Goal: Task Accomplishment & Management: Use online tool/utility

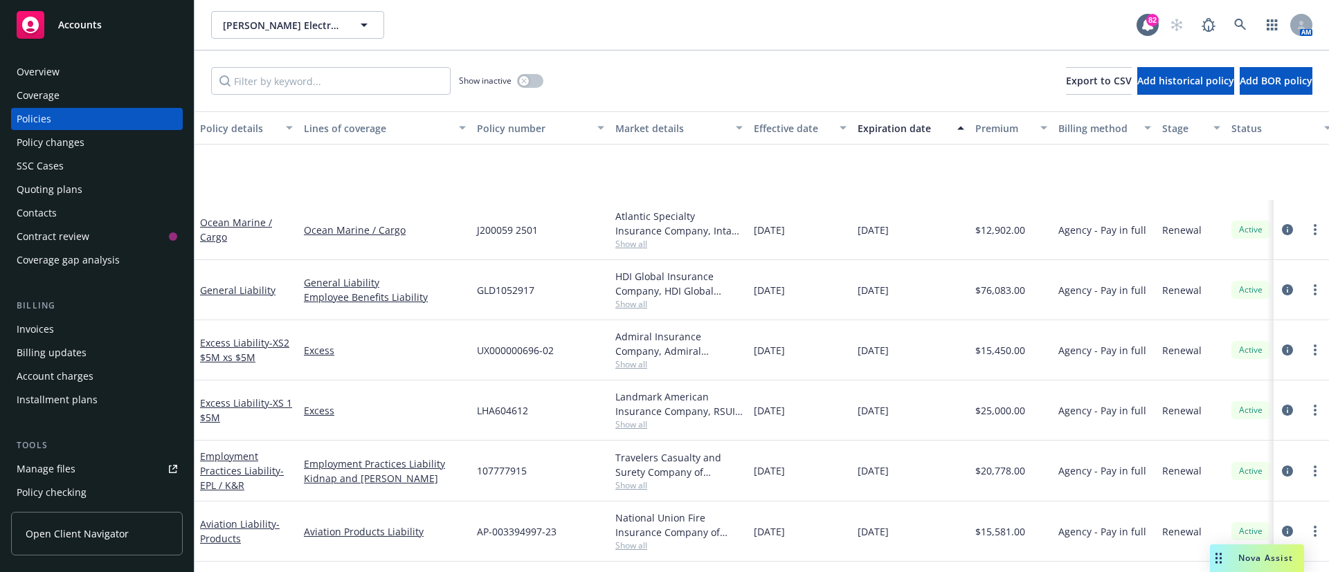
scroll to position [159, 0]
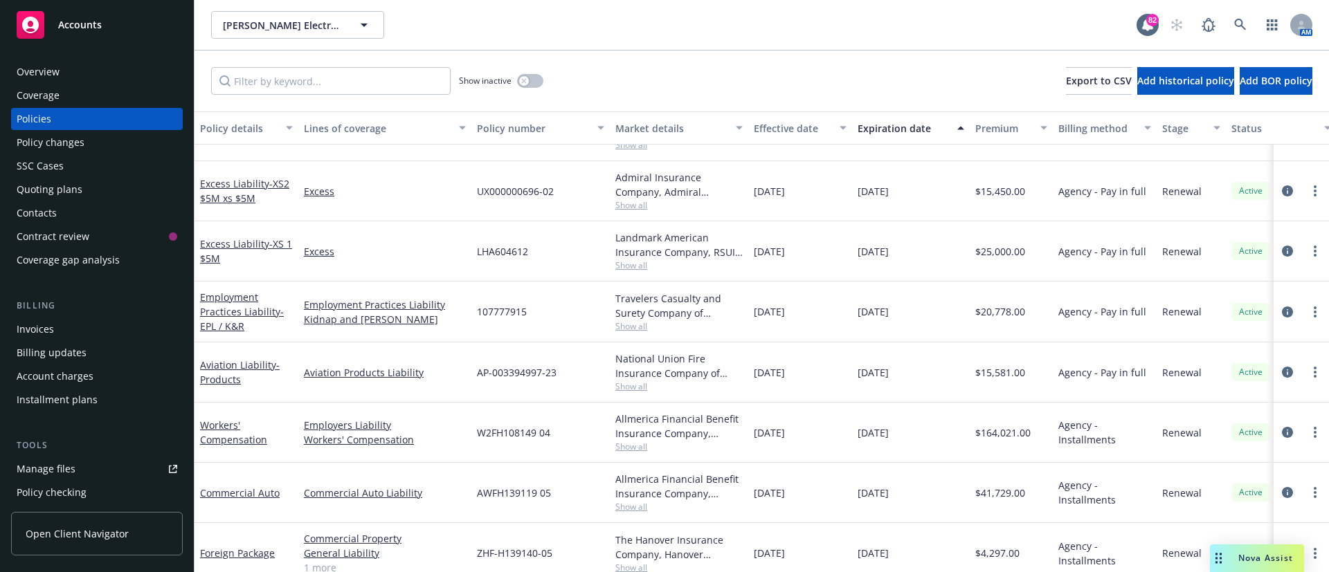
click at [98, 12] on div "Accounts" at bounding box center [97, 25] width 161 height 28
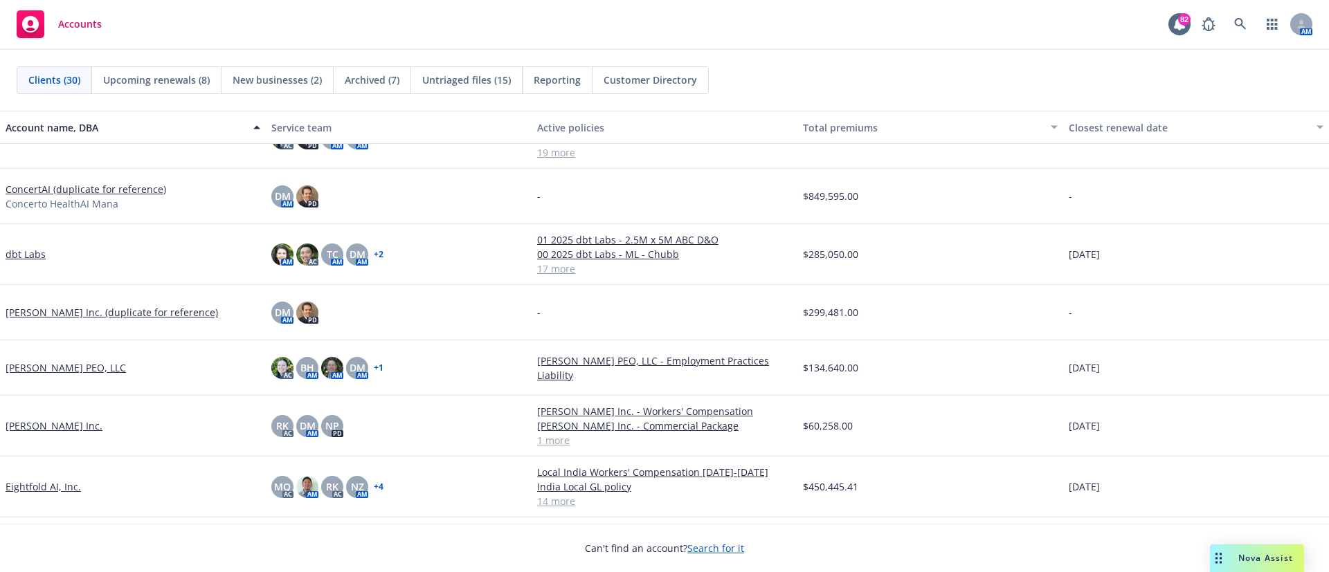
scroll to position [182, 0]
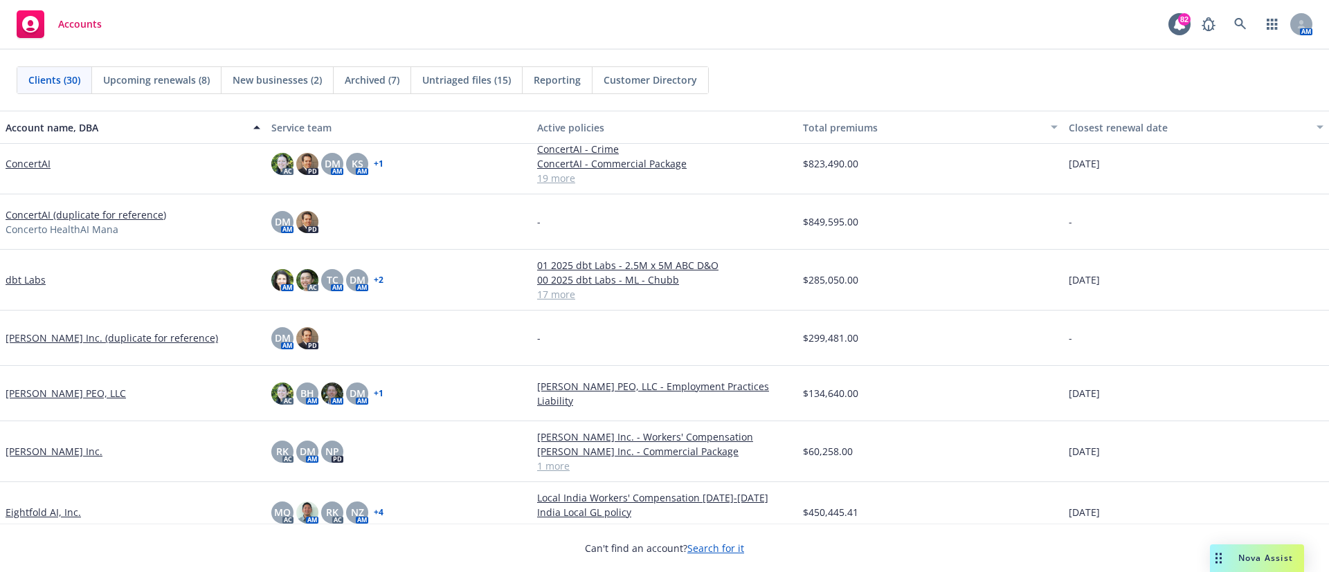
click at [27, 169] on link "ConcertAI" at bounding box center [28, 163] width 45 height 15
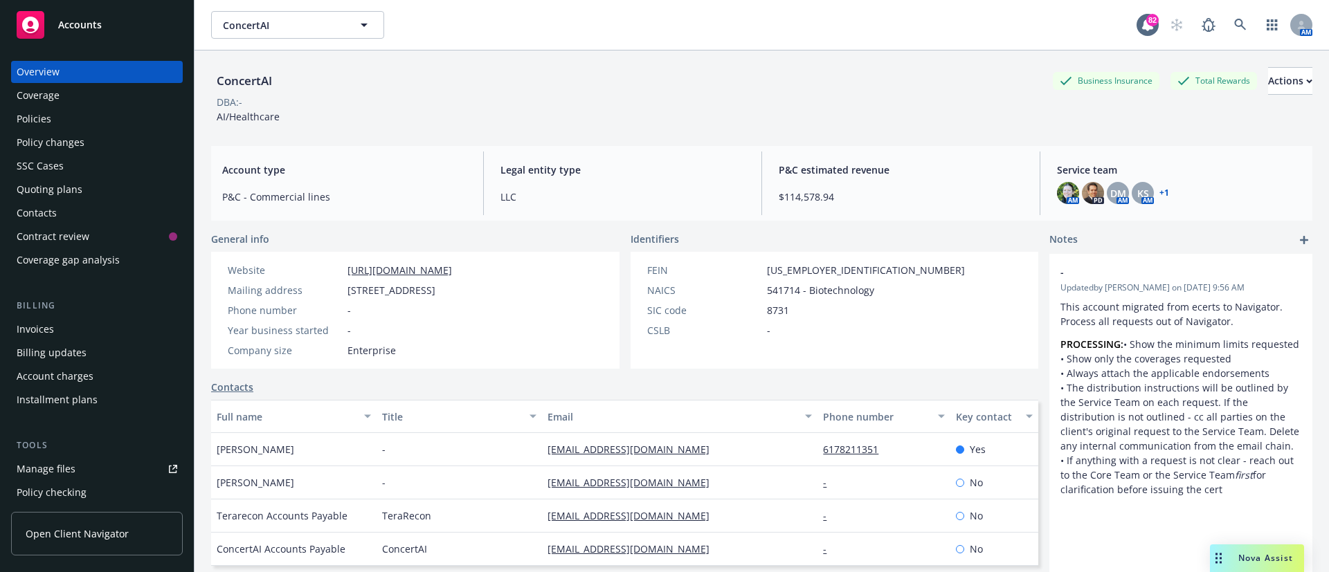
click at [36, 478] on div "Manage files" at bounding box center [46, 469] width 59 height 22
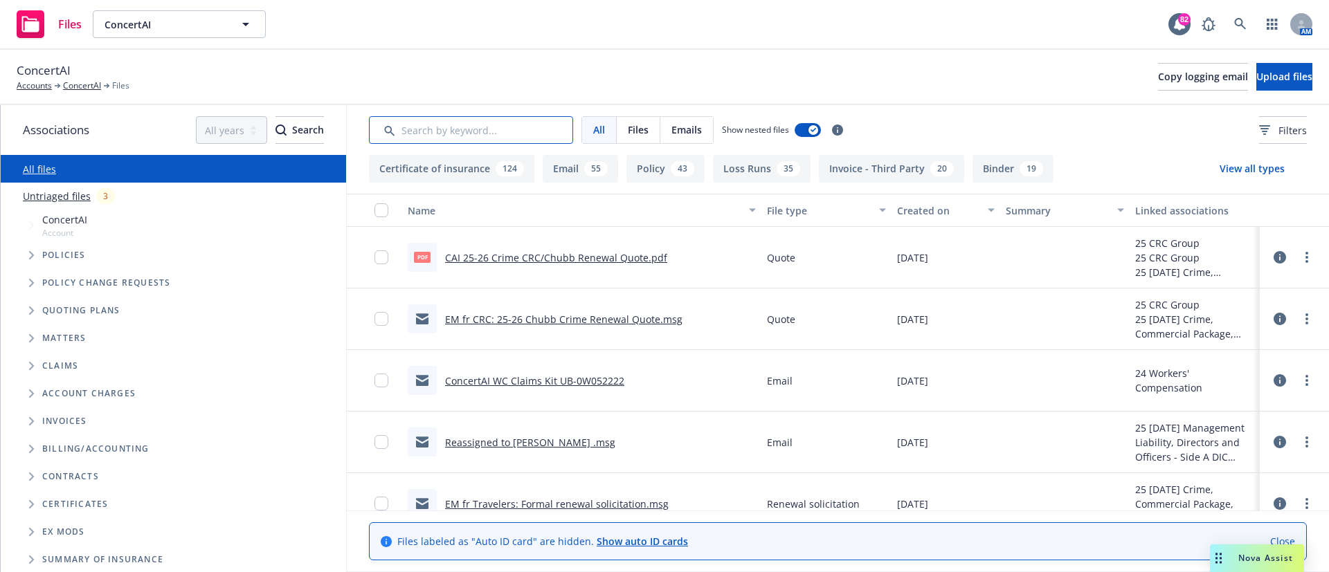
click at [433, 134] on input "Search by keyword..." at bounding box center [471, 130] width 204 height 28
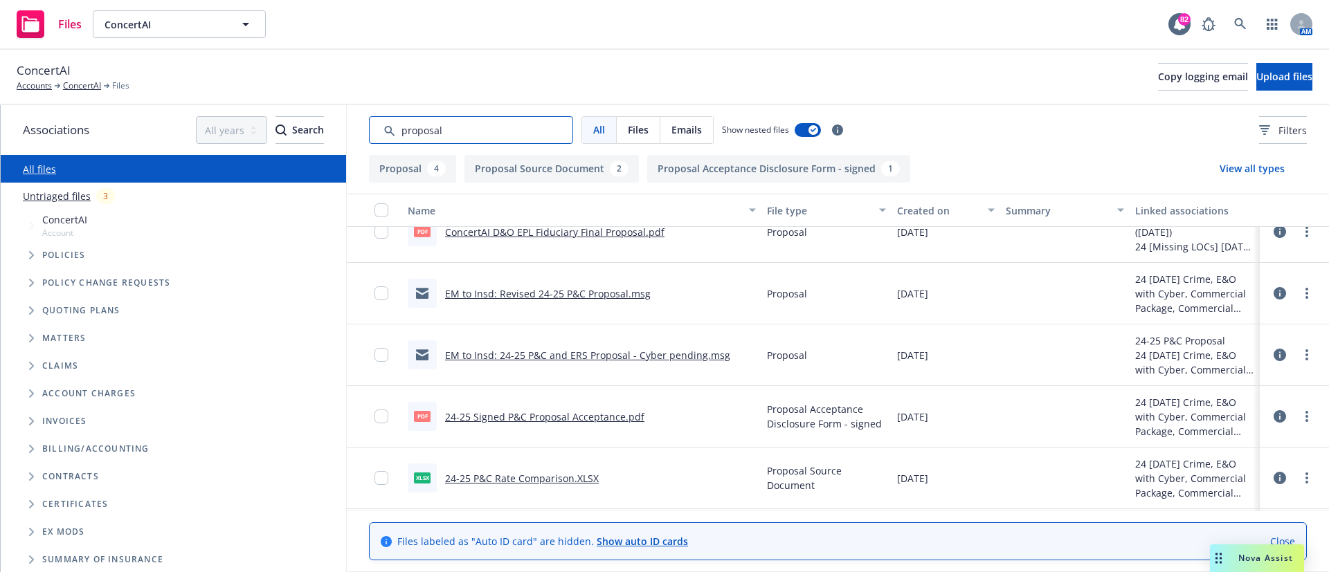
scroll to position [91, 0]
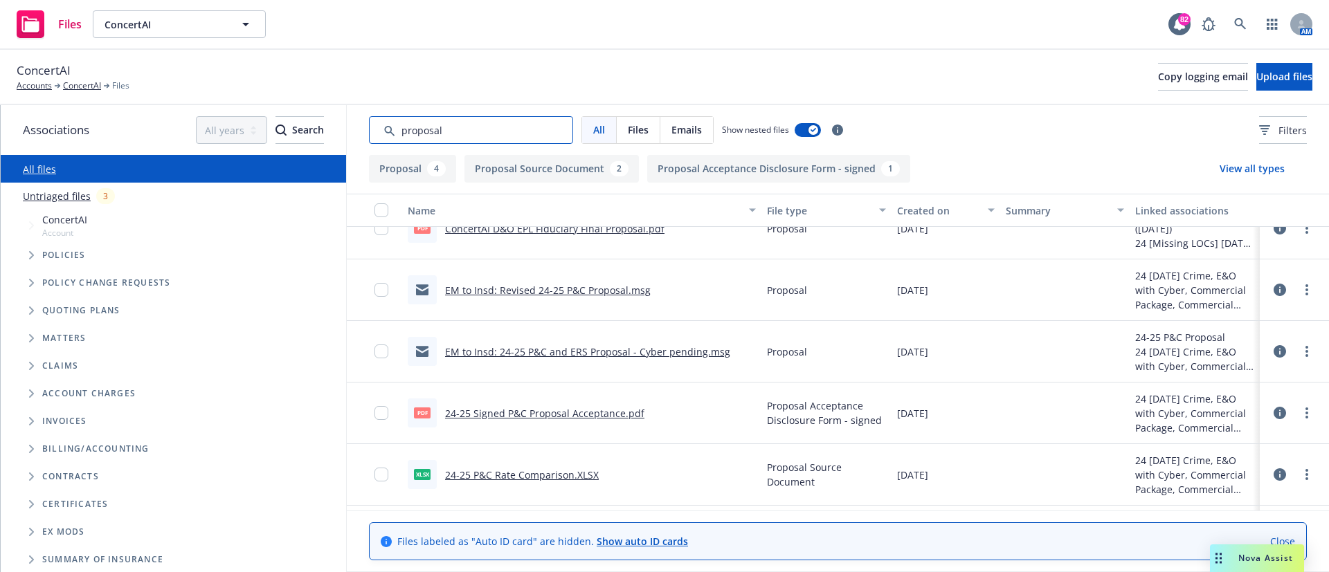
type input "proposal"
click at [521, 413] on link "24-25 Signed P&C Proposal Acceptance.pdf" at bounding box center [544, 413] width 199 height 13
click at [529, 419] on link "24-25 Signed P&C Proposal Acceptance.pdf" at bounding box center [544, 413] width 199 height 13
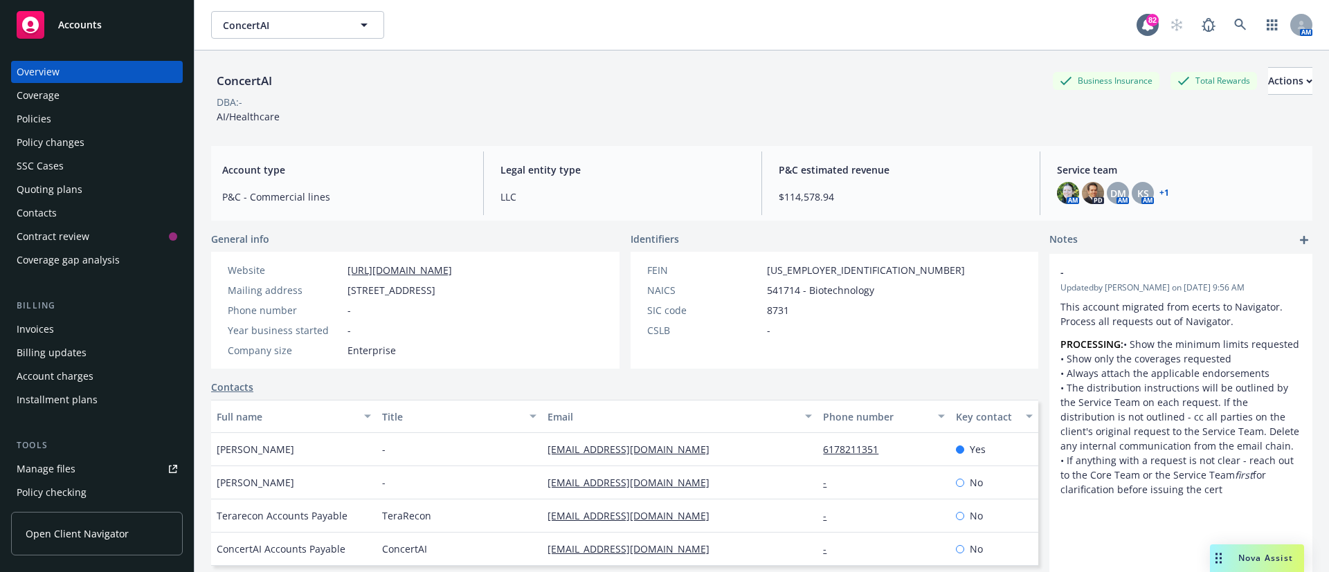
click at [54, 181] on div "Quoting plans" at bounding box center [50, 190] width 66 height 22
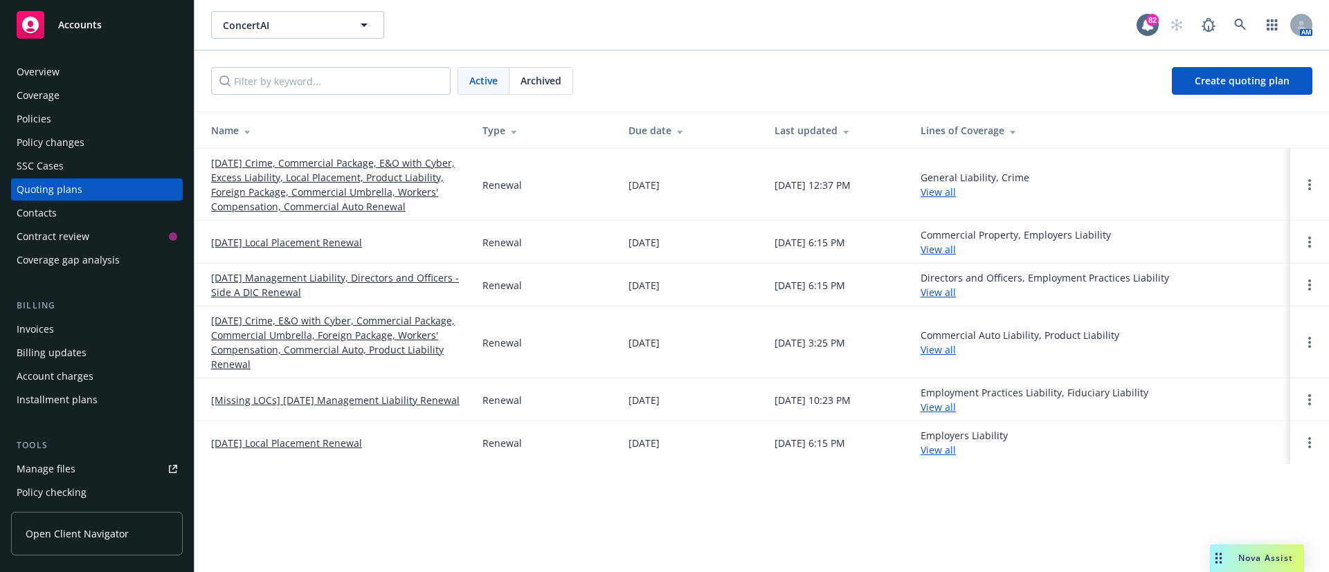
click at [380, 172] on link "10/05/25 Crime, Commercial Package, E&O with Cyber, Excess Liability, Local Pla…" at bounding box center [335, 185] width 249 height 58
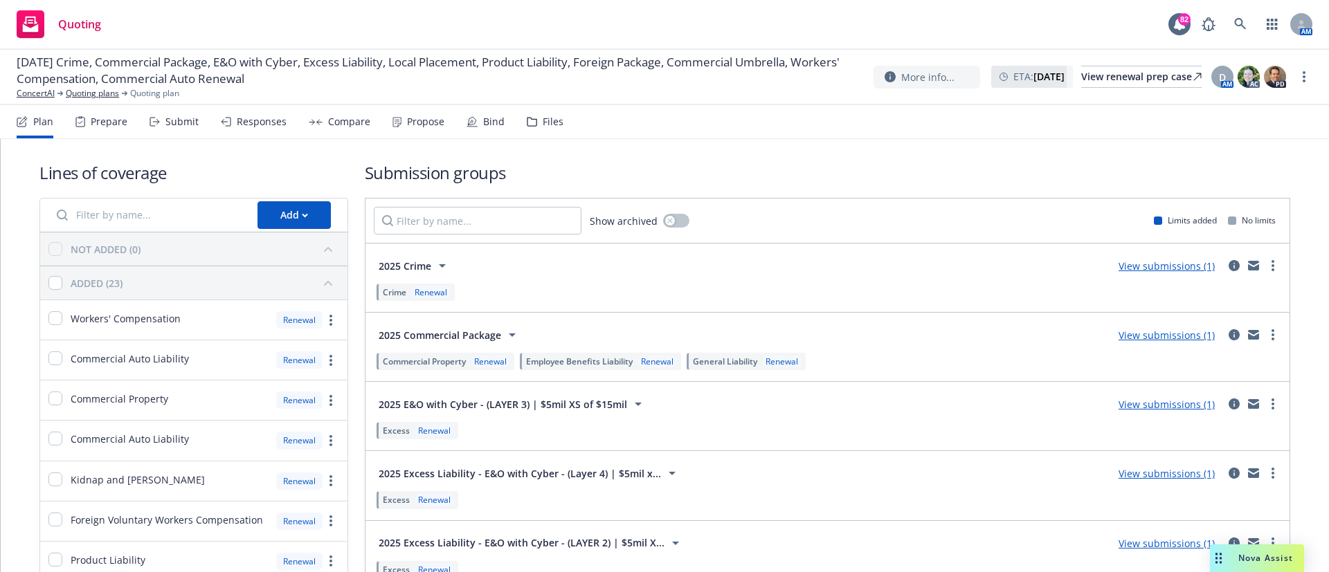
click at [538, 128] on div "Files" at bounding box center [545, 121] width 37 height 33
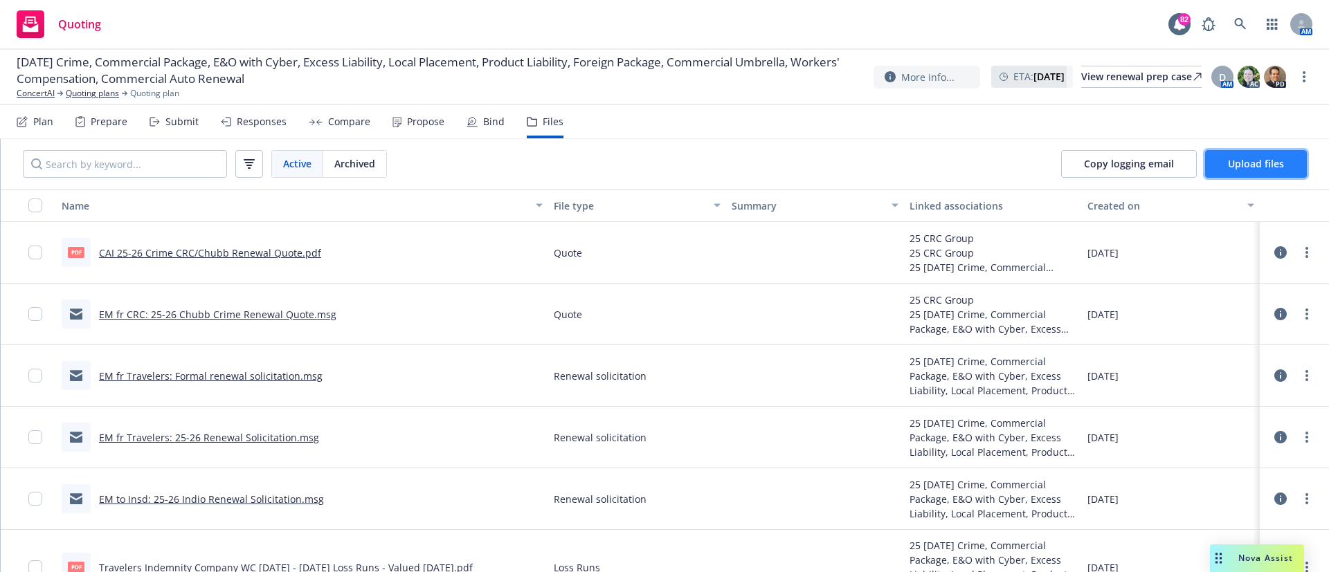
click at [1240, 173] on button "Upload files" at bounding box center [1256, 164] width 102 height 28
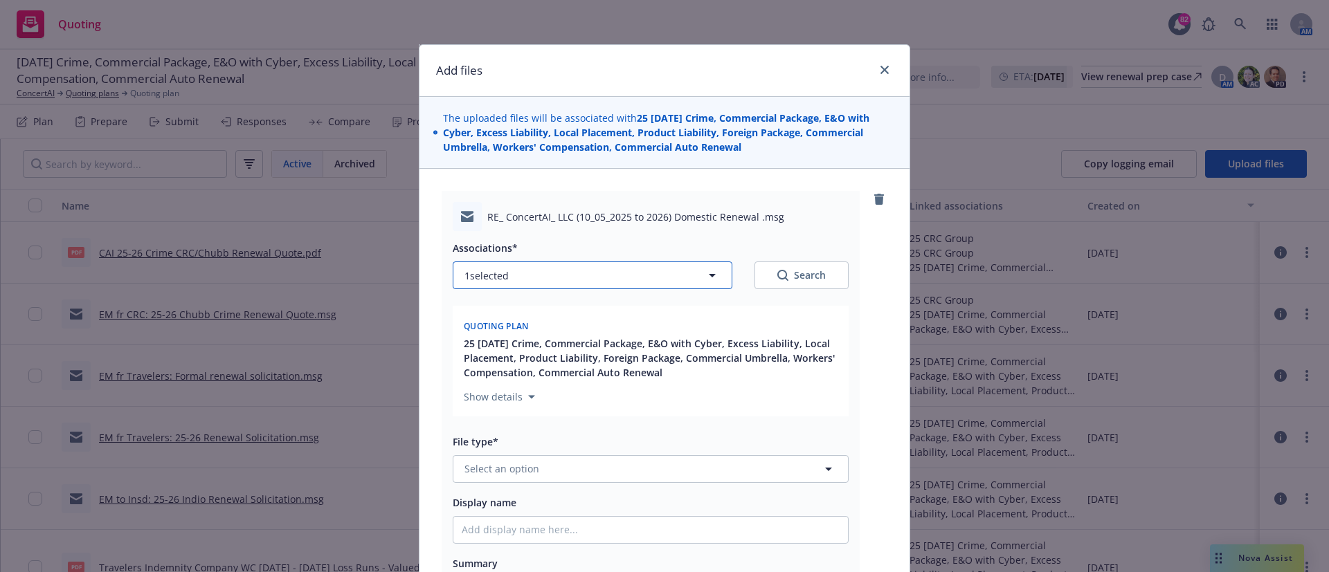
click at [581, 275] on button "1 selected" at bounding box center [593, 276] width 280 height 28
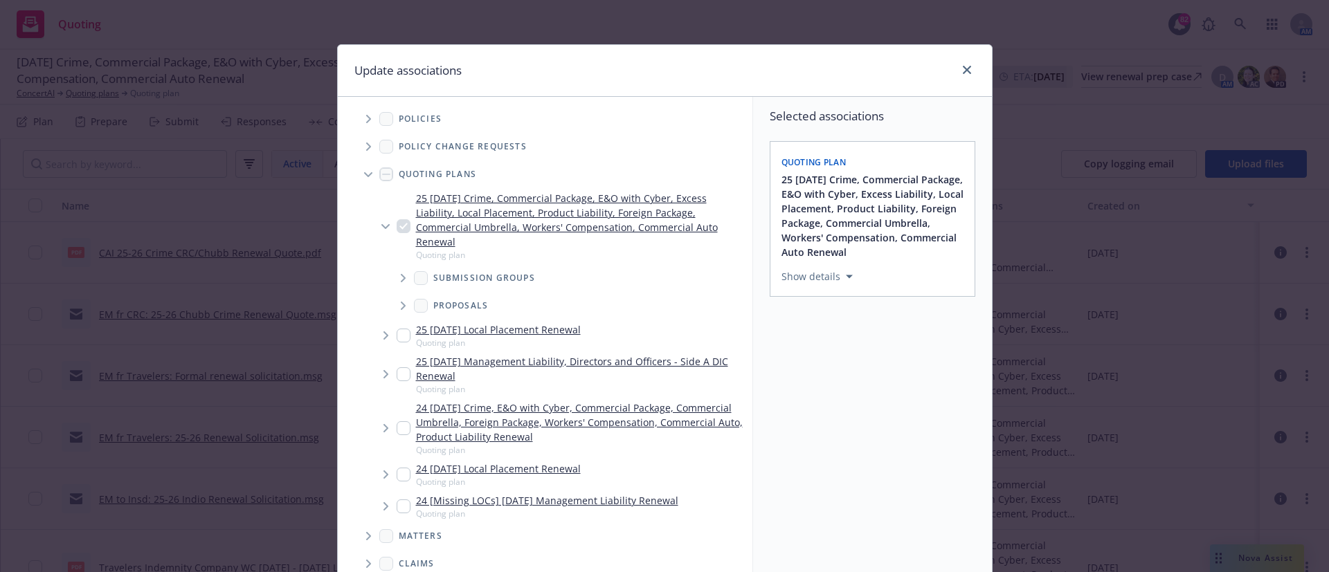
click at [401, 279] on icon "Tree Example" at bounding box center [404, 278] width 6 height 8
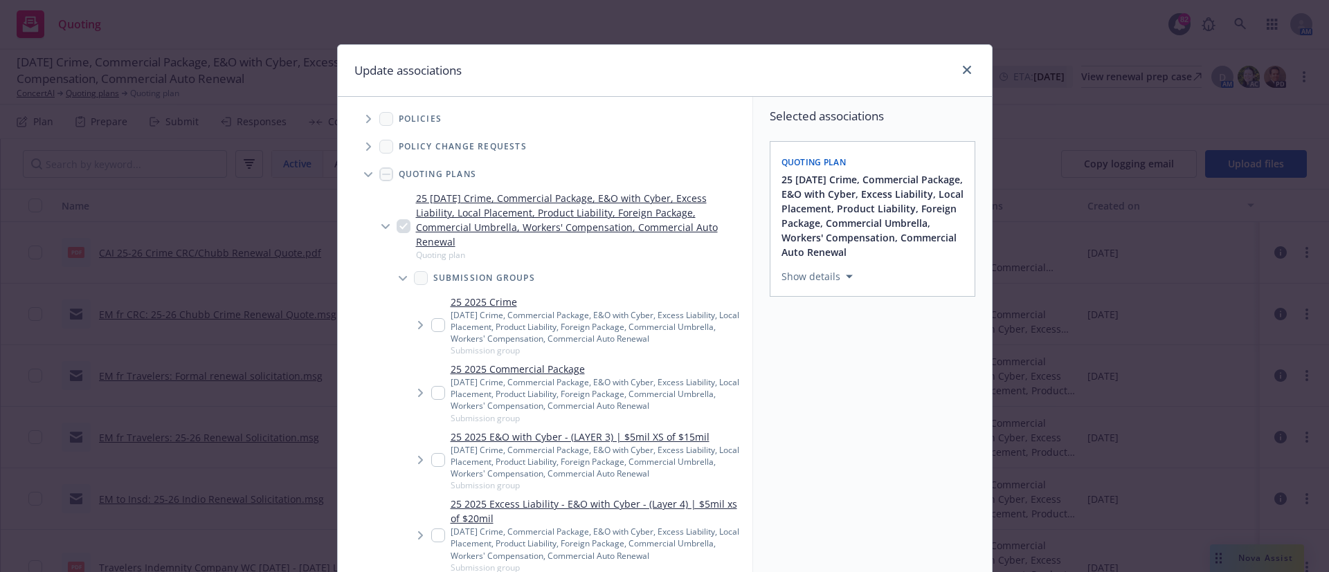
type textarea "x"
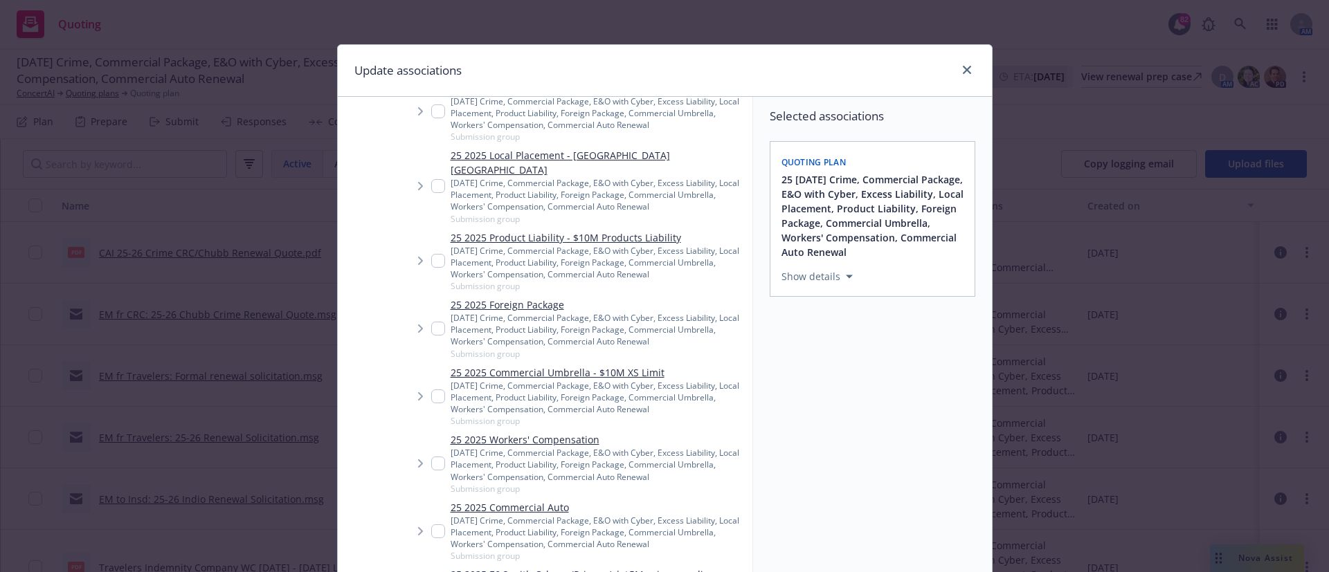
scroll to position [770, 0]
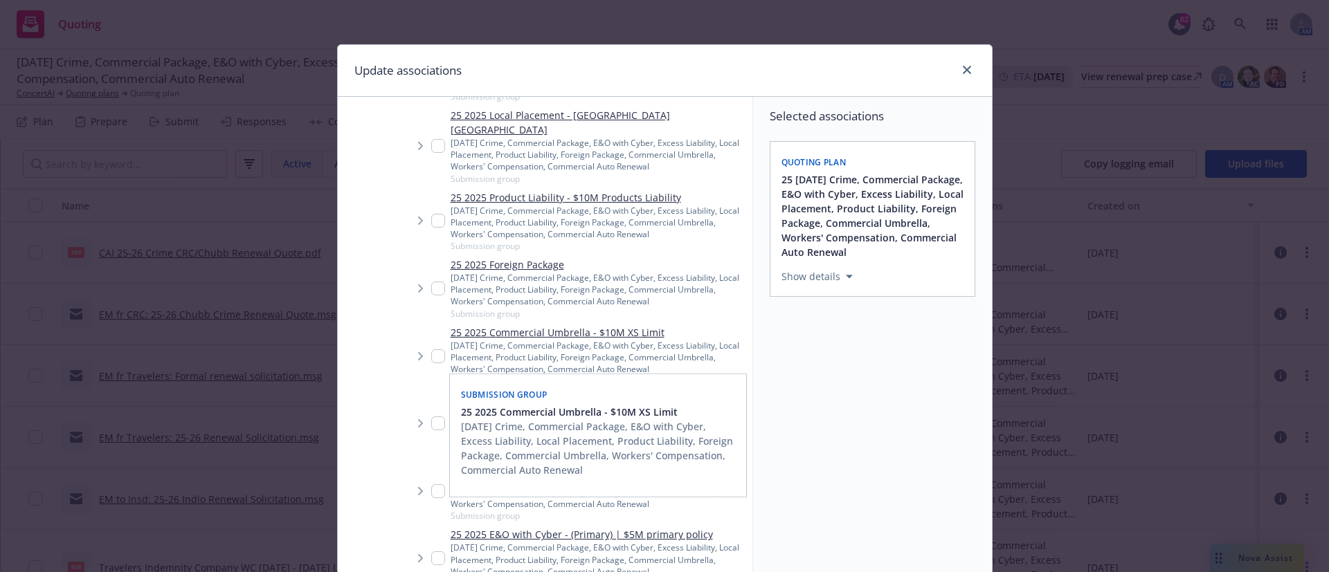
click at [431, 350] on input "Tree Example" at bounding box center [438, 357] width 14 height 14
checkbox input "true"
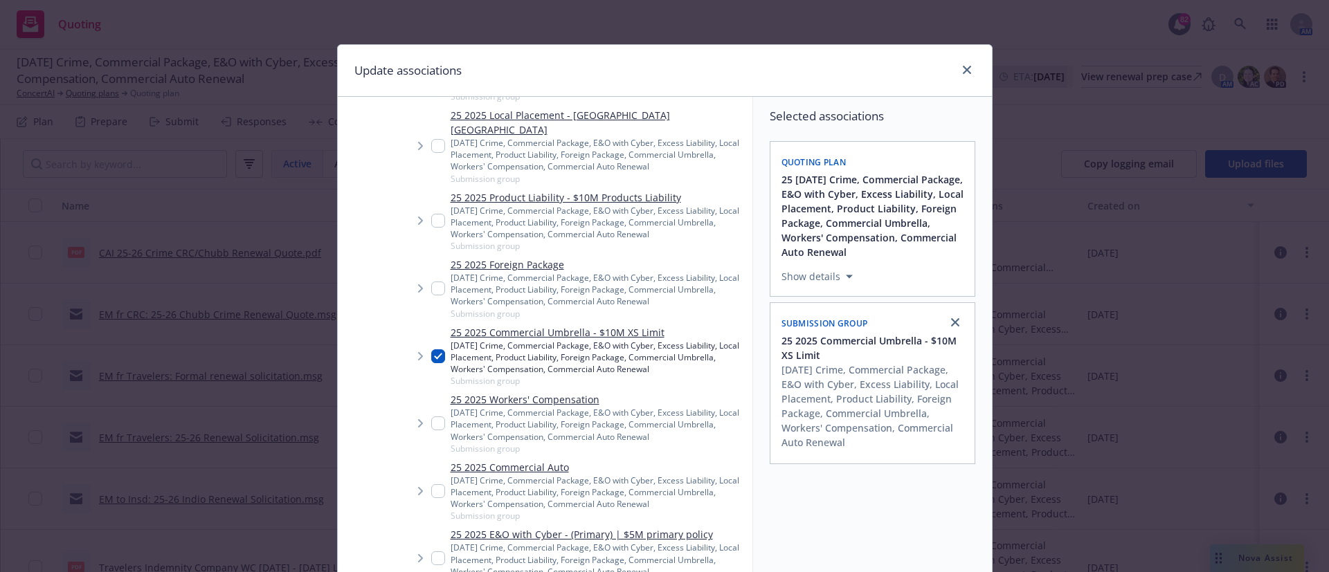
click at [431, 485] on input "Tree Example" at bounding box center [438, 492] width 14 height 14
checkbox input "true"
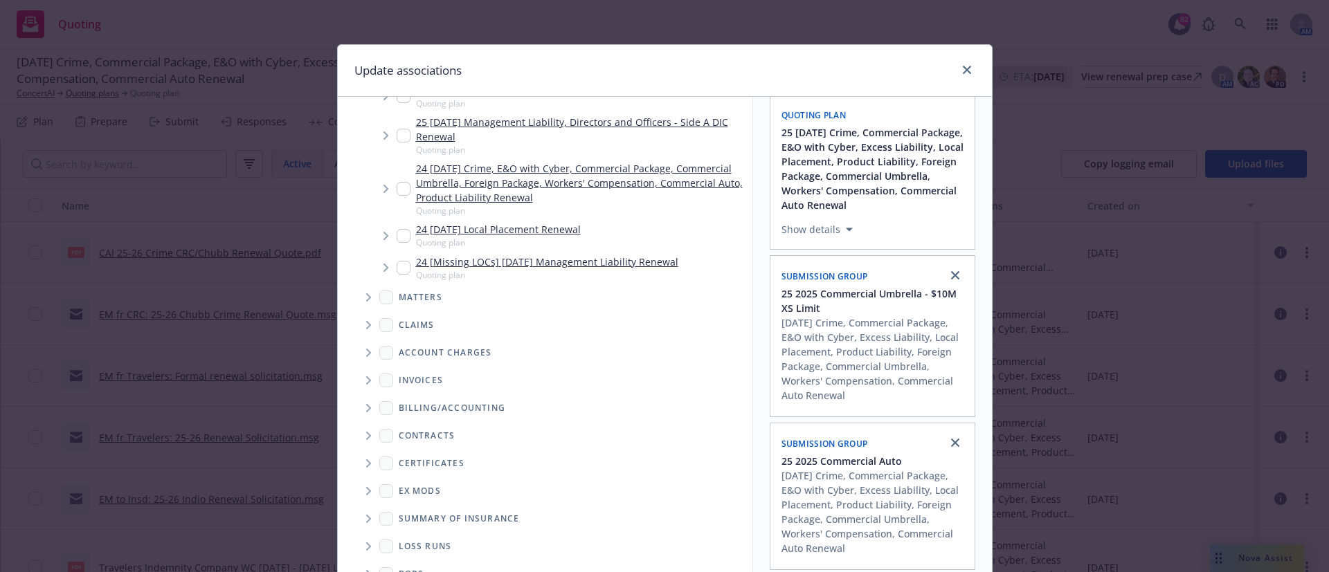
scroll to position [116, 0]
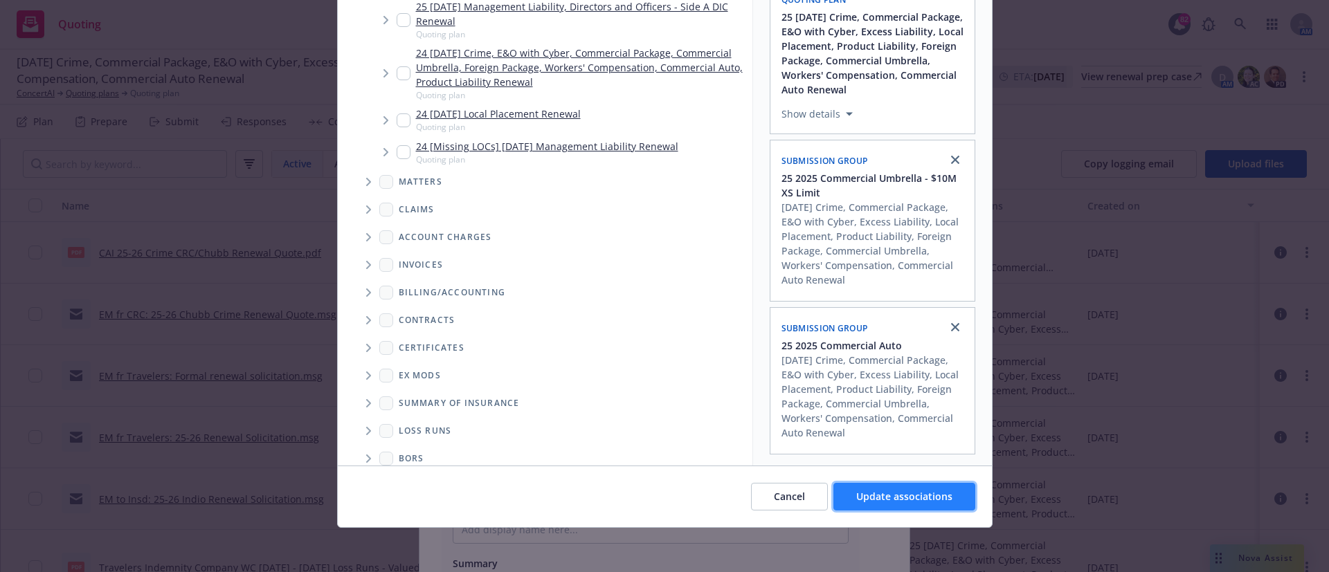
click at [883, 505] on button "Update associations" at bounding box center [904, 497] width 142 height 28
type textarea "x"
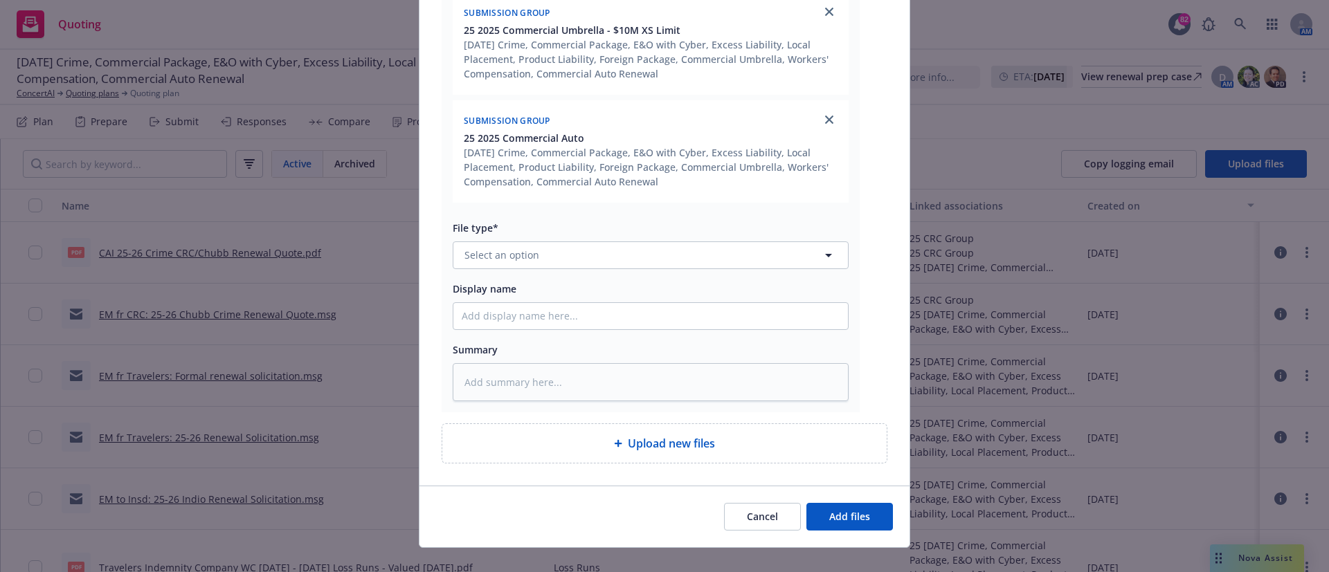
scroll to position [431, 0]
click at [551, 253] on button "Select an option" at bounding box center [651, 254] width 396 height 28
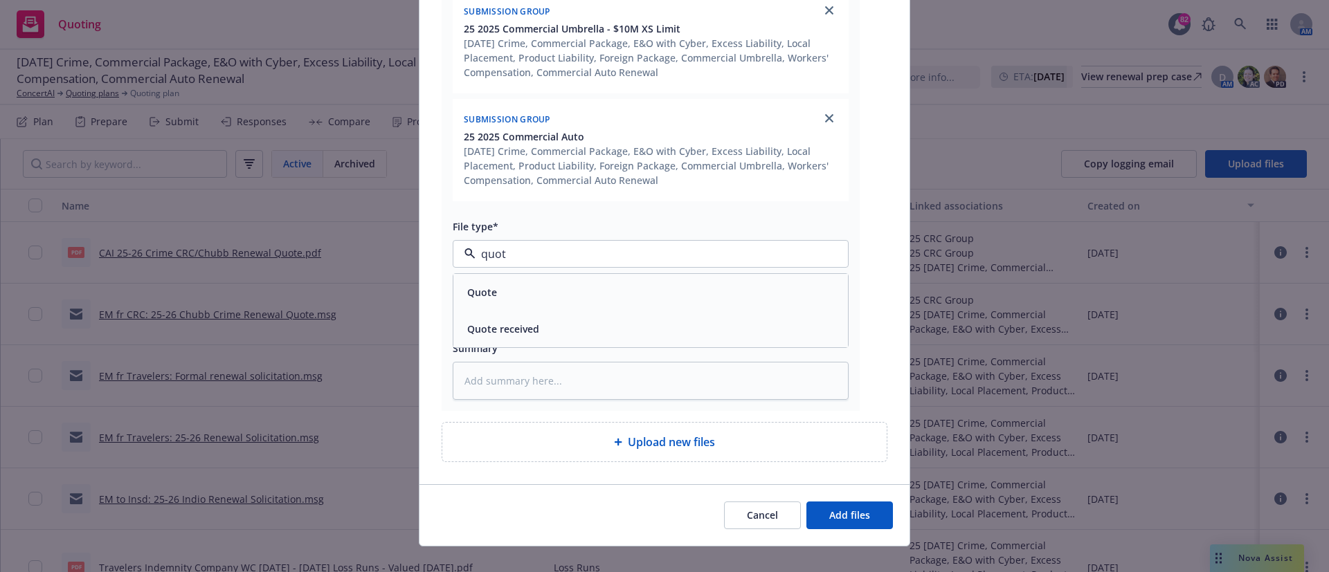
type input "quote"
click at [505, 293] on div "Quote" at bounding box center [651, 292] width 378 height 20
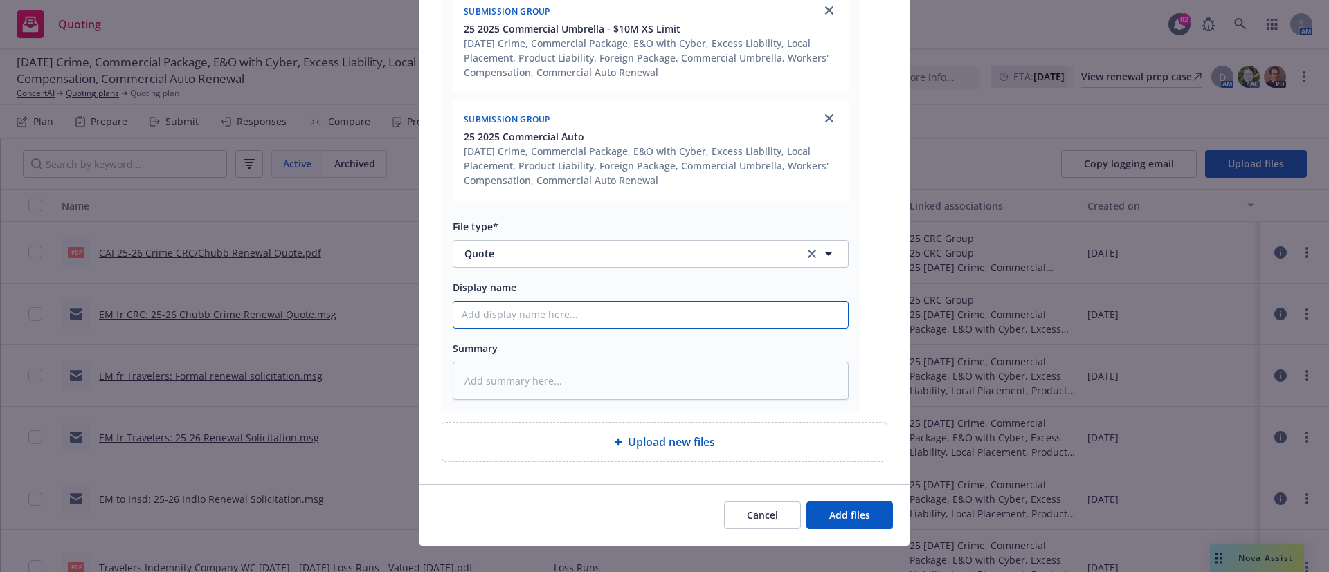
click at [505, 321] on input "Display name" at bounding box center [650, 315] width 395 height 26
type textarea "x"
type input "E"
type textarea "x"
type input "EM"
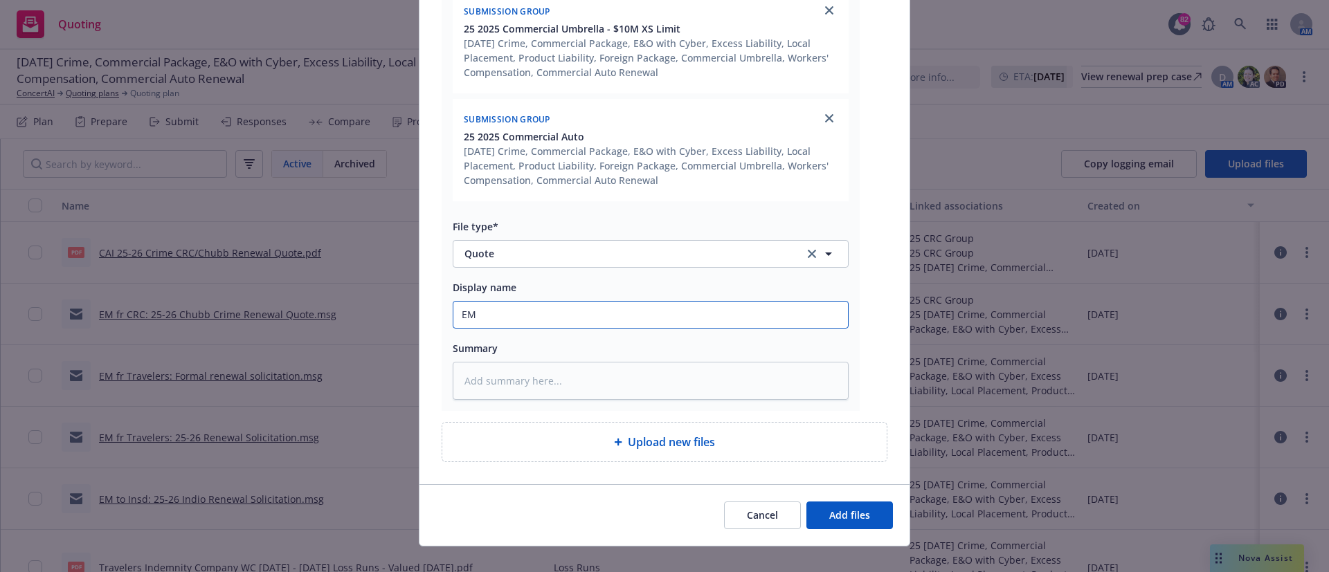
type textarea "x"
type input "EM"
type textarea "x"
type input "EM f"
type textarea "x"
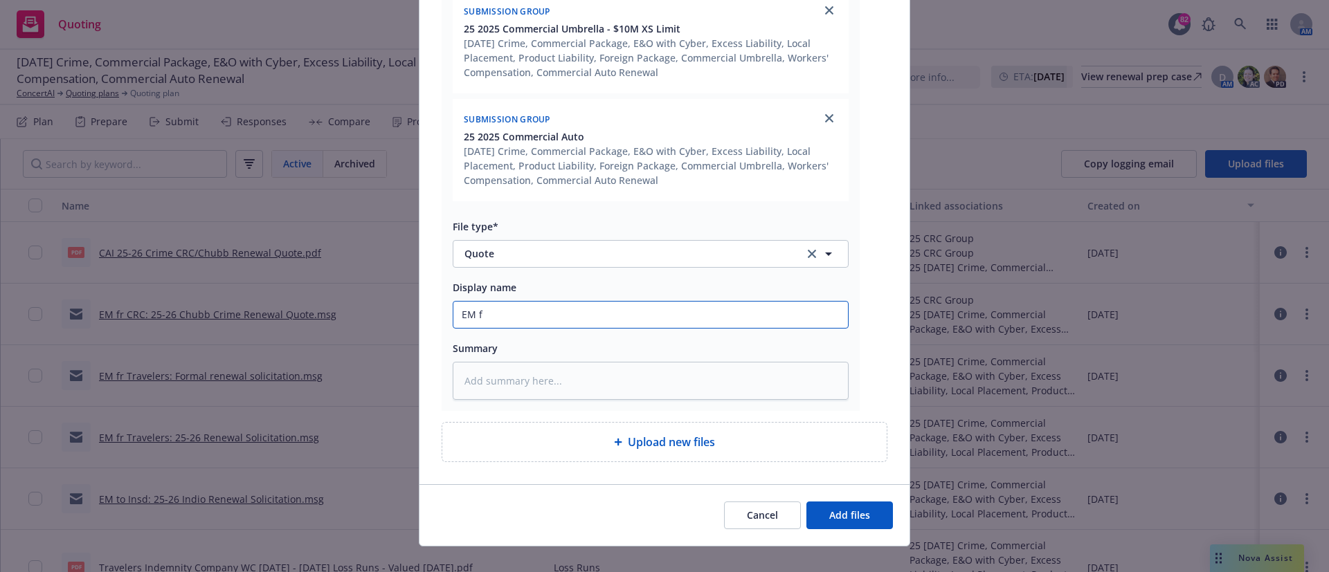
type input "EM fr"
type textarea "x"
type input "EM fr"
type textarea "x"
type input "EM fr T"
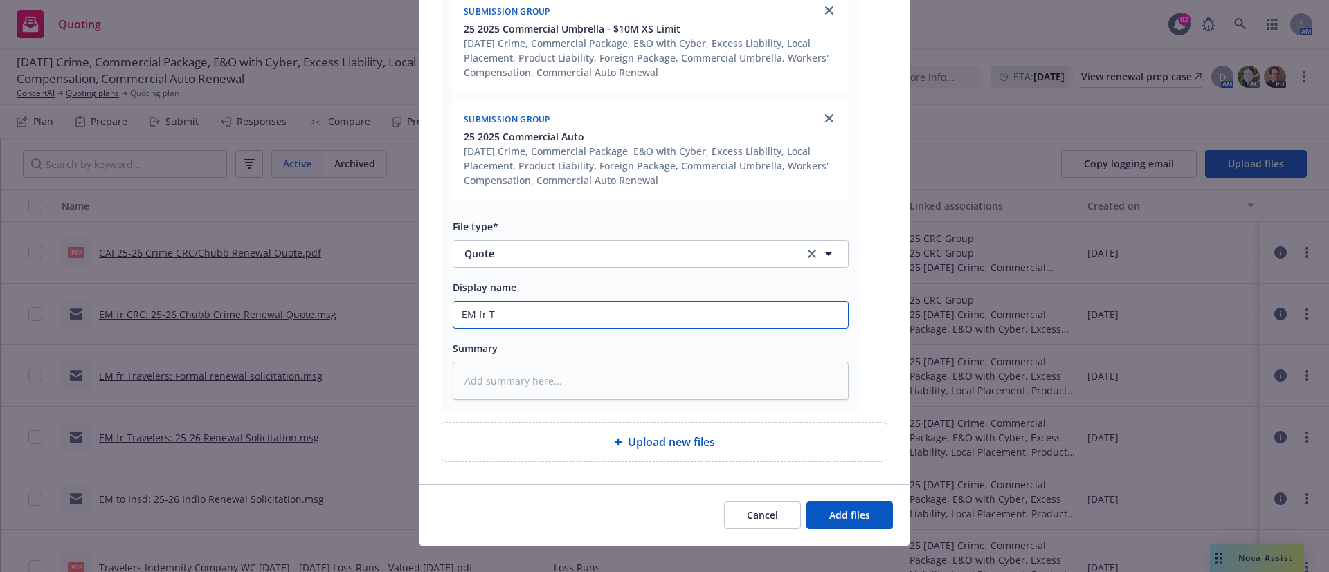
type textarea "x"
type input "EM fr Tr"
type textarea "x"
type input "EM fr Tra"
type textarea "x"
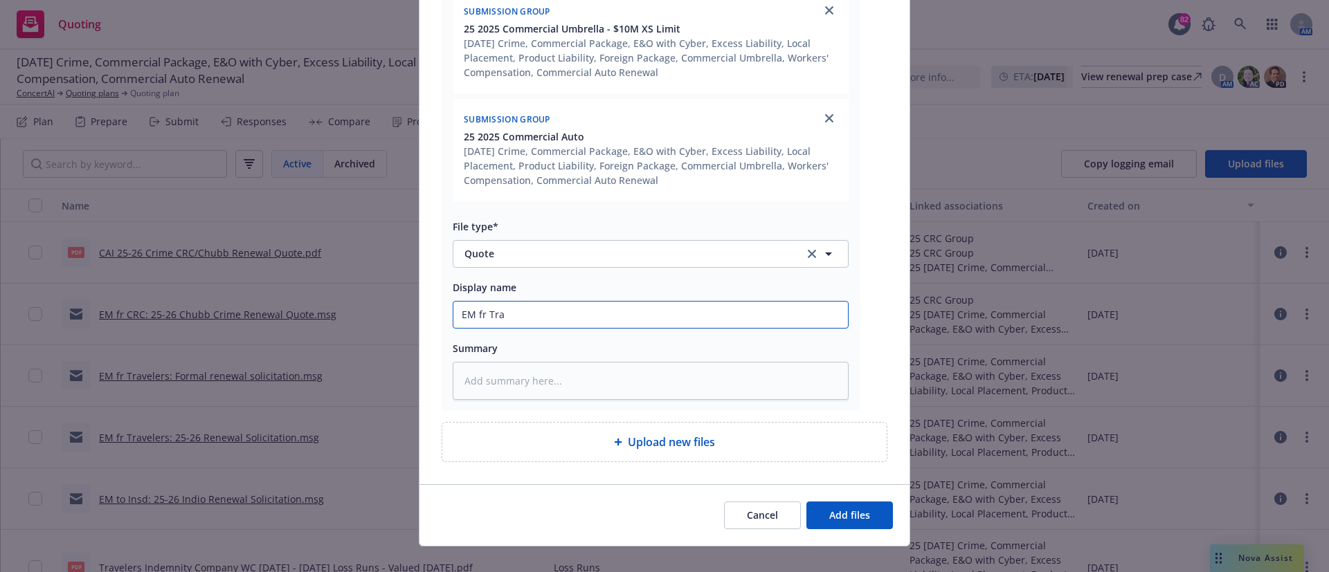
type input "EM fr Trav"
type textarea "x"
type input "EM fr Trave"
type textarea "x"
type input "EM fr Travel"
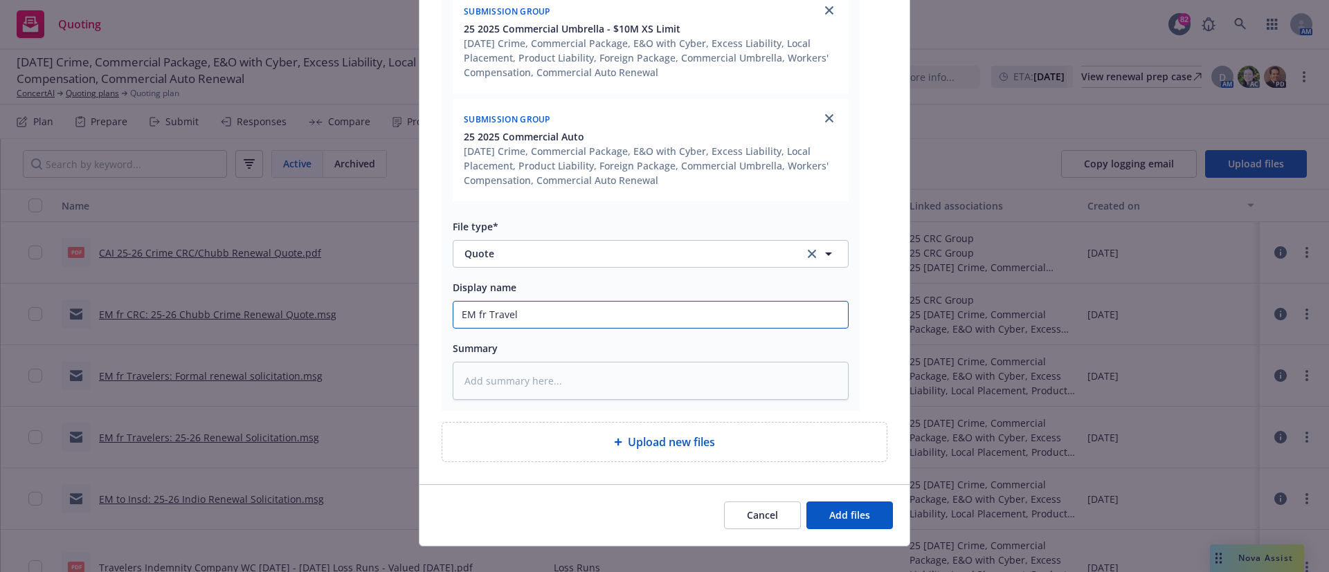
type textarea "x"
type input "EM fr Travele"
type textarea "x"
type input "EM fr Traveler"
type textarea "x"
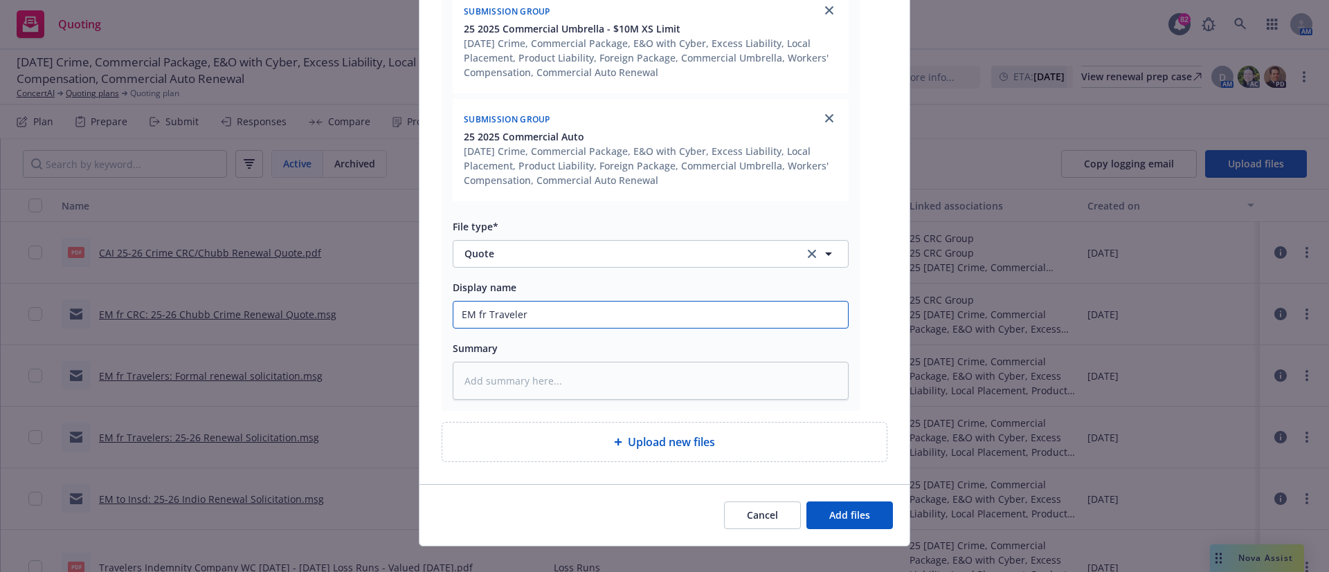
type input "EM fr Travelers"
type textarea "x"
type input "EM fr Travelers:"
type textarea "x"
type input "EM fr Travelers:"
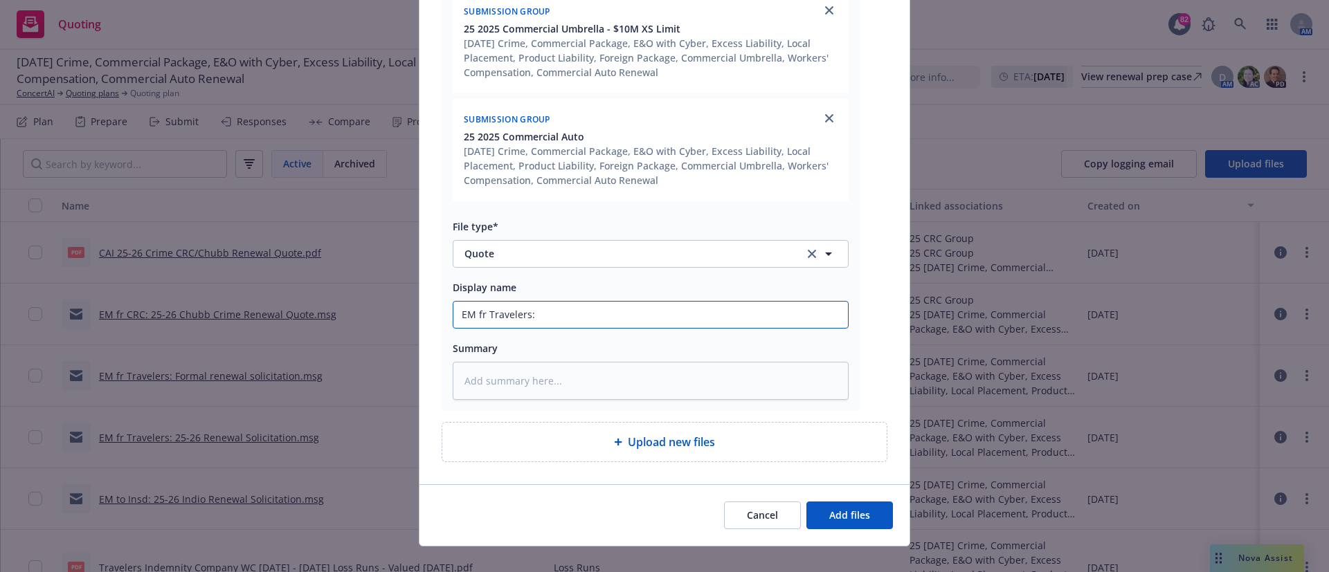
type textarea "x"
type input "EM fr Travelers: U"
type textarea "x"
type input "EM fr Travelers: Up"
type textarea "x"
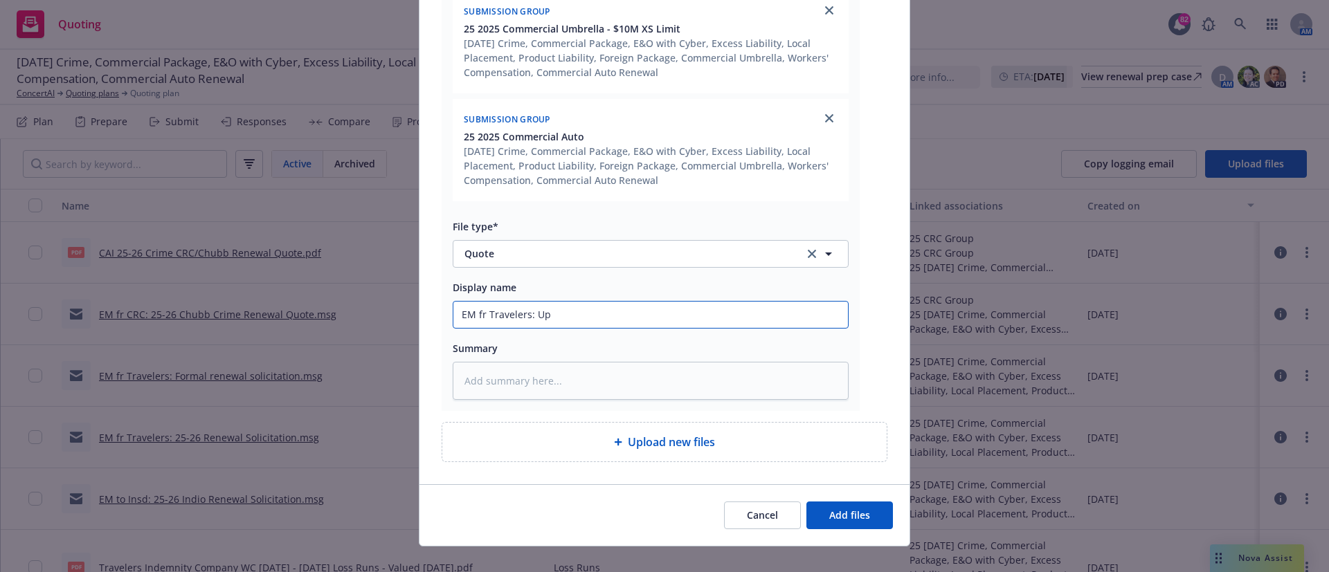
type input "EM fr Travelers: Upd"
type textarea "x"
type input "EM fr Travelers: Upda"
type textarea "x"
type input "EM fr Travelers: Updat"
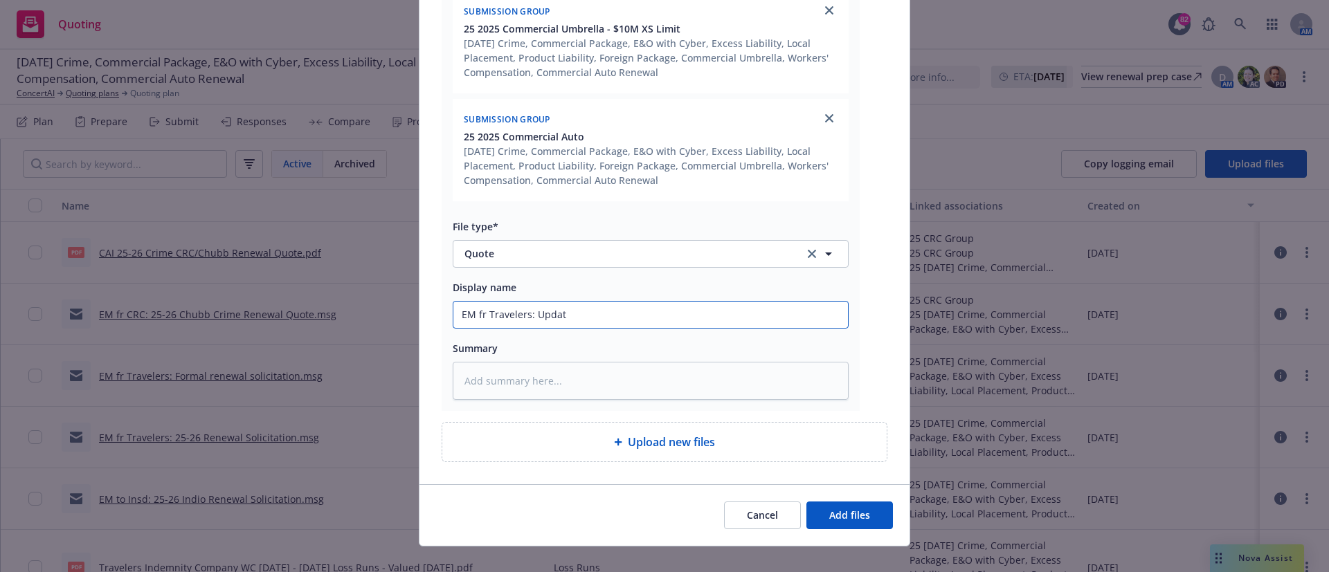
type textarea "x"
type input "EM fr Travelers: Update"
type textarea "x"
type input "EM fr Travelers: Updates"
type textarea "x"
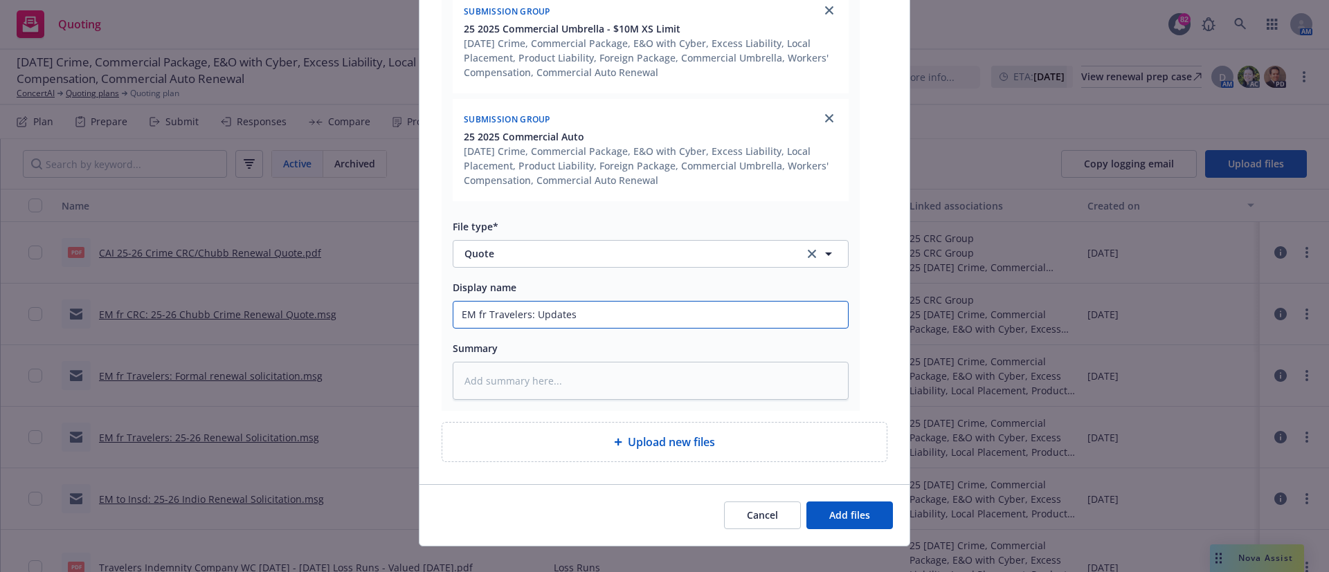
type input "EM fr Travelers: Updates 2"
type textarea "x"
type input "EM fr Travelers: Updates 25"
type textarea "x"
type input "EM fr Travelers: Updates 25-"
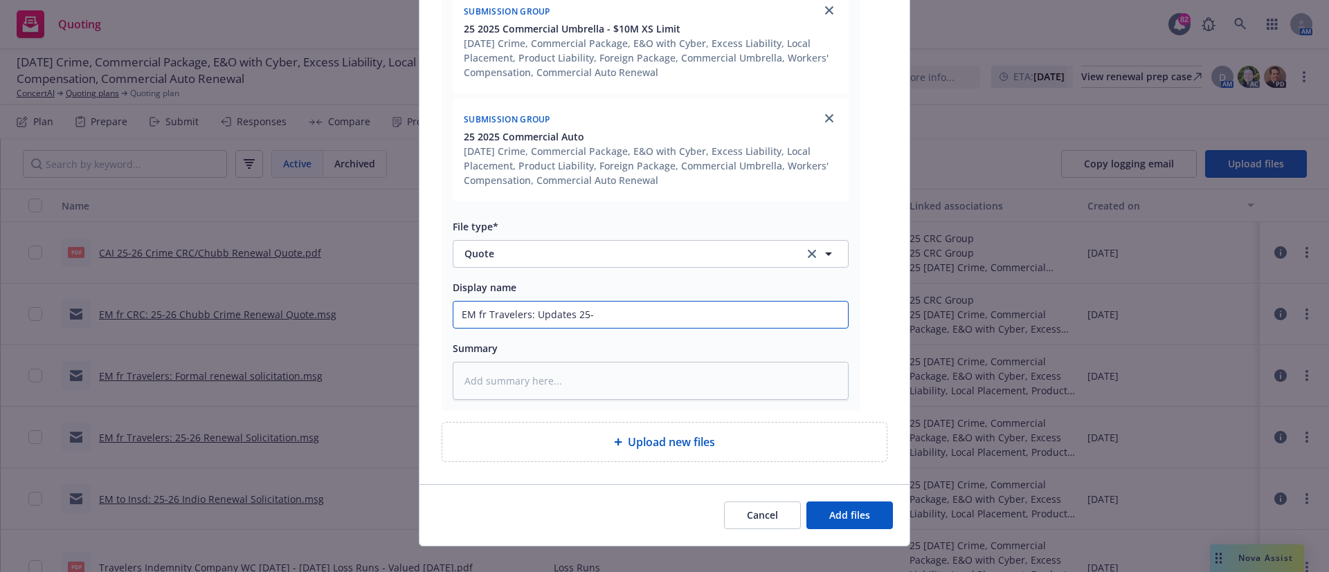
type textarea "x"
type input "EM fr Travelers: Updates 25-2"
type textarea "x"
type input "EM fr Travelers: Updates 25-26"
type textarea "x"
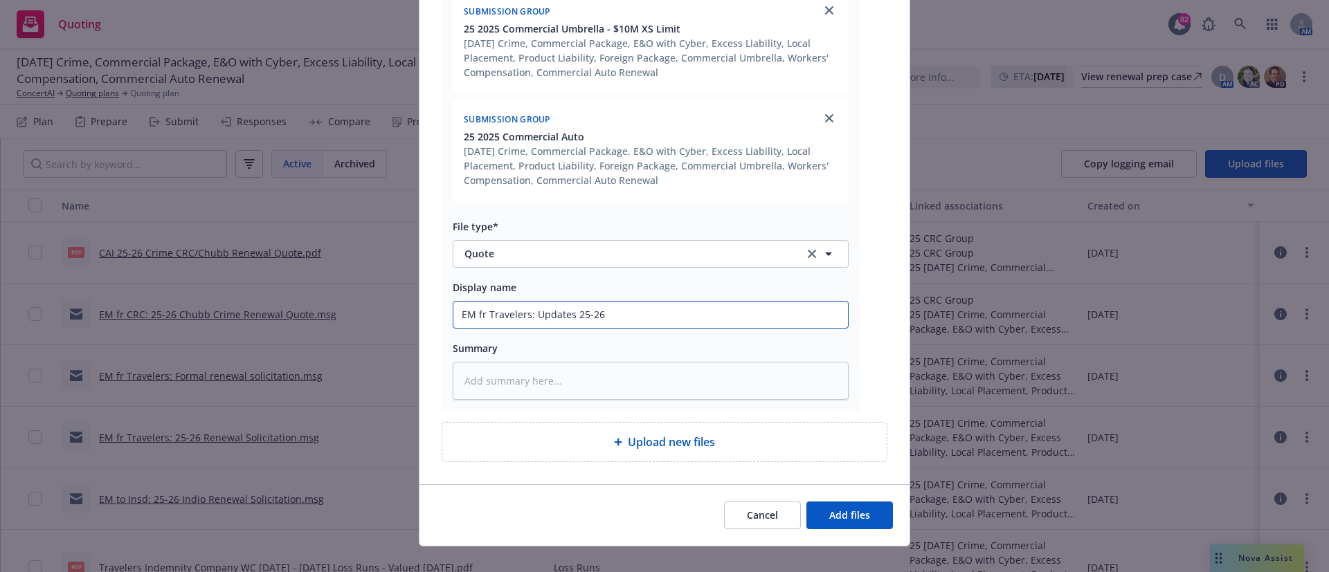
type input "EM fr Travelers: Updates 25-26 A"
type textarea "x"
type input "EM fr Travelers: Updates 25-26 AU"
type textarea "x"
type input "EM fr Travelers: Updates 25-26 AUt"
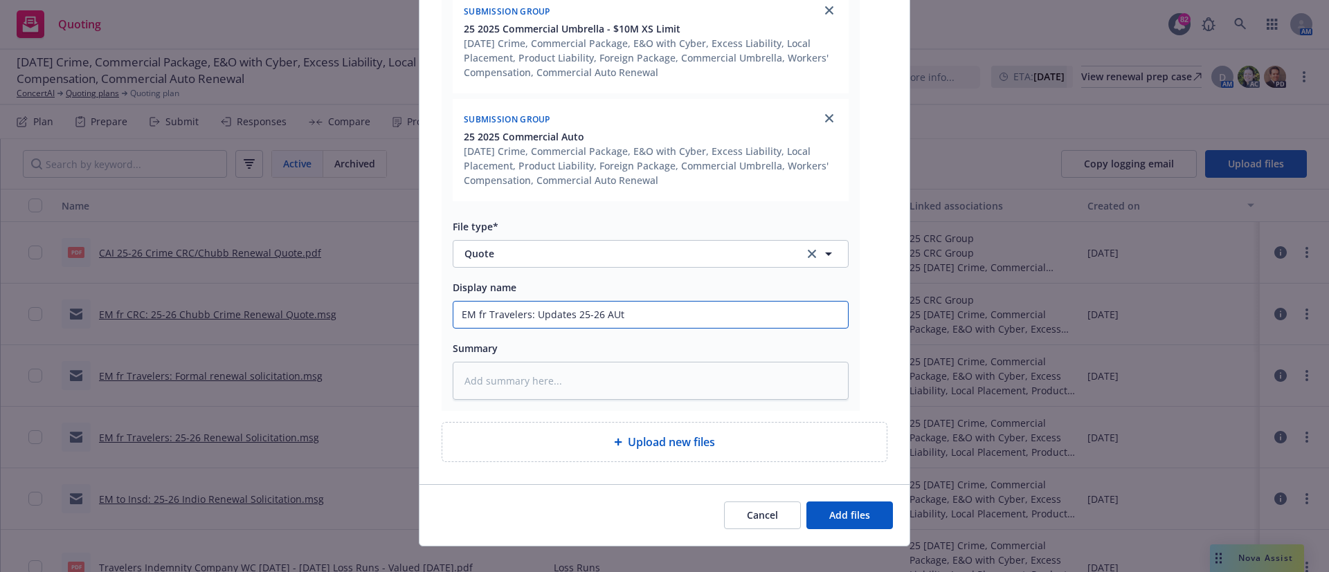
type textarea "x"
type input "EM fr Travelers: Updates 25-26 AUto"
type textarea "x"
type input "EM fr Travelers: Updates 25-26 AUto"
type textarea "x"
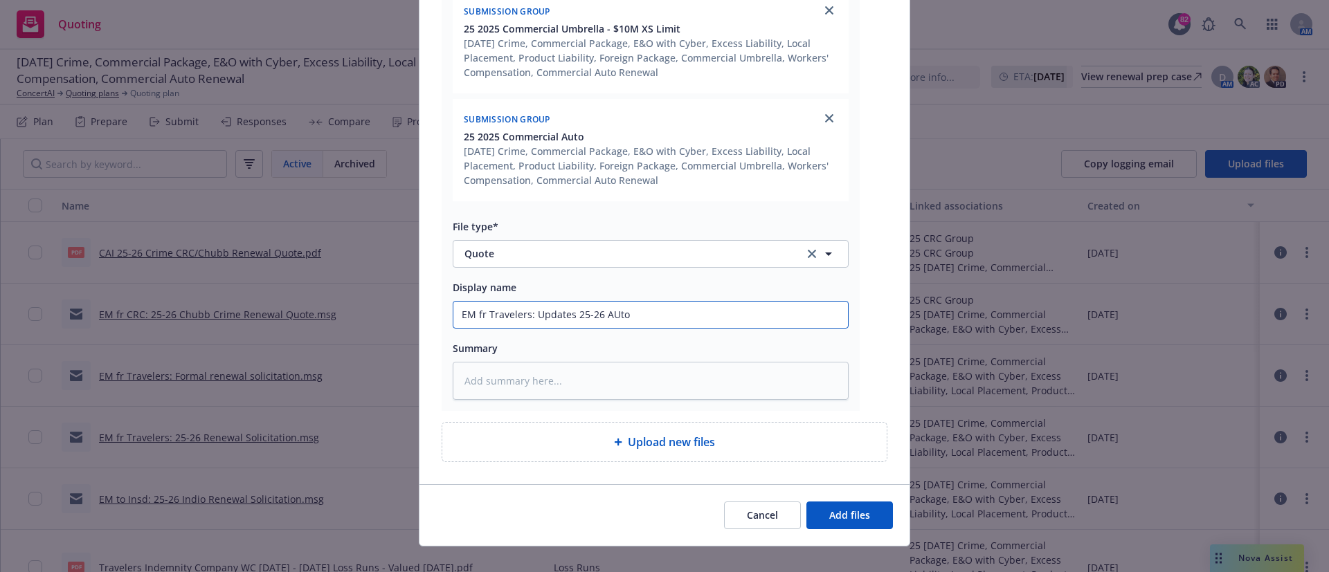
type input "EM fr Travelers: Updates 25-26 AUto"
type textarea "x"
type input "EM fr Travelers: Updates 25-26 AUt"
type textarea "x"
type input "EM fr Travelers: Updates 25-26 AU"
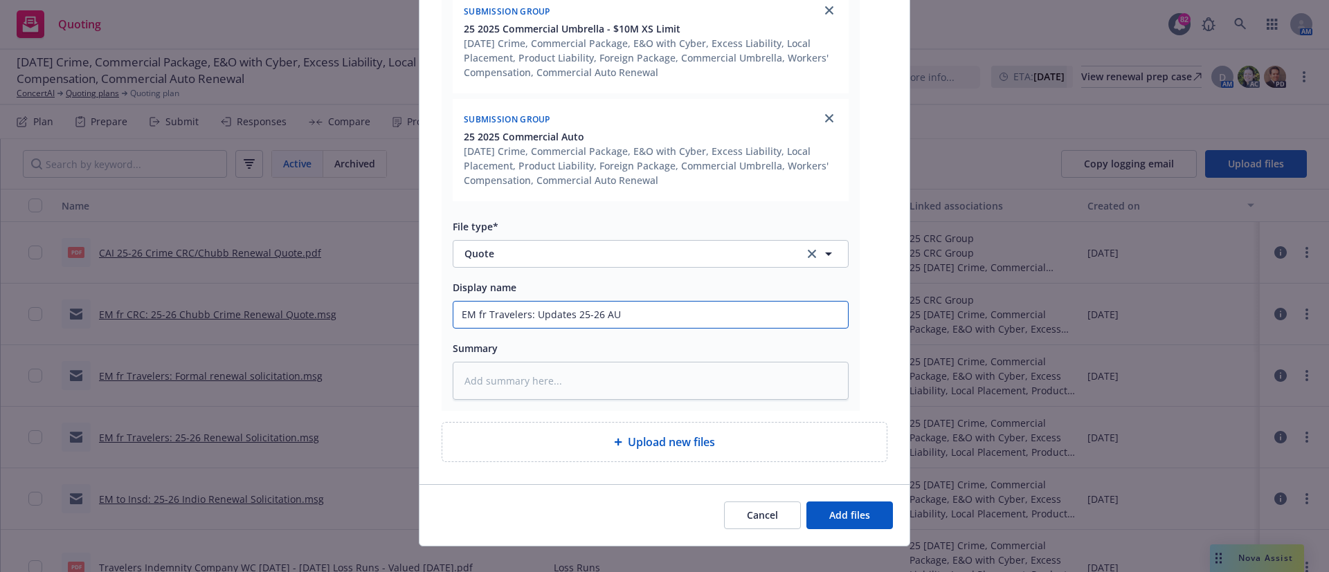
type textarea "x"
type input "EM fr Travelers: Updates 25-26 A"
type textarea "x"
type input "EM fr Travelers: Updates 25-26 Au"
type textarea "x"
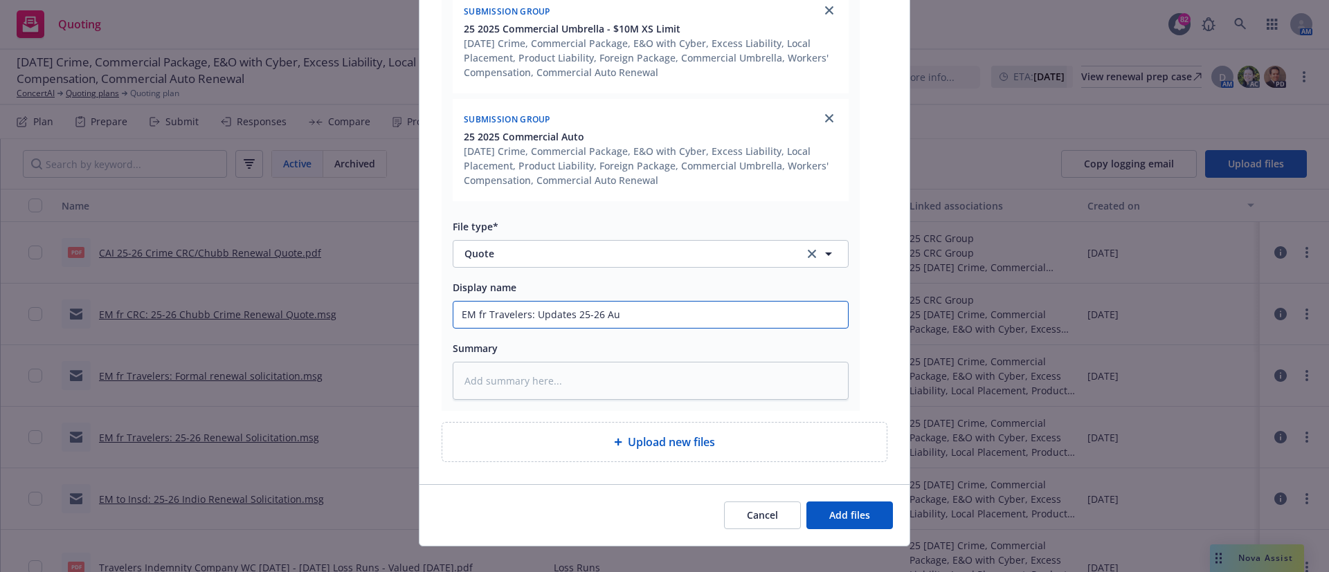
type input "EM fr Travelers: Updates 25-26 Aut"
type textarea "x"
type input "EM fr Travelers: Updates 25-26 Auto"
type textarea "x"
type input "EM fr Travelers: Updates 25-26 Auto"
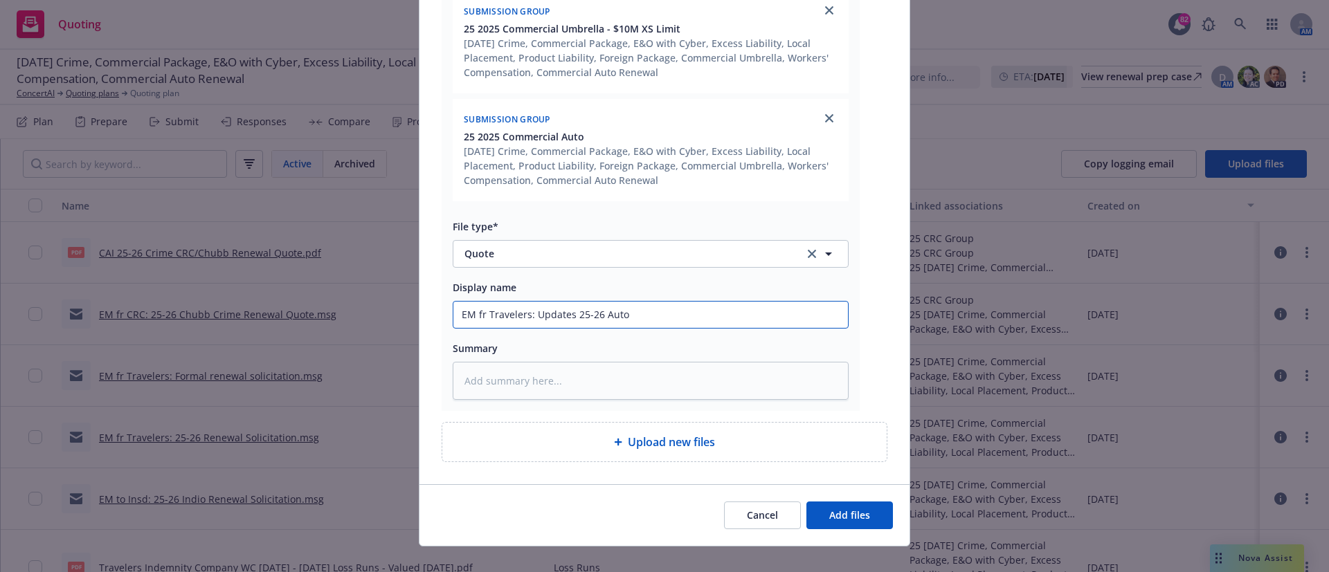
type textarea "x"
type input "EM fr Travelers: Updates 25-26 Auto a"
type textarea "x"
type input "EM fr Travelers: Updates 25-26 Auto aj"
type textarea "x"
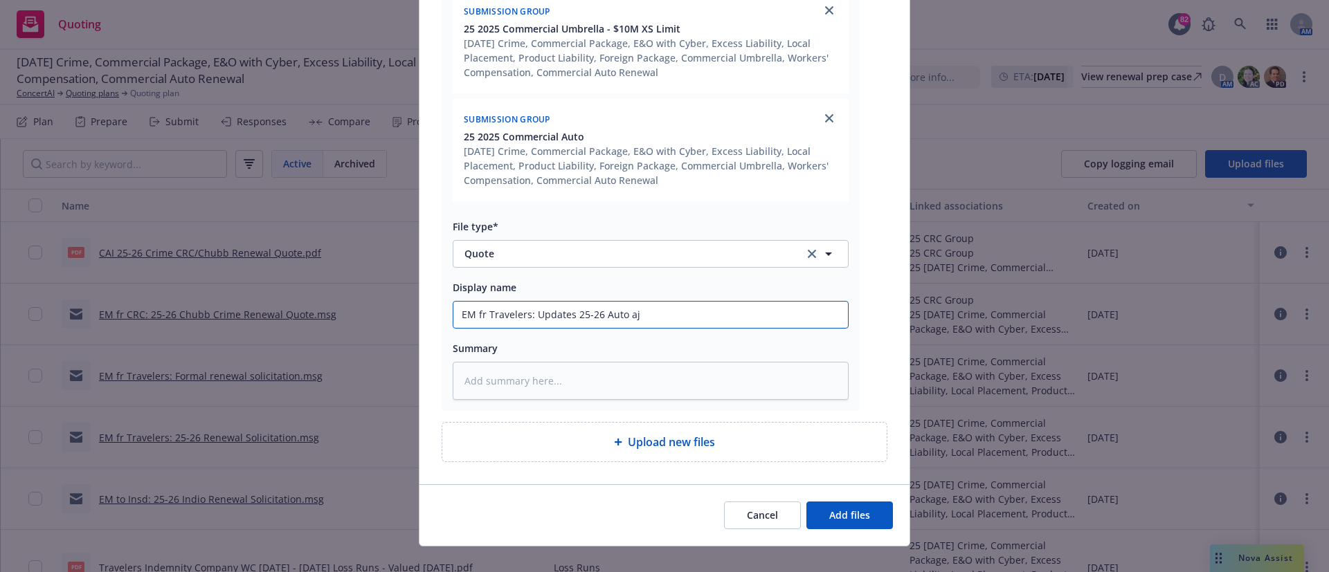
type input "EM fr Travelers: Updates 25-26 Auto ajd"
type textarea "x"
type input "EM fr Travelers: Updates 25-26 Auto aj"
type textarea "x"
type input "EM fr Travelers: Updates 25-26 Auto a"
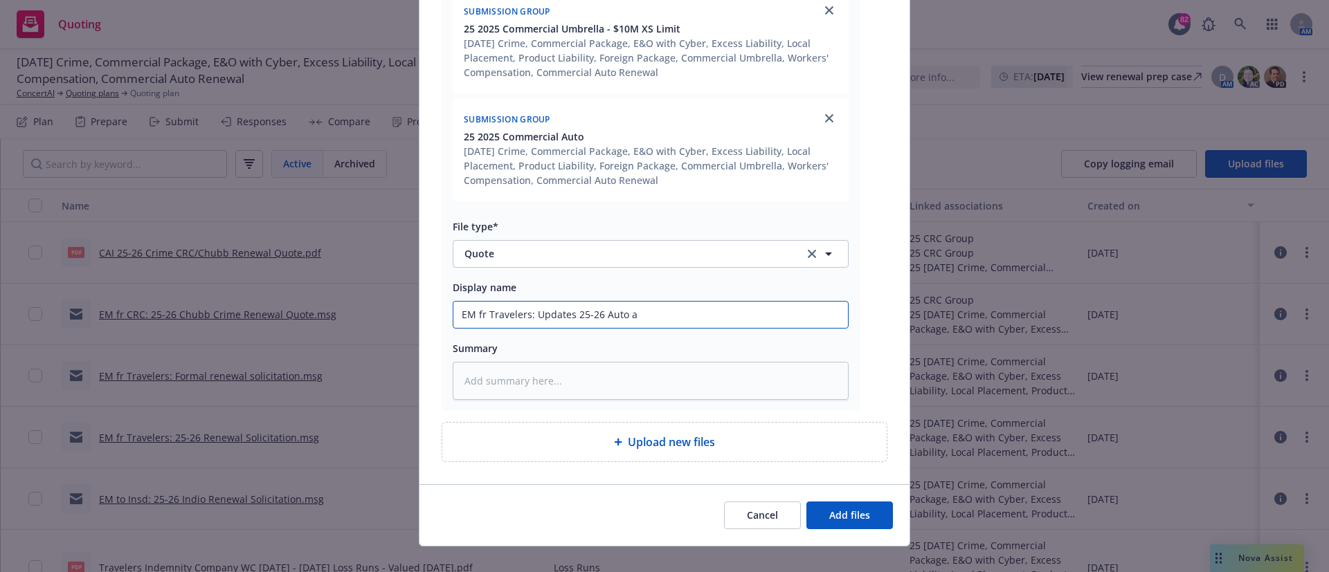
type textarea "x"
type input "EM fr Travelers: Updates 25-26 Auto an"
type textarea "x"
type input "EM fr Travelers: Updates 25-26 Auto and"
type textarea "x"
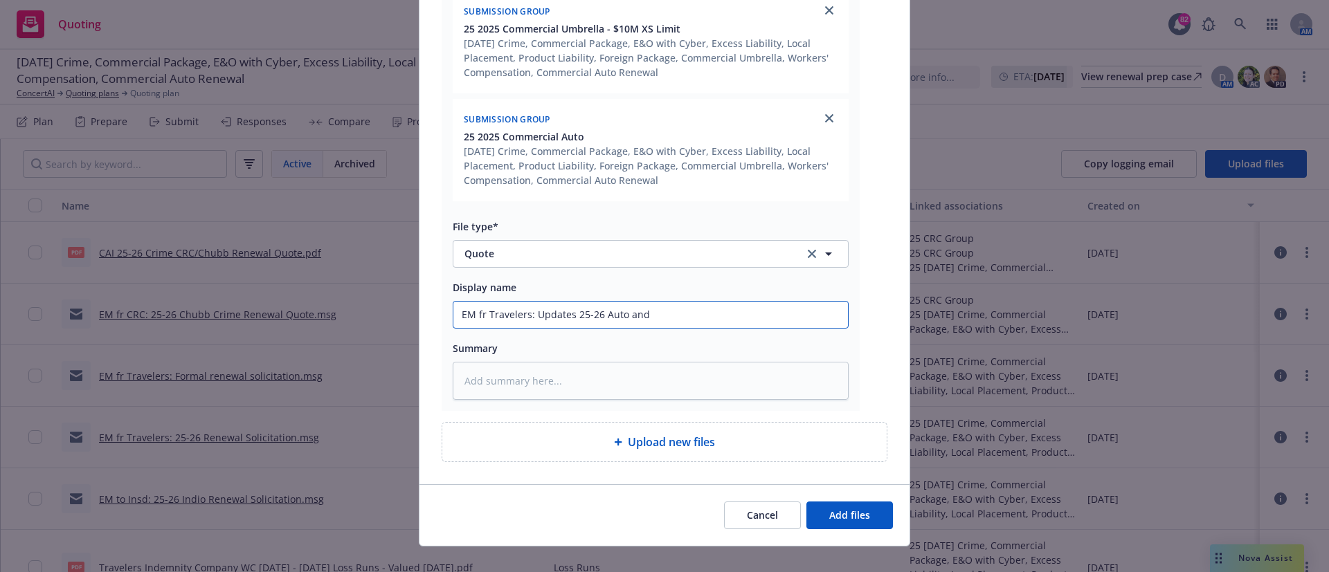
type input "EM fr Travelers: Updates 25-26 Auto and"
type textarea "x"
type input "EM fr Travelers: Updates 25-26 Auto and U"
type textarea "x"
type input "EM fr Travelers: Updates 25-26 Auto and Um"
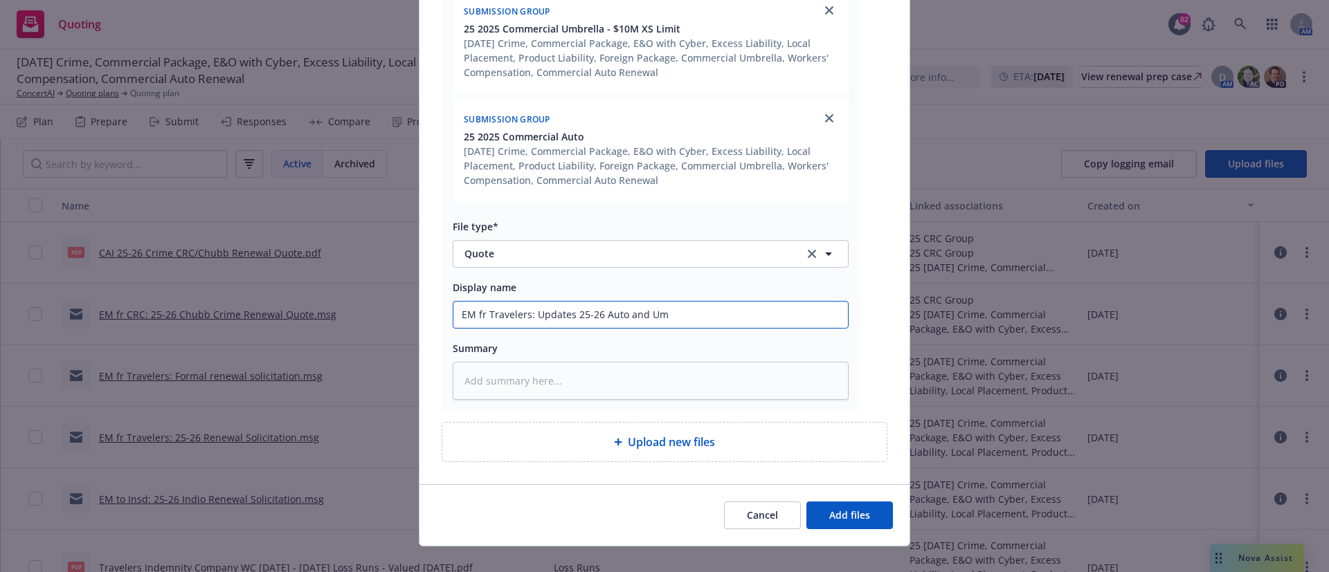
type textarea "x"
type input "EM fr Travelers: Updates 25-26 Auto and Umb"
type textarea "x"
type input "EM fr Travelers: Updates 25-26 Auto and Umbr"
type textarea "x"
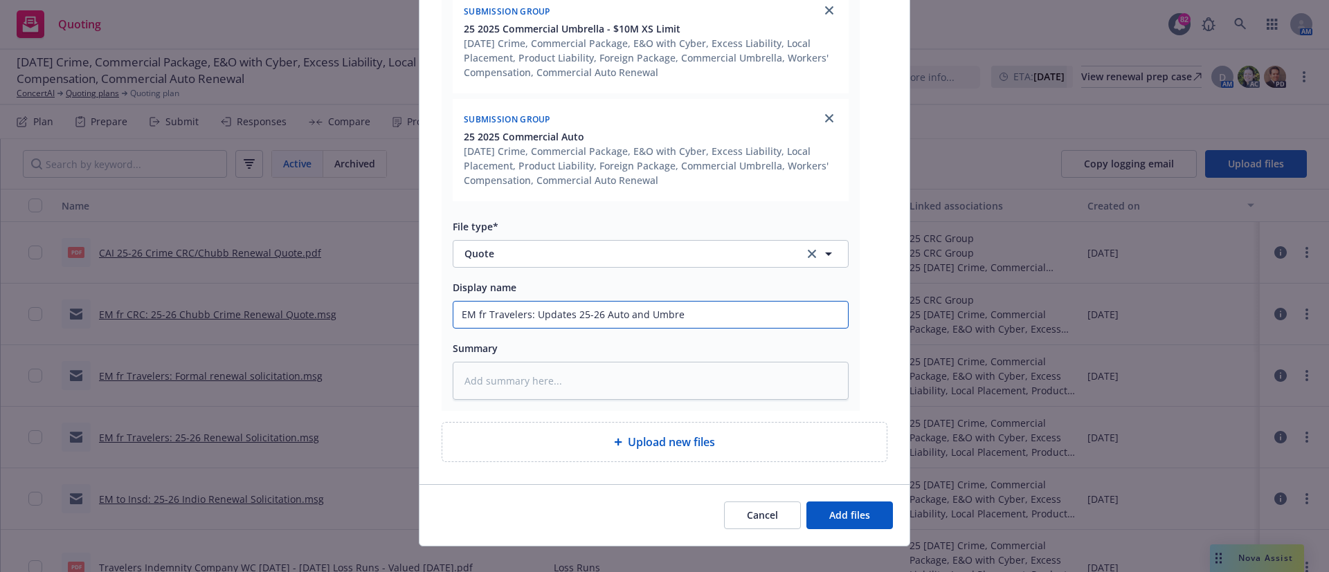
type input "EM fr Travelers: Updates 25-26 Auto and Umbrel"
type textarea "x"
type input "EM fr Travelers: Updates 25-26 Auto and [PERSON_NAME]"
type textarea "x"
type input "EM fr Travelers: Updates 25-26 Auto and Umbrella"
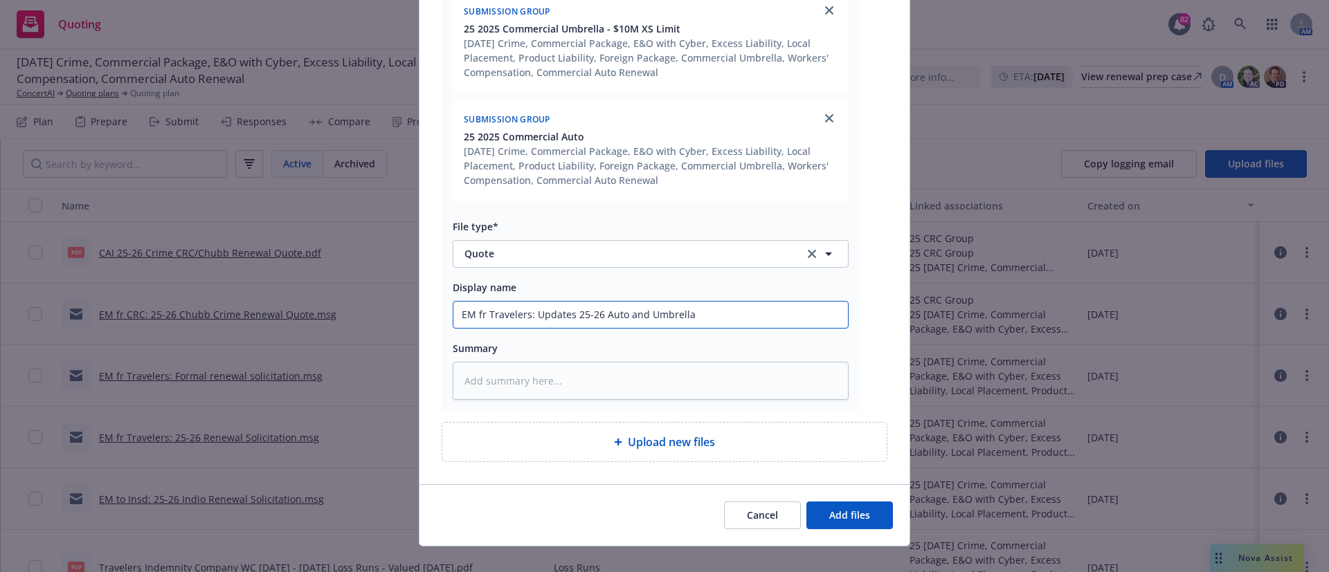
type textarea "x"
type input "EM fr Travelers: Updates 25-26 Auto and Umbrella"
type textarea "x"
type input "EM fr Travelers: Updates 25-26 Auto and Umbrella"
type textarea "x"
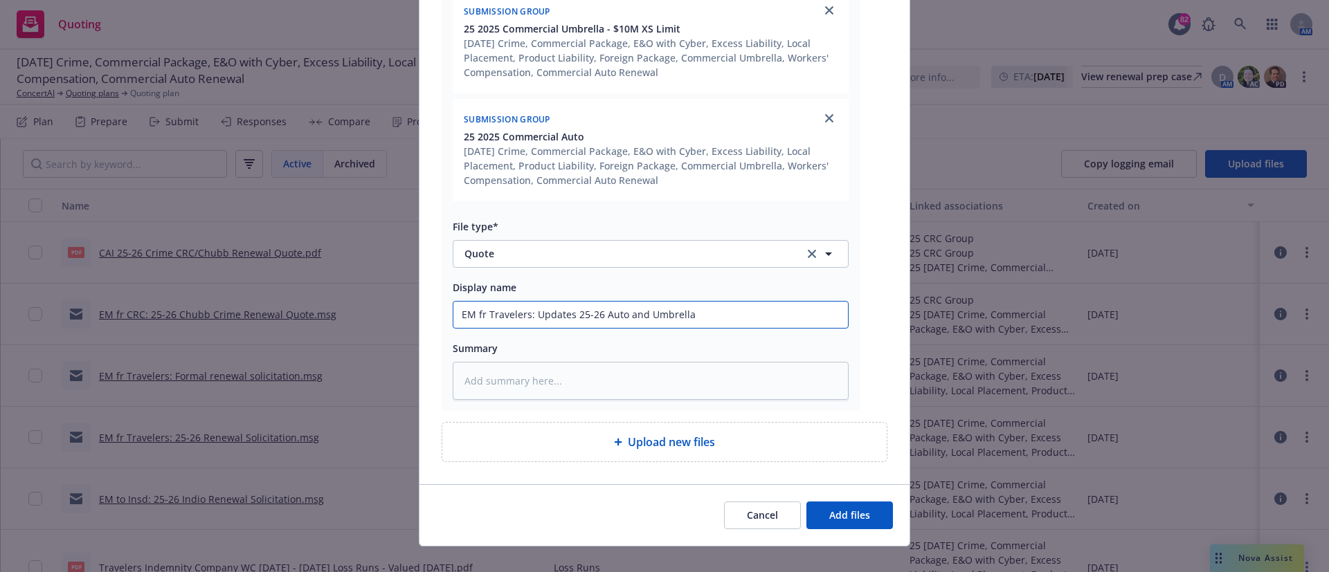
type input "EM fr Travelers: Updates 25-26 Auto and Umbrella"
type textarea "x"
type input "EM fr Travelers: Updates 25-26 Auto and Umbrella P"
type textarea "x"
type input "EM fr Travelers: Updates 25-26 Auto and Umbrella Pr"
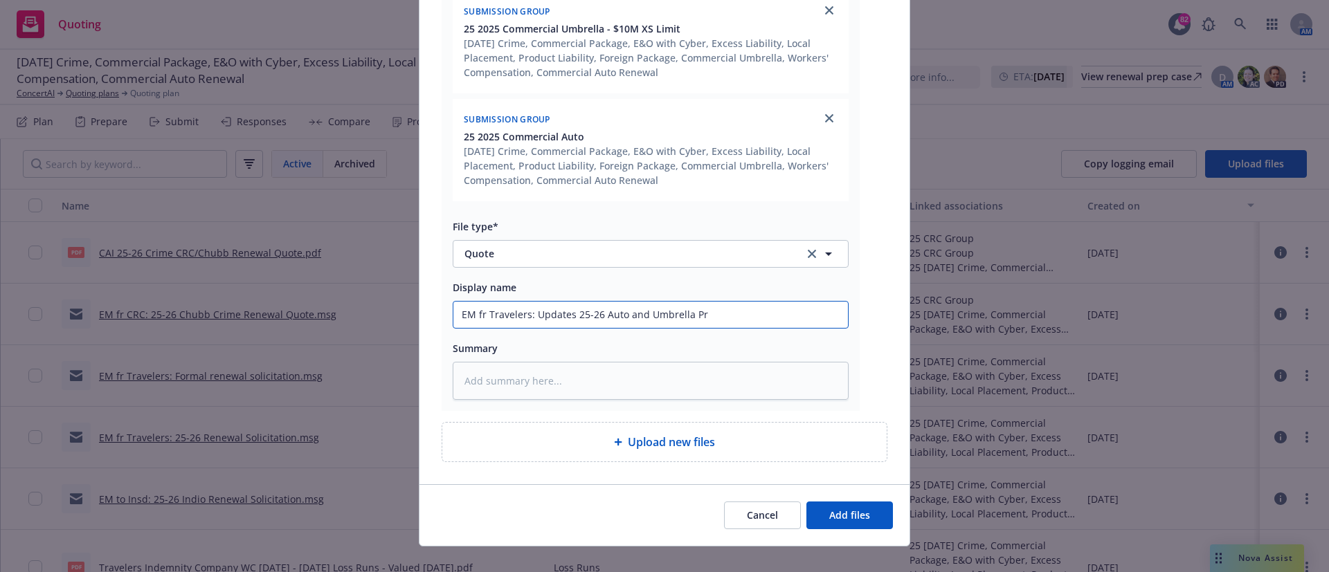
type textarea "x"
type input "EM fr Travelers: Updates 25-26 Auto and Umbrella Pre"
type textarea "x"
type input "EM fr Travelers: Updates 25-26 Auto and Umbrella Prem"
type textarea "x"
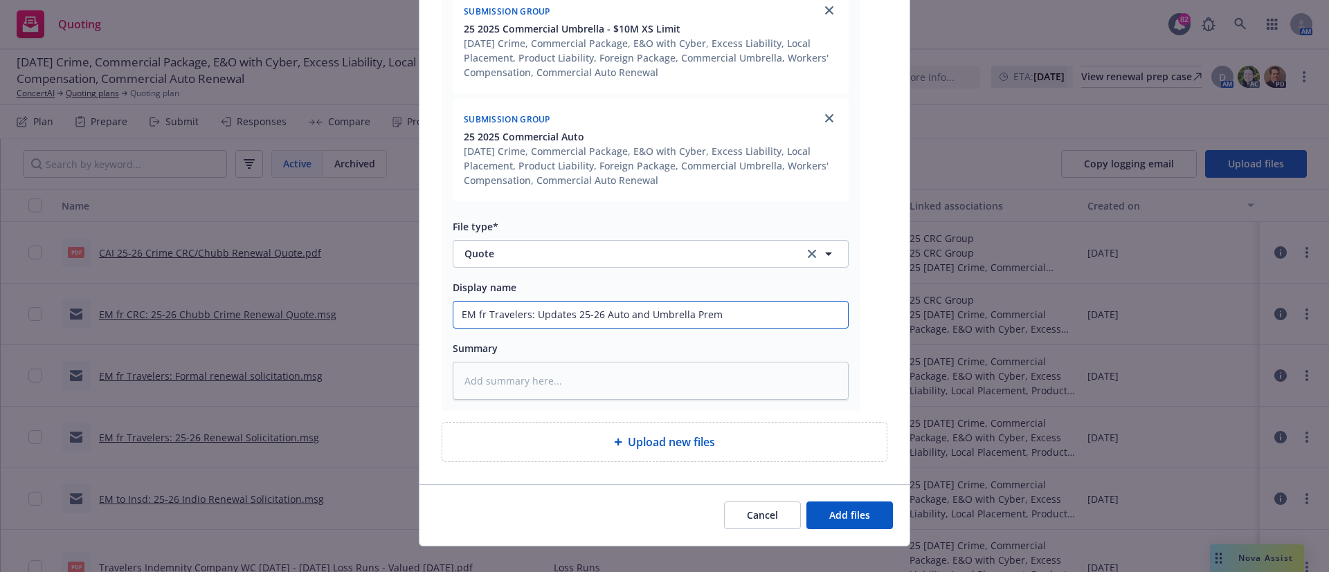
type input "EM fr Travelers: Updates 25-26 Auto and Umbrella Premi"
type textarea "x"
type input "EM fr Travelers: Updates 25-26 Auto and Umbrella Premiu"
type textarea "x"
type input "EM fr Travelers: Updates 25-26 Auto and Umbrella Premium"
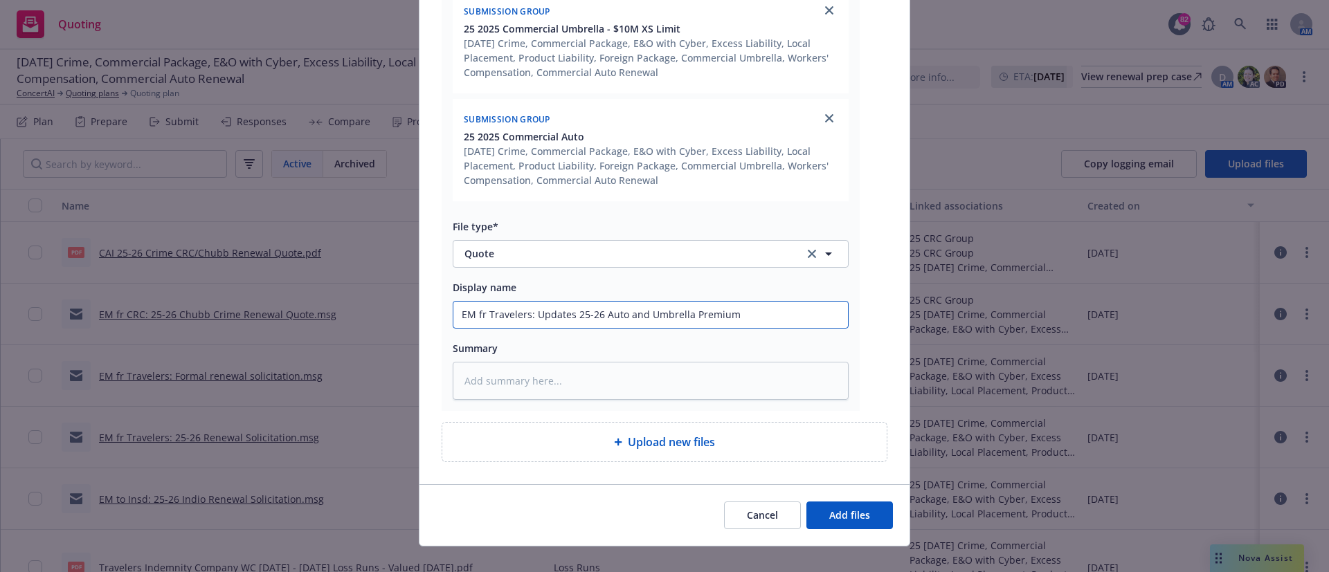
type textarea "x"
type input "EM fr Travelers: Updates 25-26 Auto and Umbrella Premiu"
type textarea "x"
type input "EM fr Travelers: Updates 25-26 Auto and Umbrella Premi"
type textarea "x"
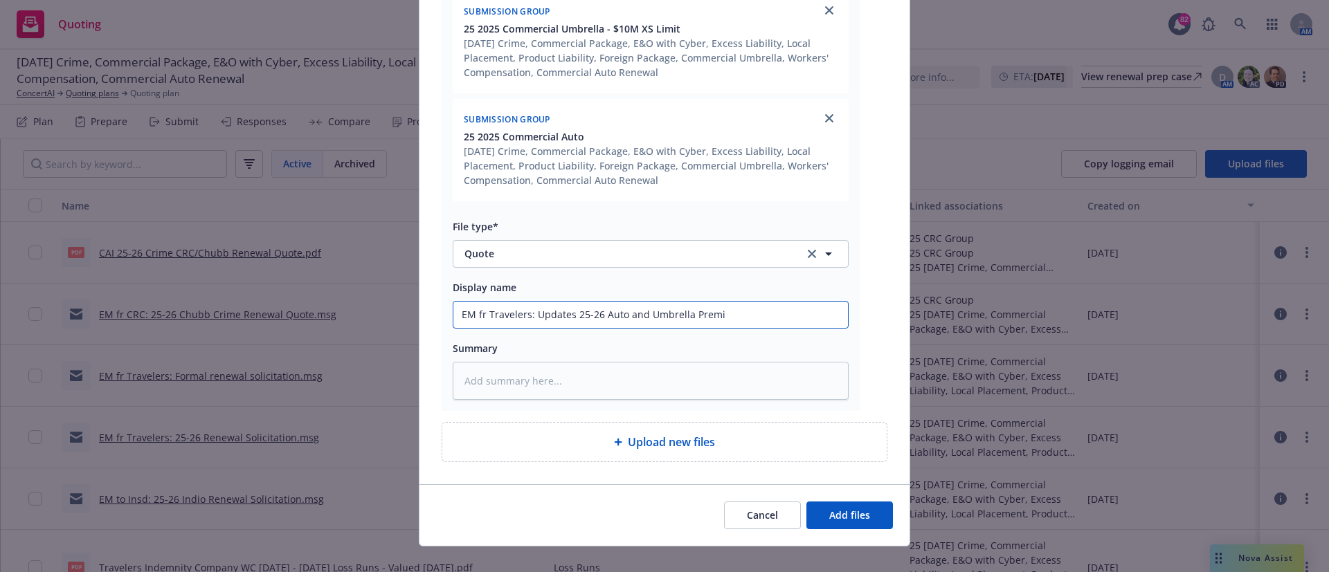
type input "EM fr Travelers: Updates 25-26 Auto and Umbrella Prem"
type textarea "x"
type input "EM fr Travelers: Updates 25-26 Auto and Umbrella Pre"
type textarea "x"
type input "EM fr Travelers: Updates 25-26 Auto and Umbrella Pr"
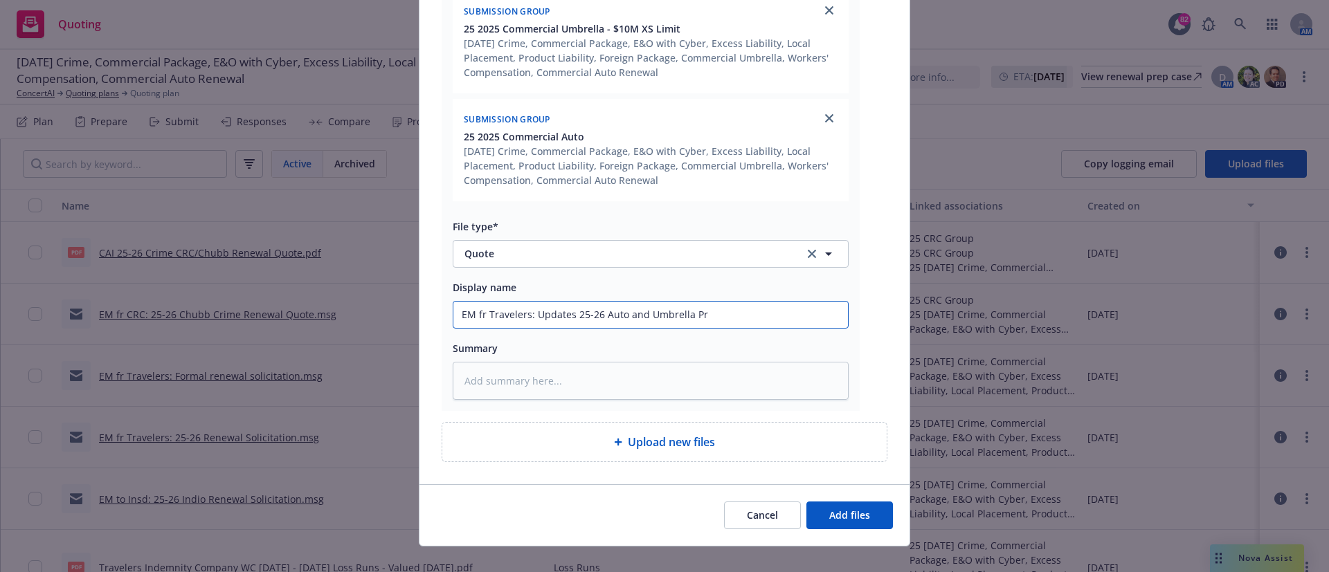
type textarea "x"
type input "EM fr Travelers: Updates 25-26 Auto and Umbrella P"
type textarea "x"
type input "EM fr Travelers: Updates 25-26 Auto and Umbrella"
type textarea "x"
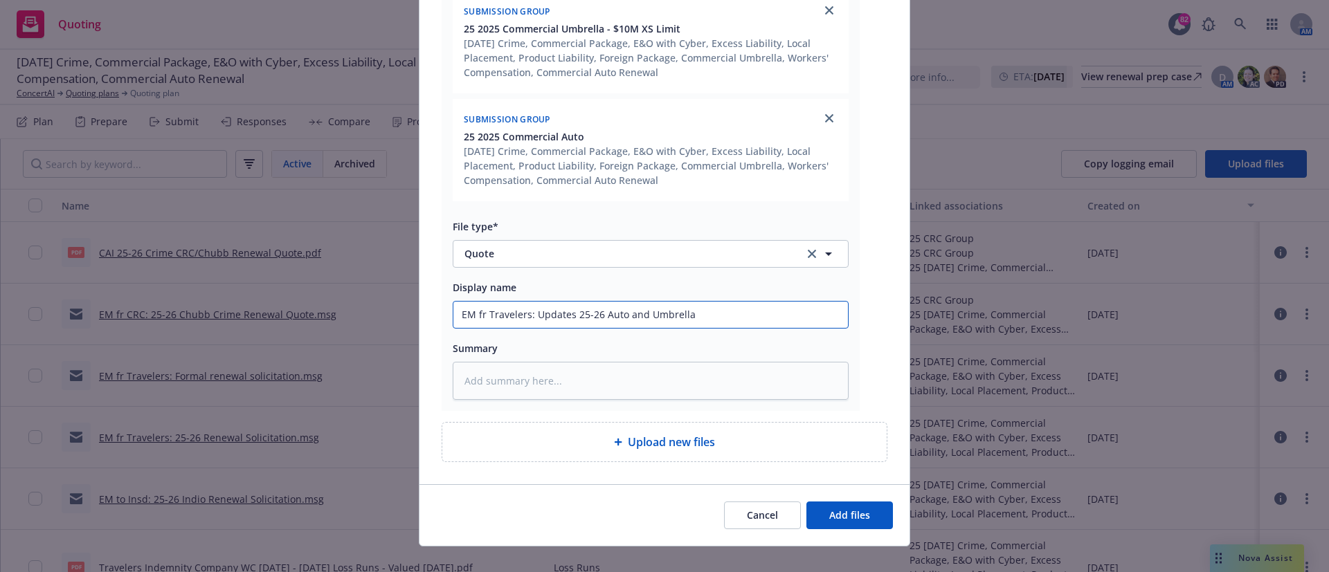
type input "EM fr Travelers: Updates 25-26 Auto and Umbrella Q"
type textarea "x"
type input "EM fr Travelers: Updates 25-26 Auto and Umbrella Qu"
type textarea "x"
type input "EM fr Travelers: Updates 25-26 Auto and Umbrella Quo"
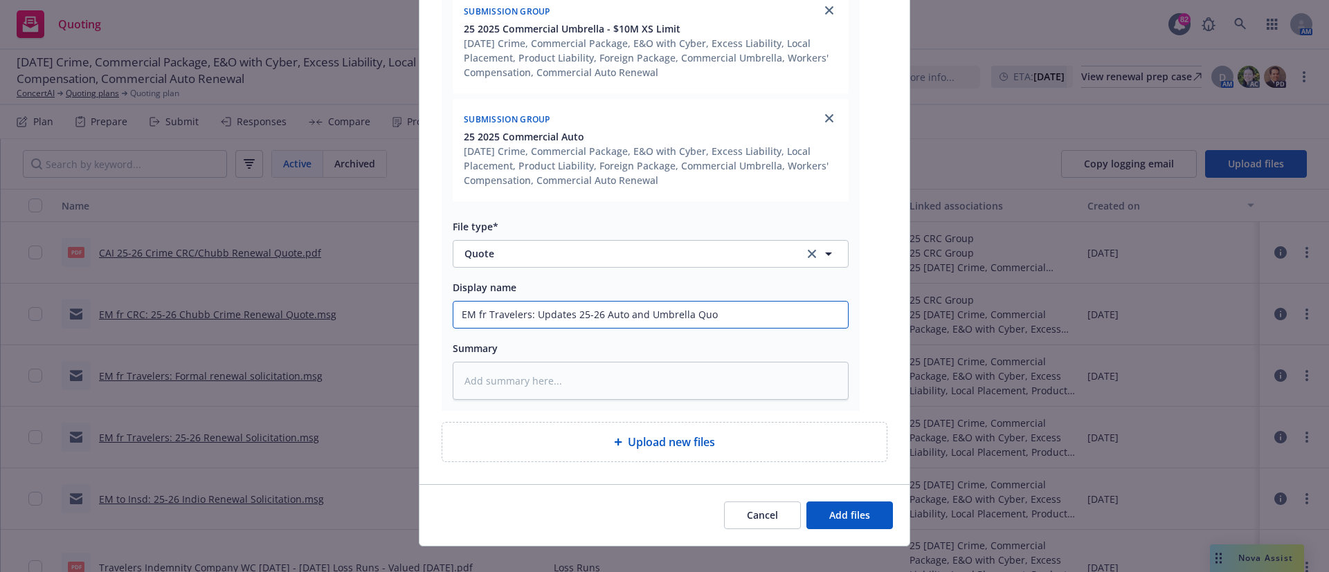
type textarea "x"
type input "EM fr Travelers: Updates 25-26 Auto and Umbrella Quot"
type textarea "x"
type input "EM fr Travelers: Updates 25-26 Auto and Umbrella Quote"
click at [838, 514] on span "Add files" at bounding box center [849, 515] width 41 height 13
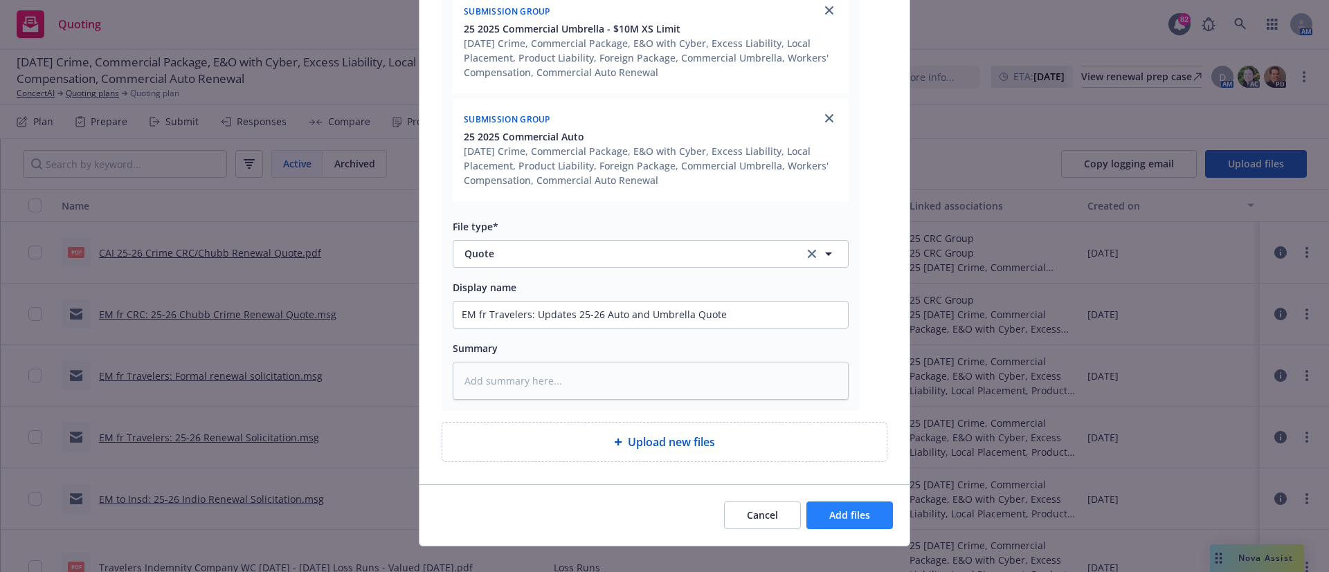
scroll to position [399, 0]
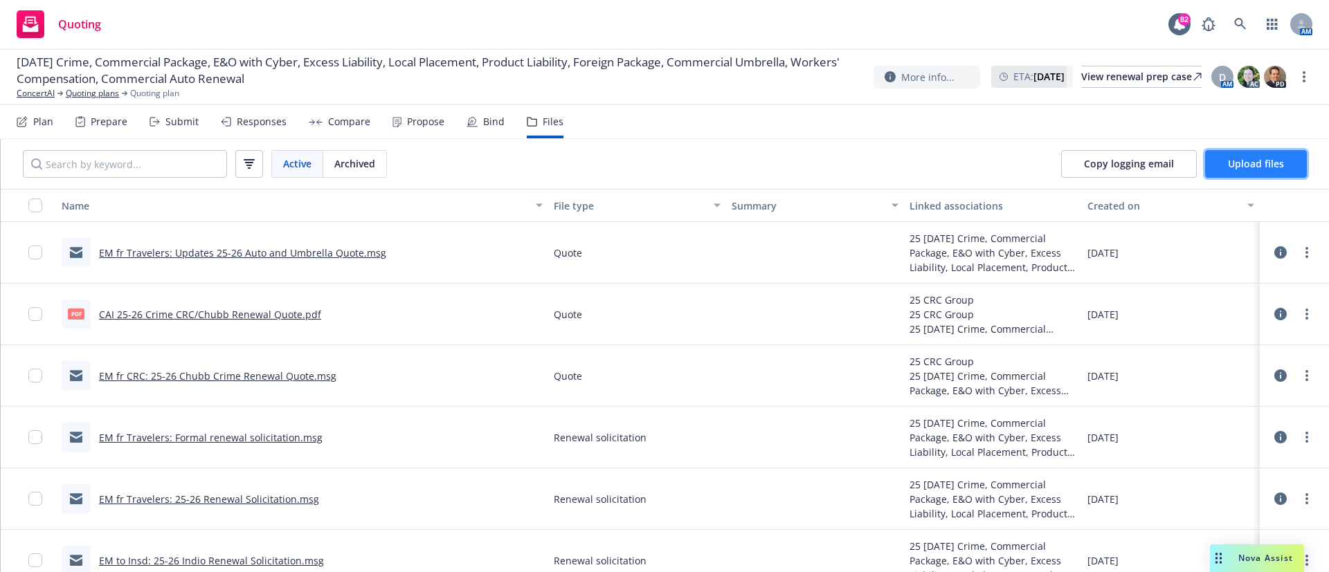
click at [1256, 160] on span "Upload files" at bounding box center [1256, 163] width 56 height 13
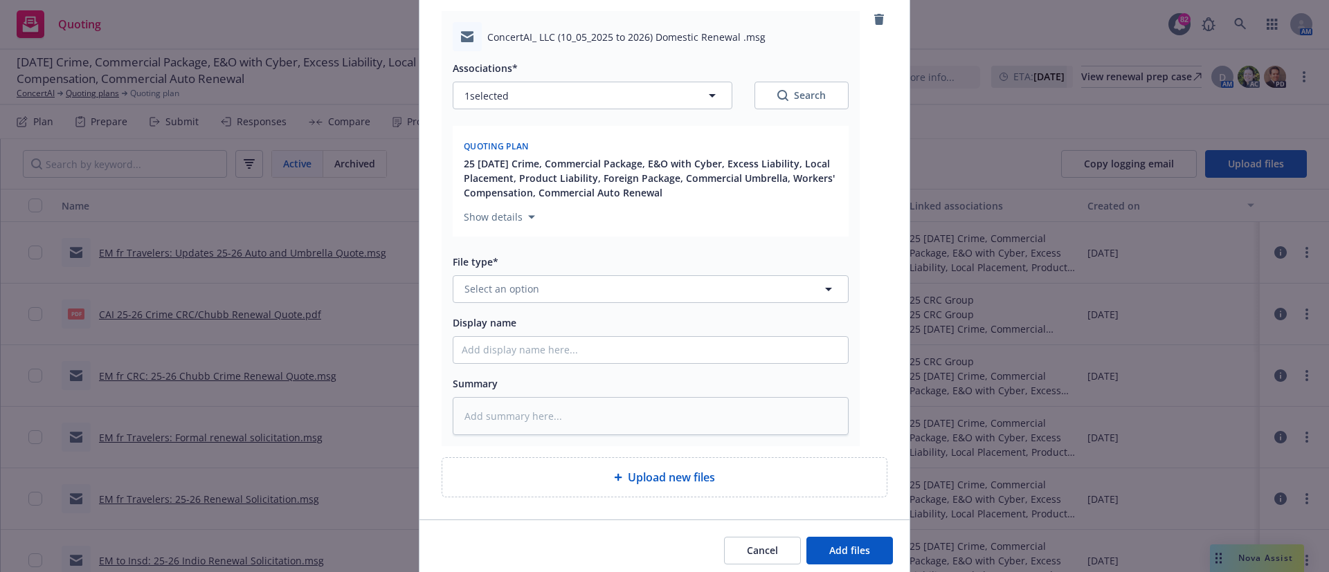
scroll to position [181, 0]
click at [700, 107] on button "1 selected" at bounding box center [593, 95] width 280 height 28
type textarea "x"
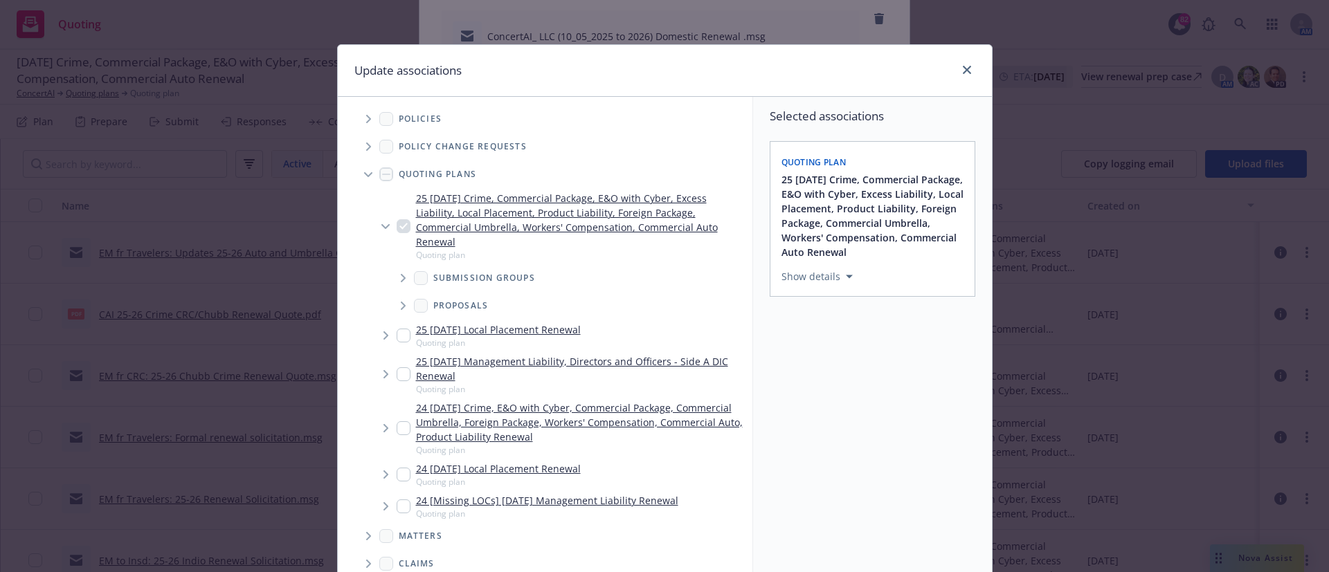
click at [401, 277] on icon "Tree Example" at bounding box center [404, 278] width 6 height 8
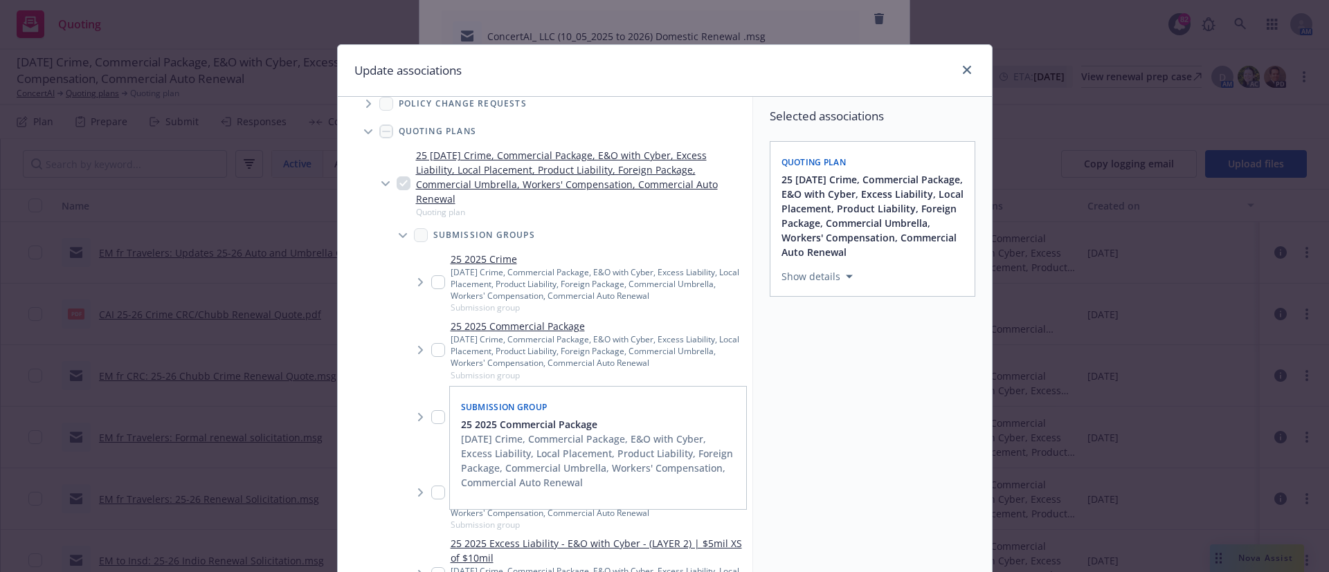
scroll to position [74, 0]
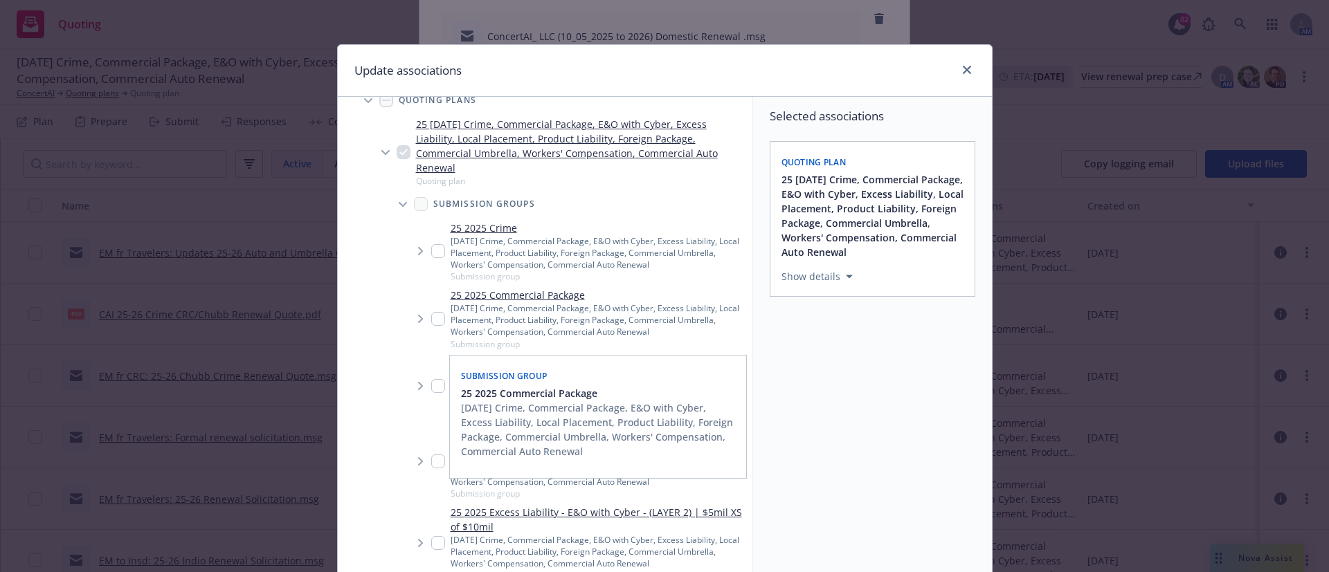
click at [432, 323] on input "Tree Example" at bounding box center [438, 319] width 14 height 14
checkbox input "true"
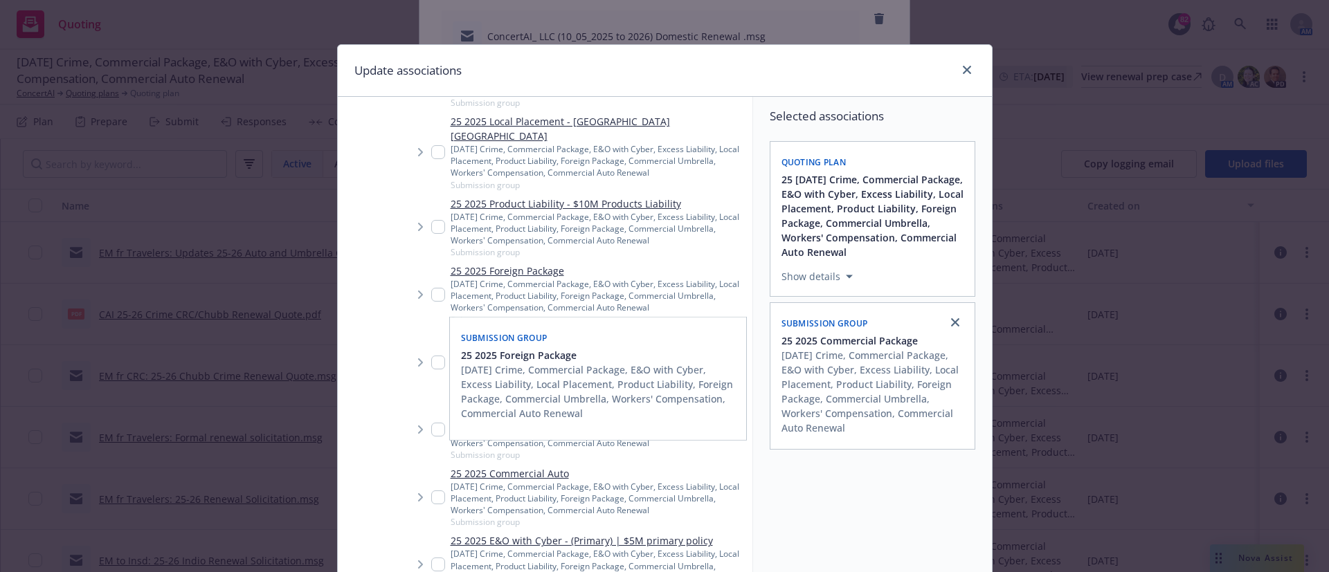
scroll to position [805, 0]
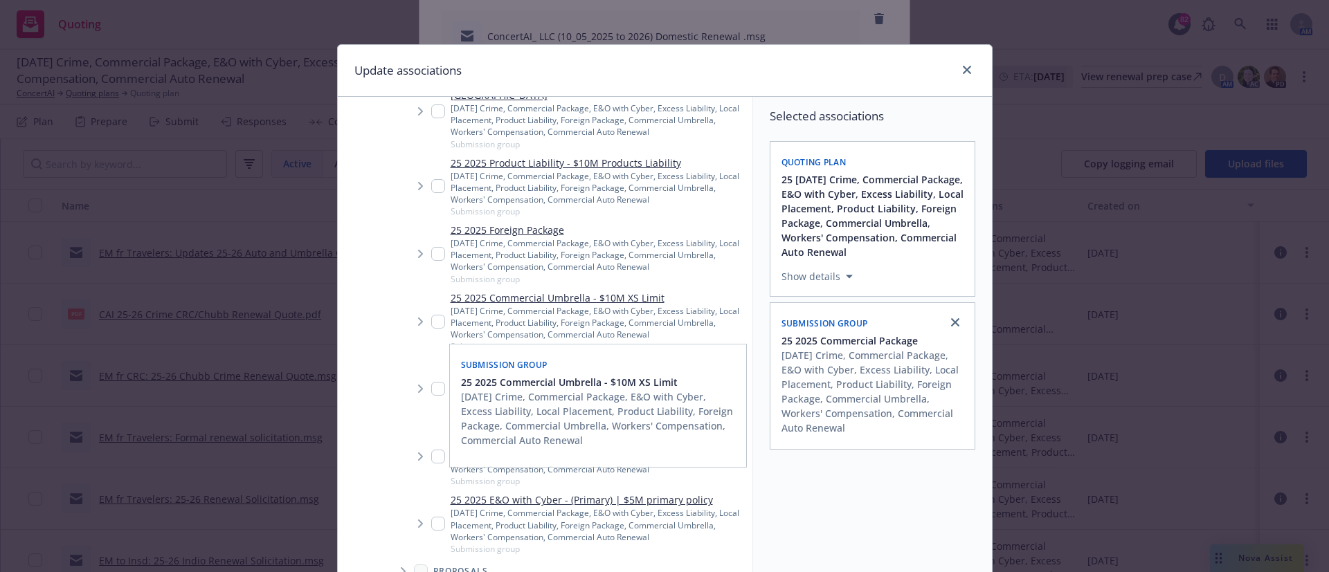
click at [431, 296] on div "25 2025 Commercial Umbrella - $10M XS Limit [DATE] Crime, Commercial Package, E…" at bounding box center [589, 322] width 316 height 62
checkbox input "true"
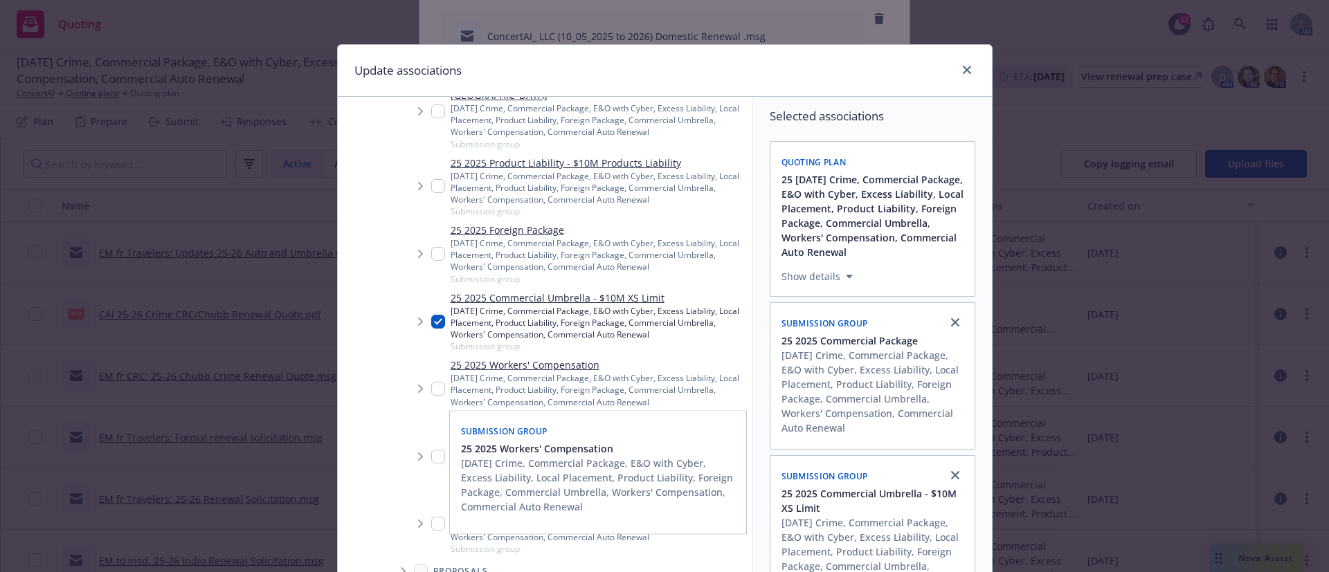
click at [433, 382] on input "Tree Example" at bounding box center [438, 389] width 14 height 14
checkbox input "true"
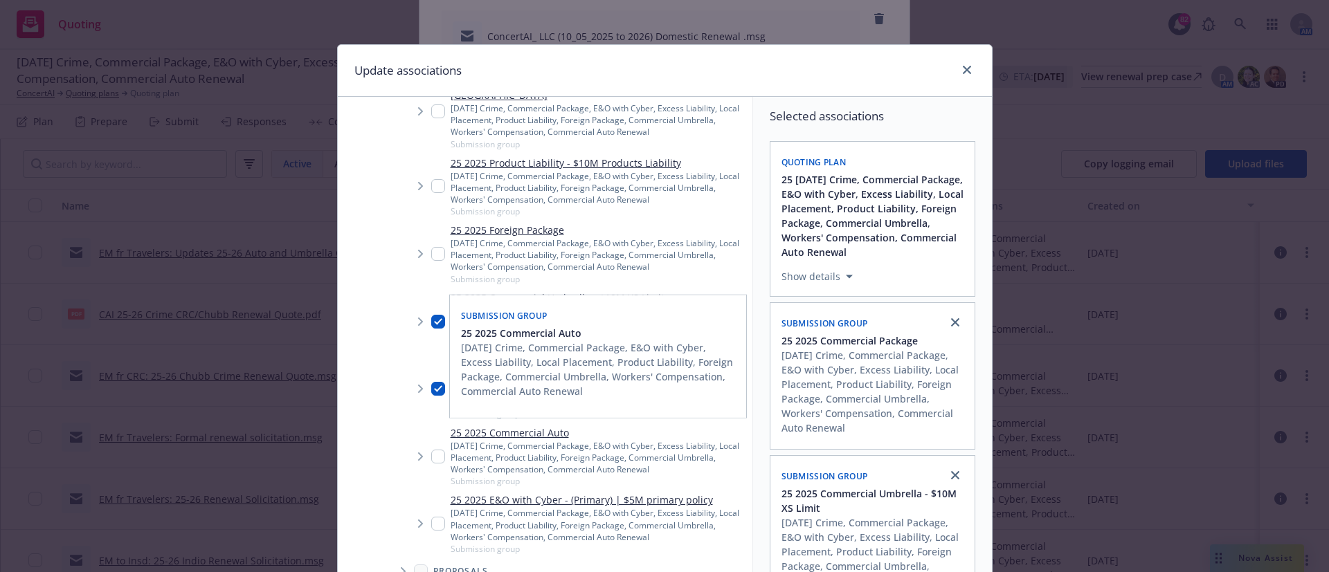
click at [431, 450] on input "Tree Example" at bounding box center [438, 457] width 14 height 14
checkbox input "true"
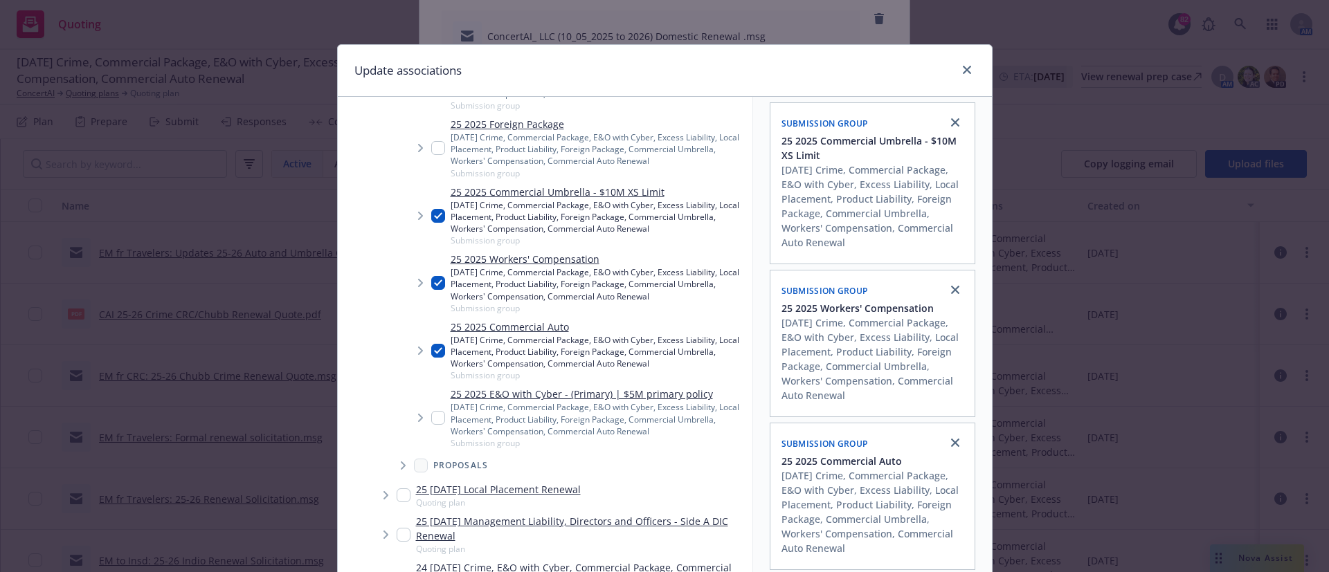
scroll to position [116, 0]
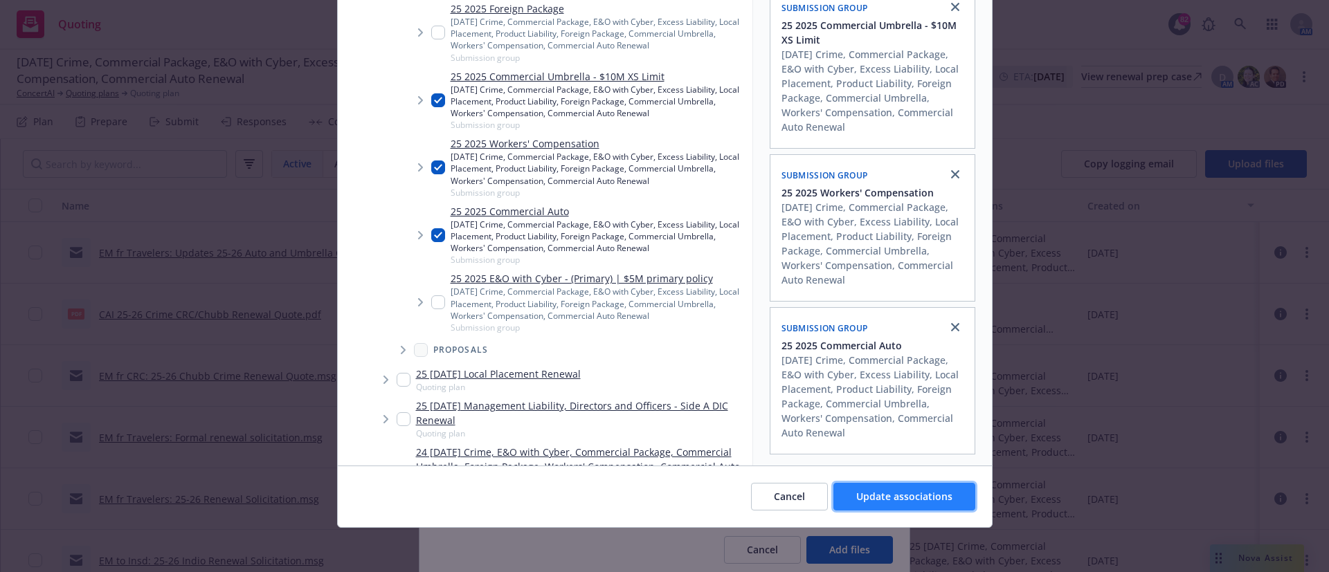
click at [897, 498] on span "Update associations" at bounding box center [904, 496] width 96 height 13
type textarea "x"
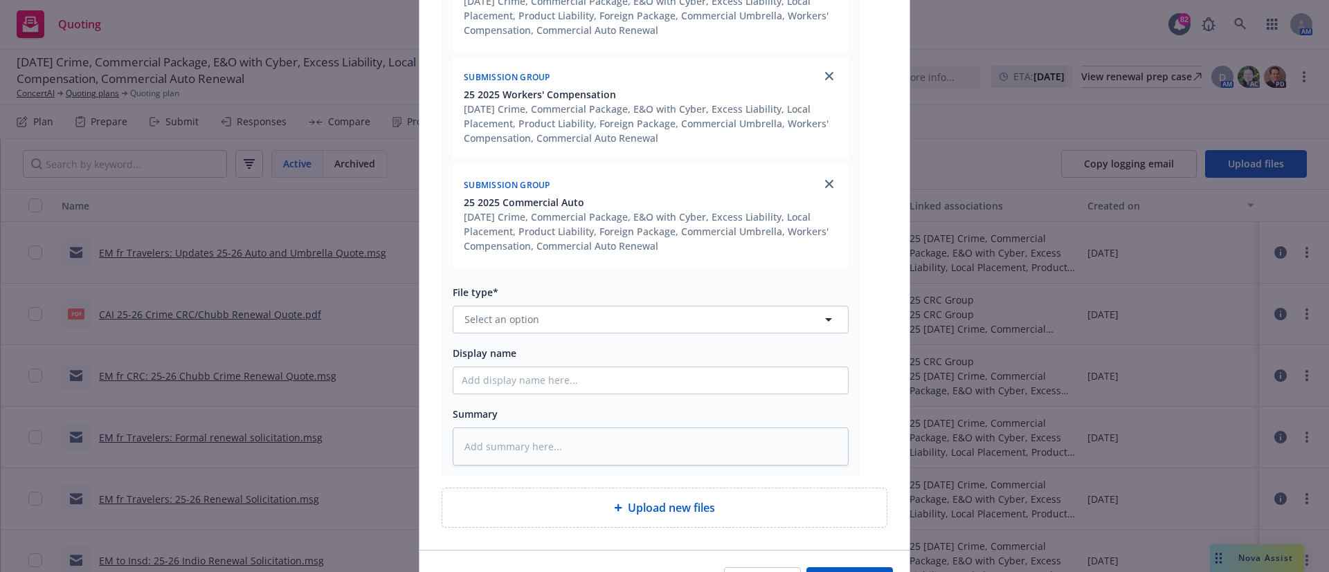
scroll to position [583, 0]
click at [546, 322] on button "Select an option" at bounding box center [651, 319] width 396 height 28
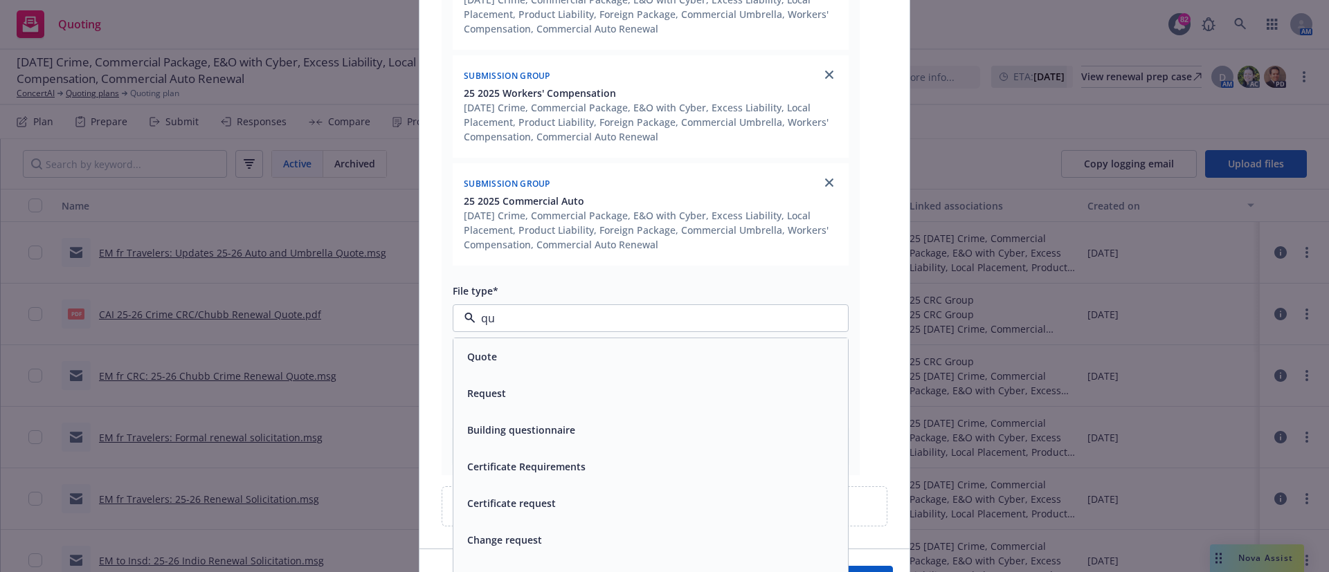
type input "quo"
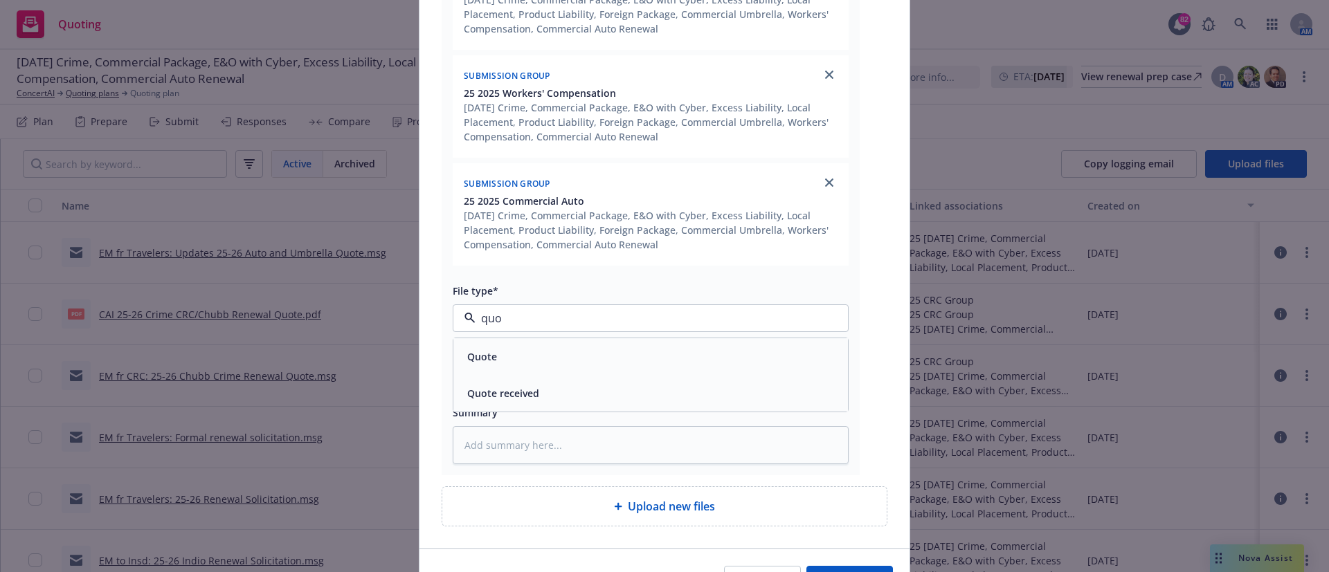
click at [525, 361] on div "Quote" at bounding box center [651, 357] width 378 height 20
click at [480, 383] on input "Display name" at bounding box center [650, 379] width 395 height 26
type textarea "x"
type input "2"
type textarea "x"
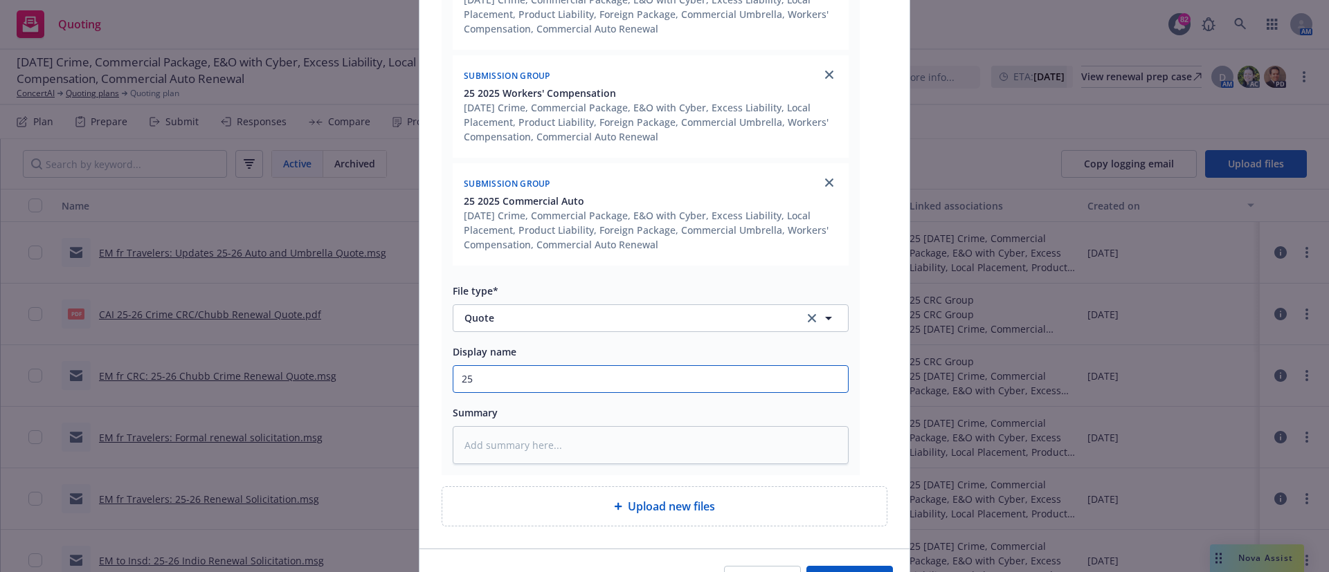
type input "25-"
type textarea "x"
type input "25-2"
type textarea "x"
type input "25-26"
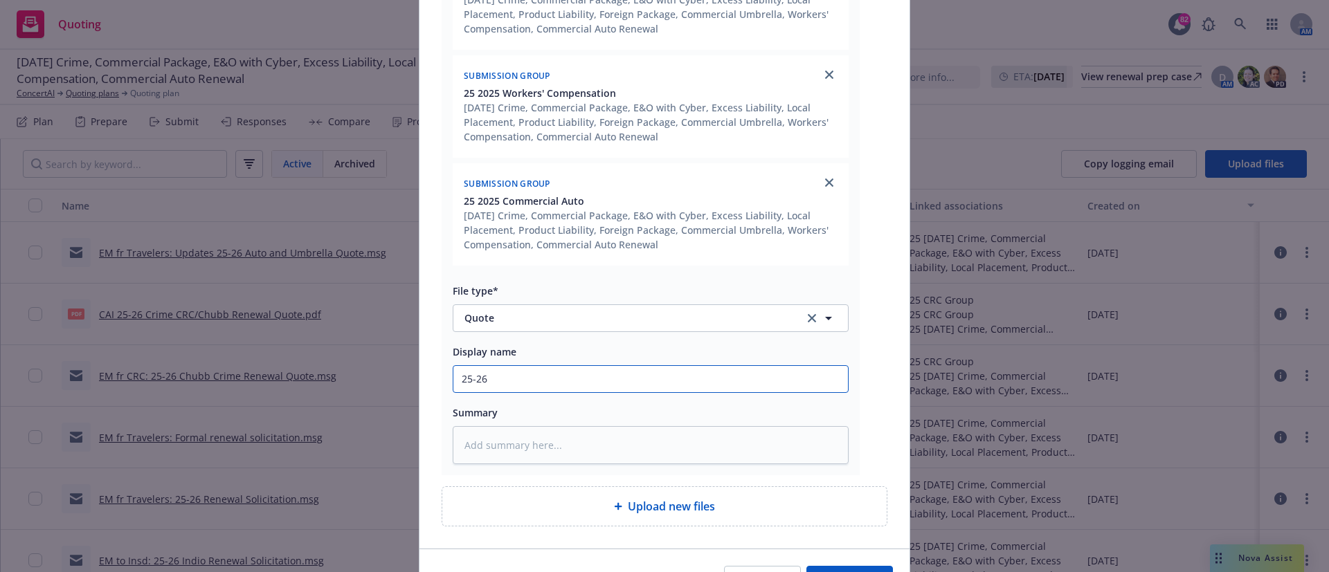
type textarea "x"
type input "25-26 T"
type textarea "x"
type input "25-26 Tr"
type textarea "x"
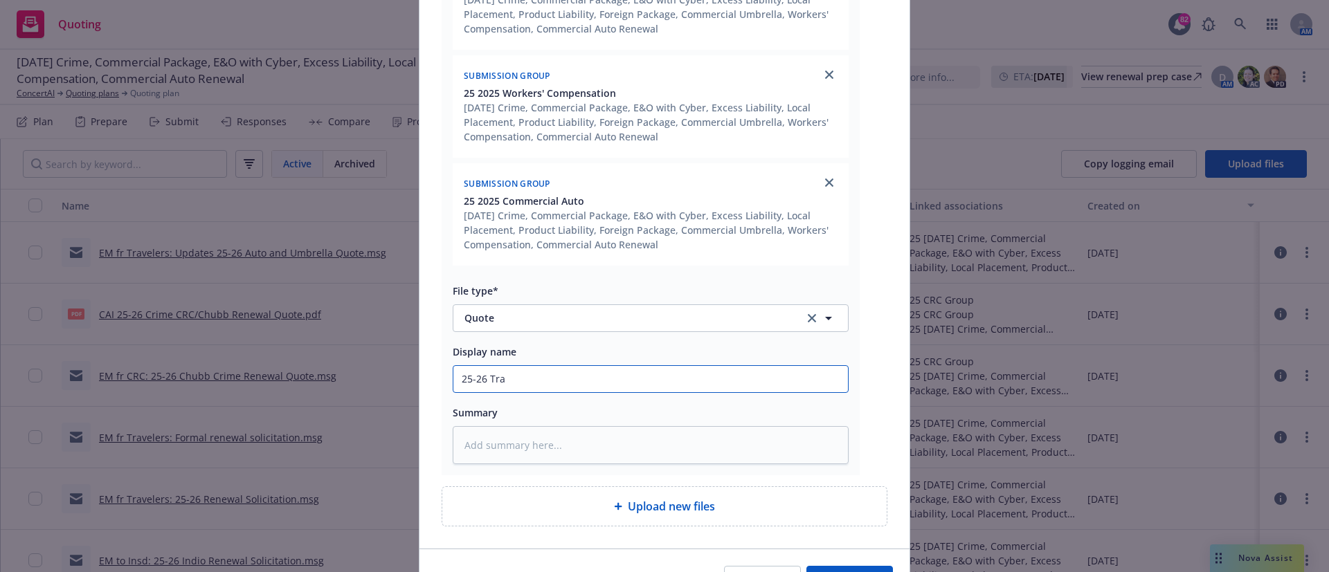
type input "25-26 Trav"
type textarea "x"
type input "25-26 Traval"
type textarea "x"
type input "25-26 Travale"
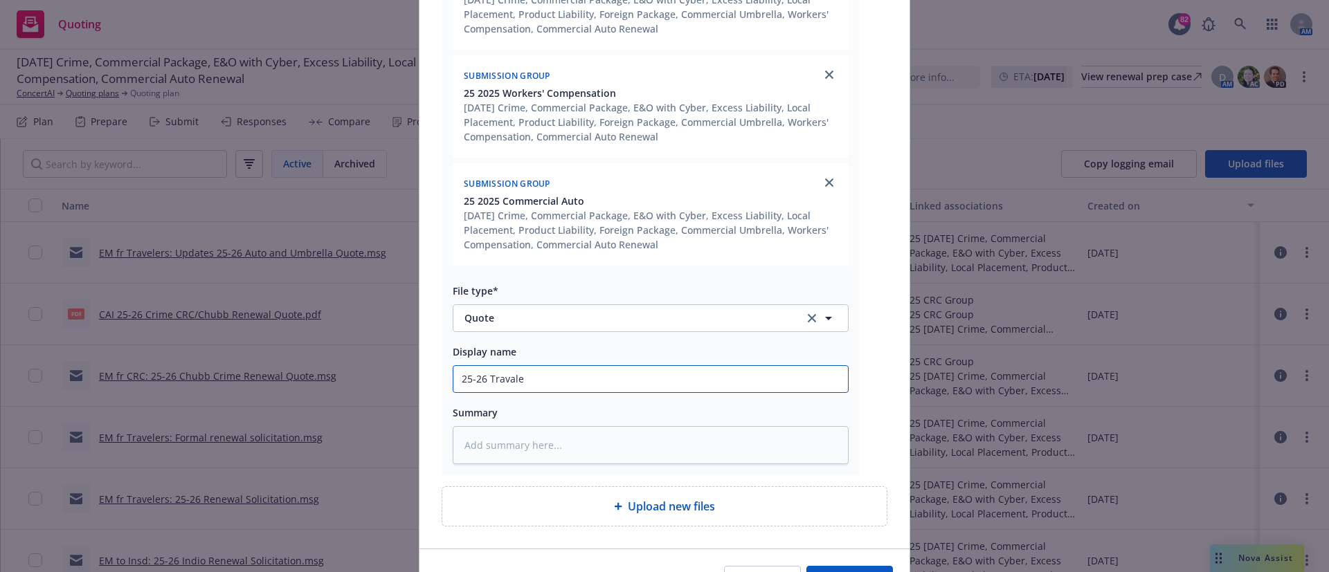
type textarea "x"
type input "25-26 Travaler"
type textarea "x"
type input "25-26 Travalers"
type textarea "x"
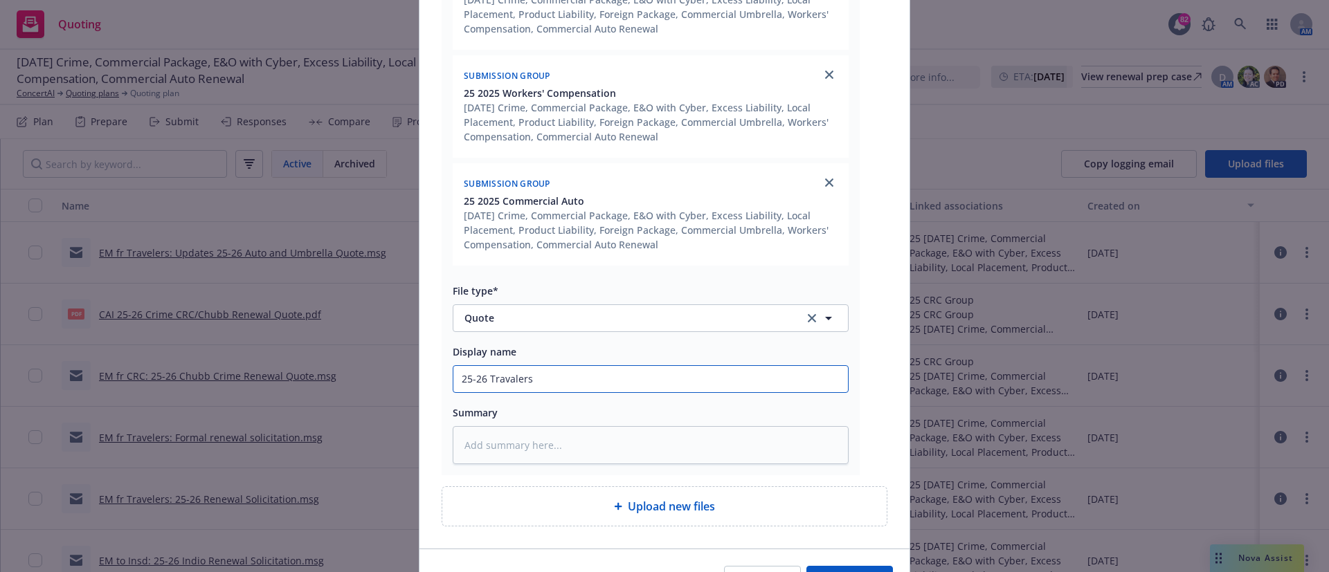
type input "25-26 Travalers"
type textarea "x"
type input "25-26 Travalers O"
type textarea "x"
type input "25-26 Travalers OK"
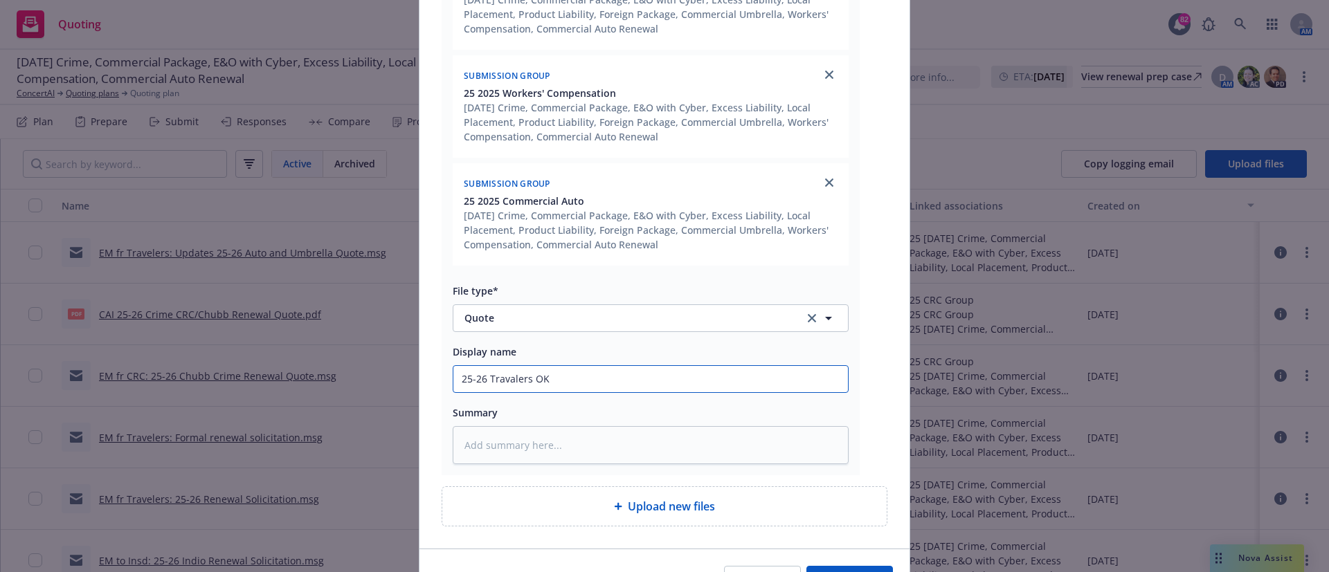
type textarea "x"
type input "25-26 Travalers OKg"
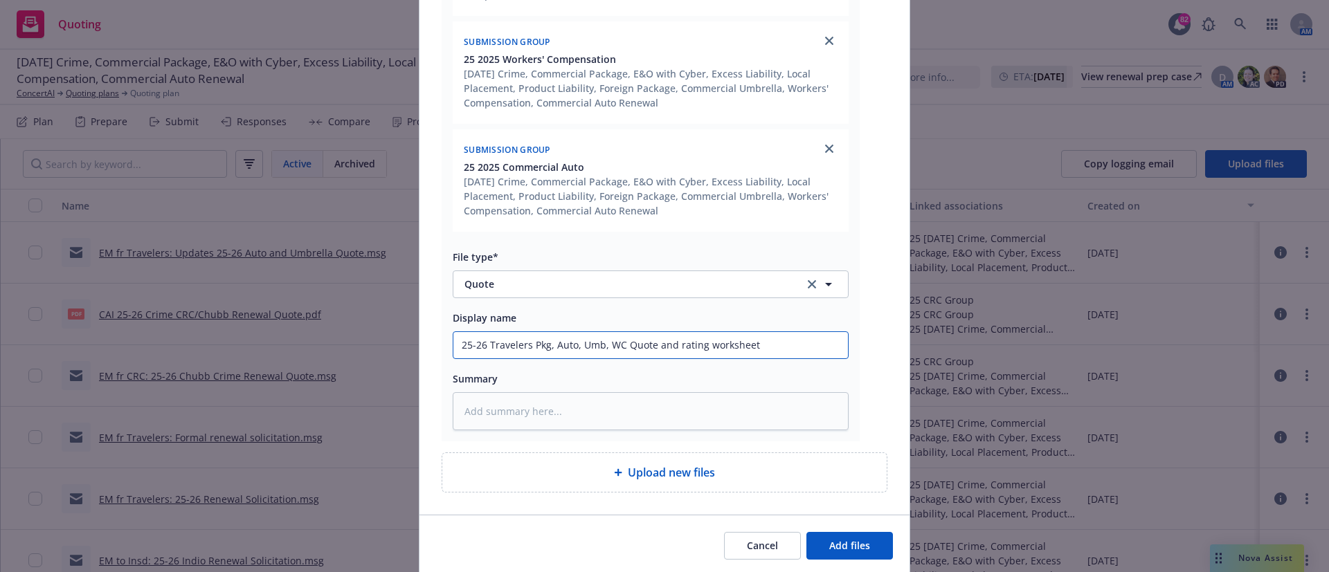
scroll to position [666, 0]
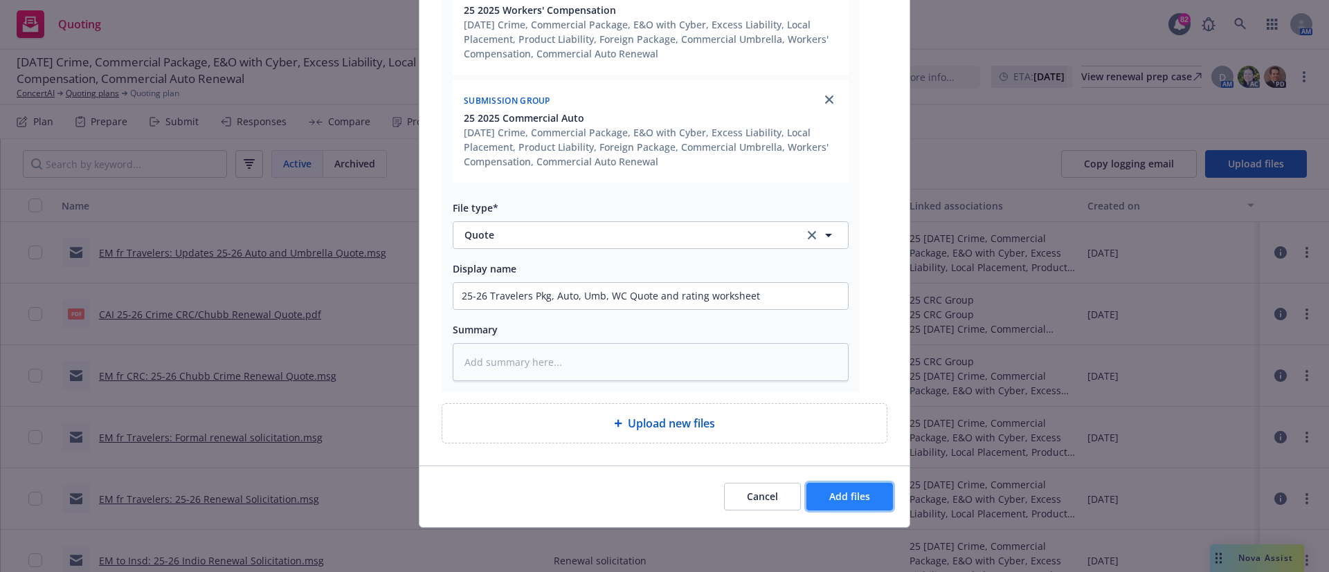
click at [856, 500] on span "Add files" at bounding box center [849, 496] width 41 height 13
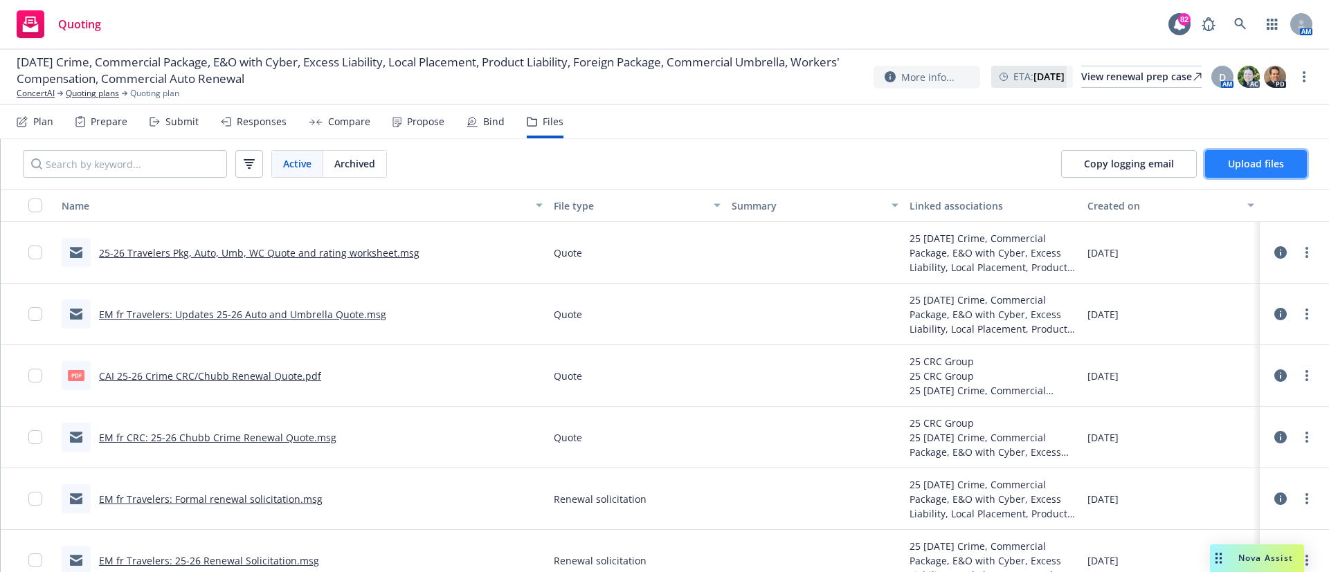
click at [1260, 157] on span "Upload files" at bounding box center [1256, 163] width 56 height 13
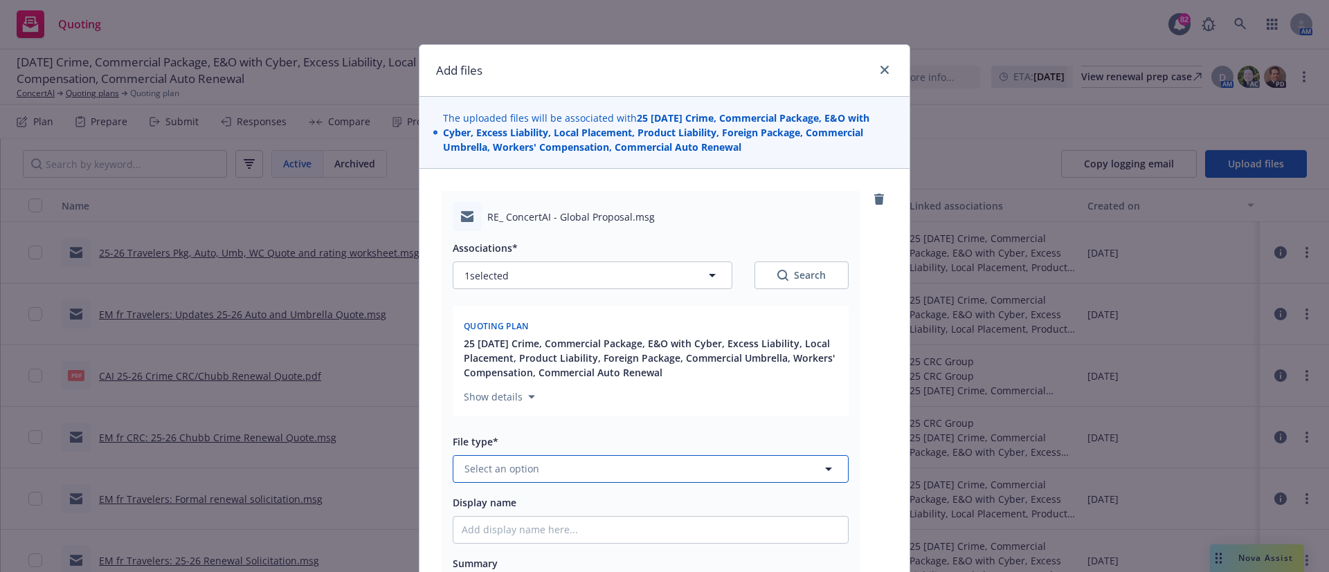
click at [479, 468] on span "Select an option" at bounding box center [501, 469] width 75 height 15
click at [467, 408] on div "Quote" at bounding box center [650, 394] width 395 height 37
click at [490, 531] on input "Display name" at bounding box center [650, 530] width 395 height 26
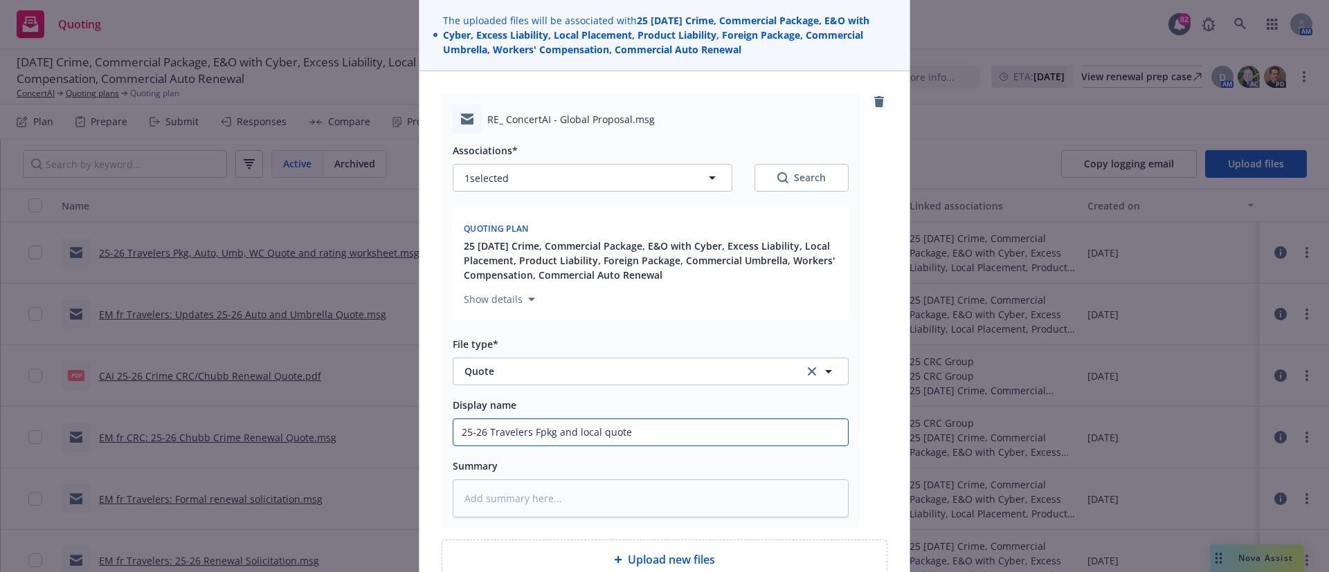
scroll to position [97, 0]
click at [708, 181] on icon "button" at bounding box center [712, 178] width 17 height 17
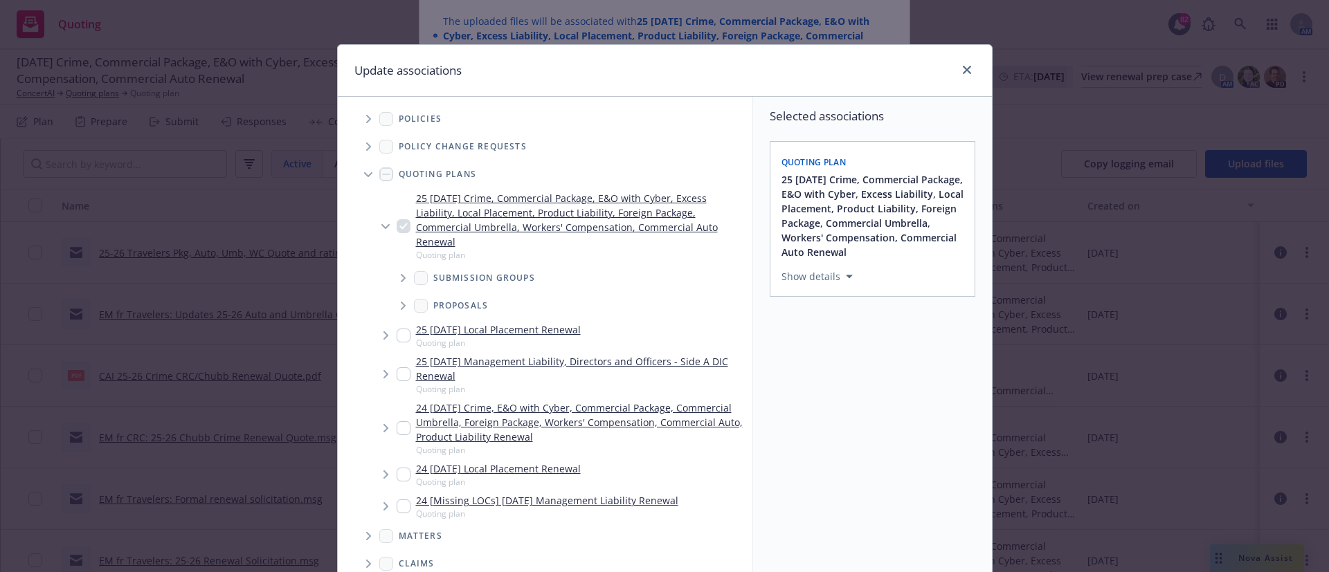
click at [401, 278] on icon "Tree Example" at bounding box center [404, 278] width 6 height 8
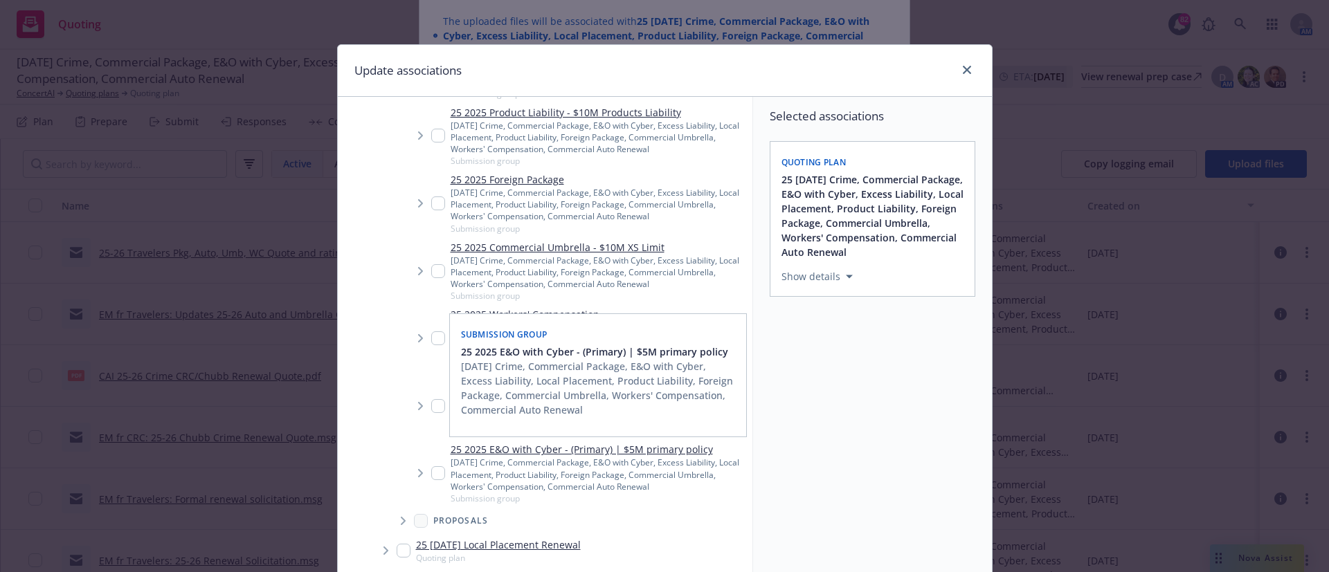
scroll to position [851, 0]
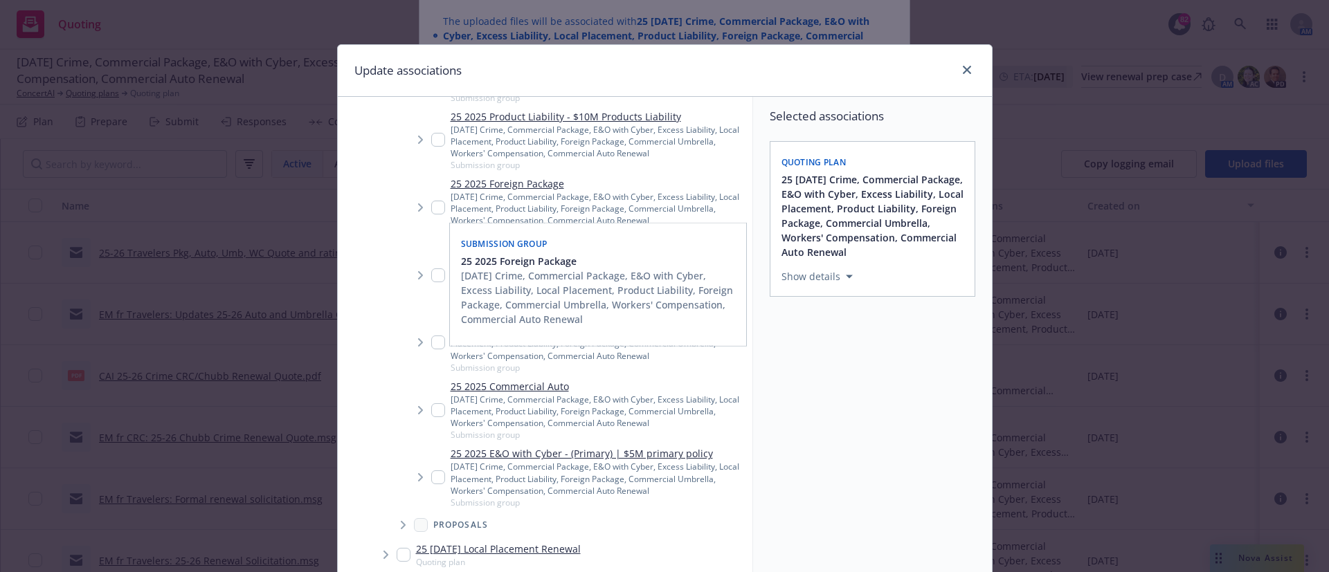
click at [431, 201] on input "Tree Example" at bounding box center [438, 208] width 14 height 14
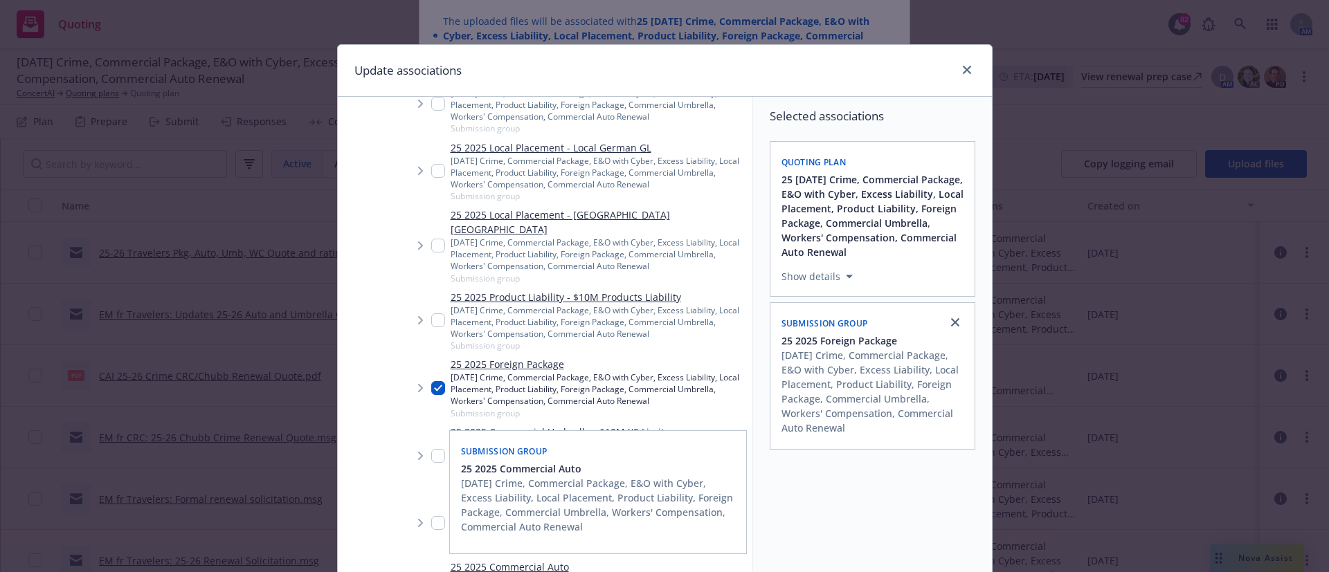
scroll to position [658, 0]
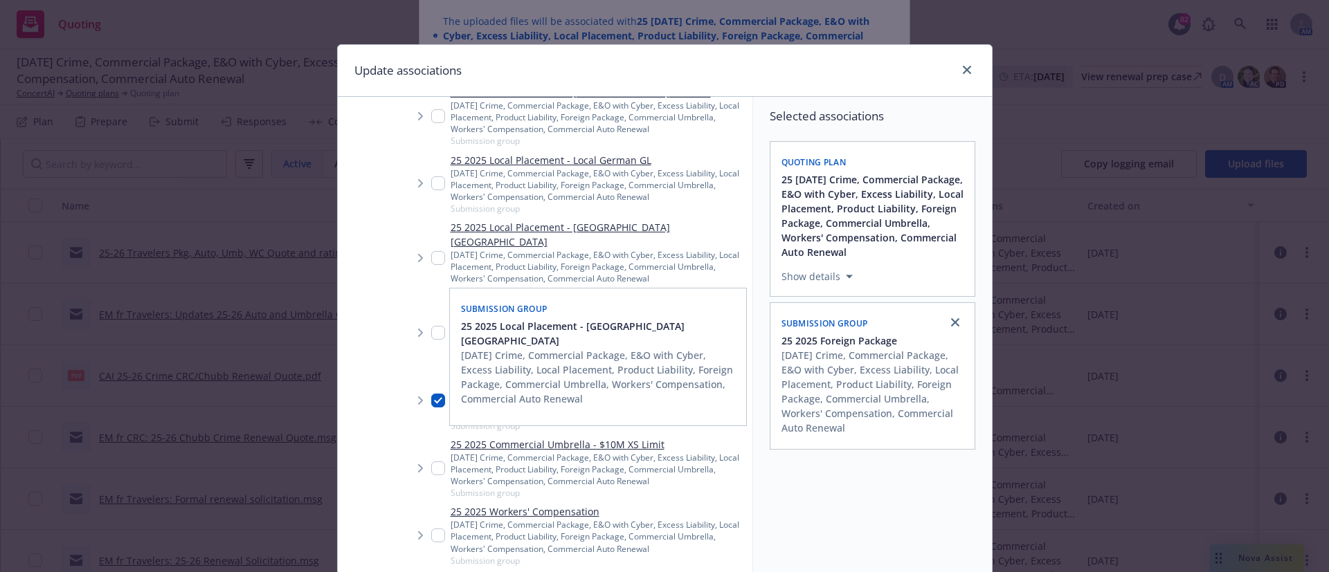
click at [432, 253] on input "Tree Example" at bounding box center [438, 258] width 14 height 14
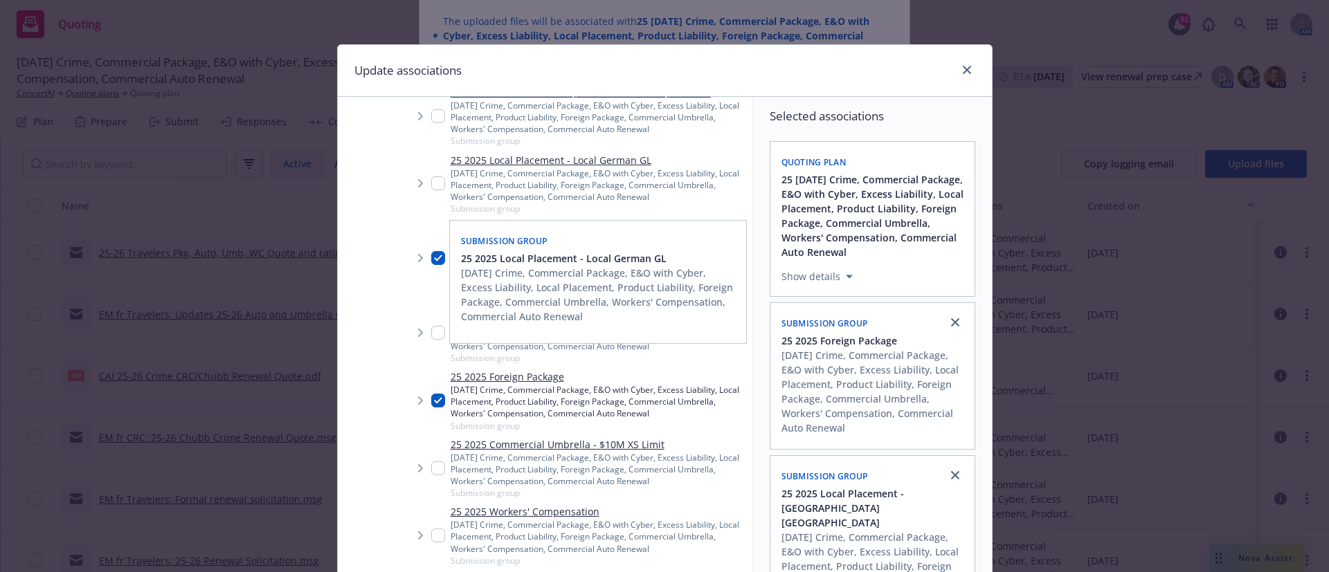
click at [431, 186] on input "Tree Example" at bounding box center [438, 184] width 14 height 14
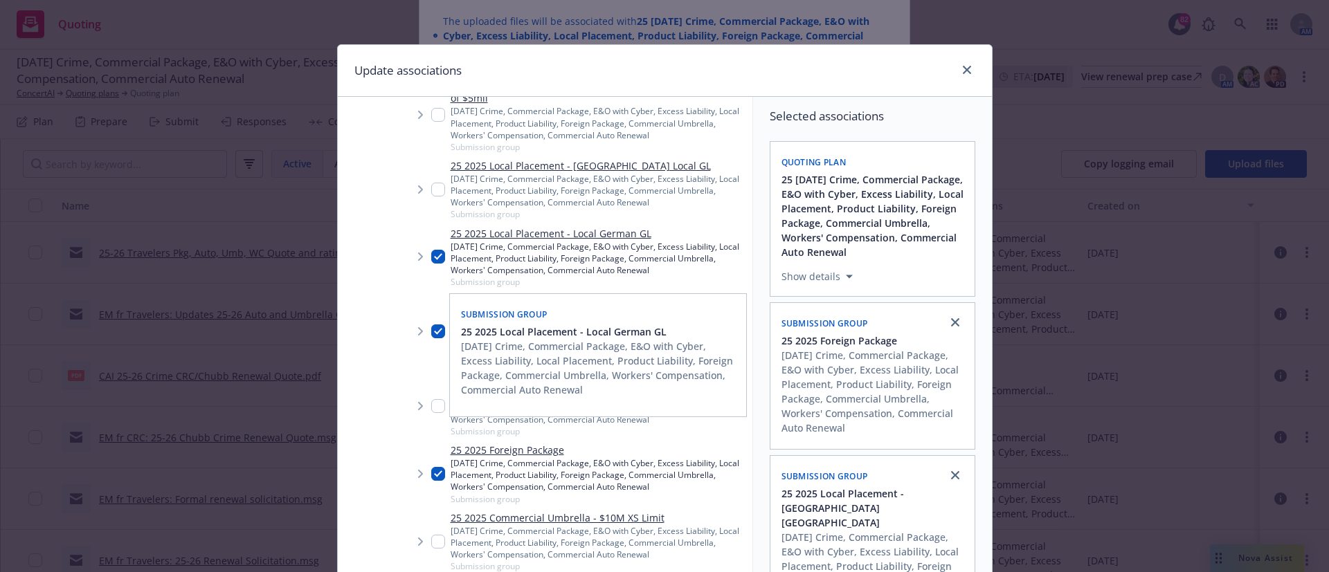
scroll to position [581, 0]
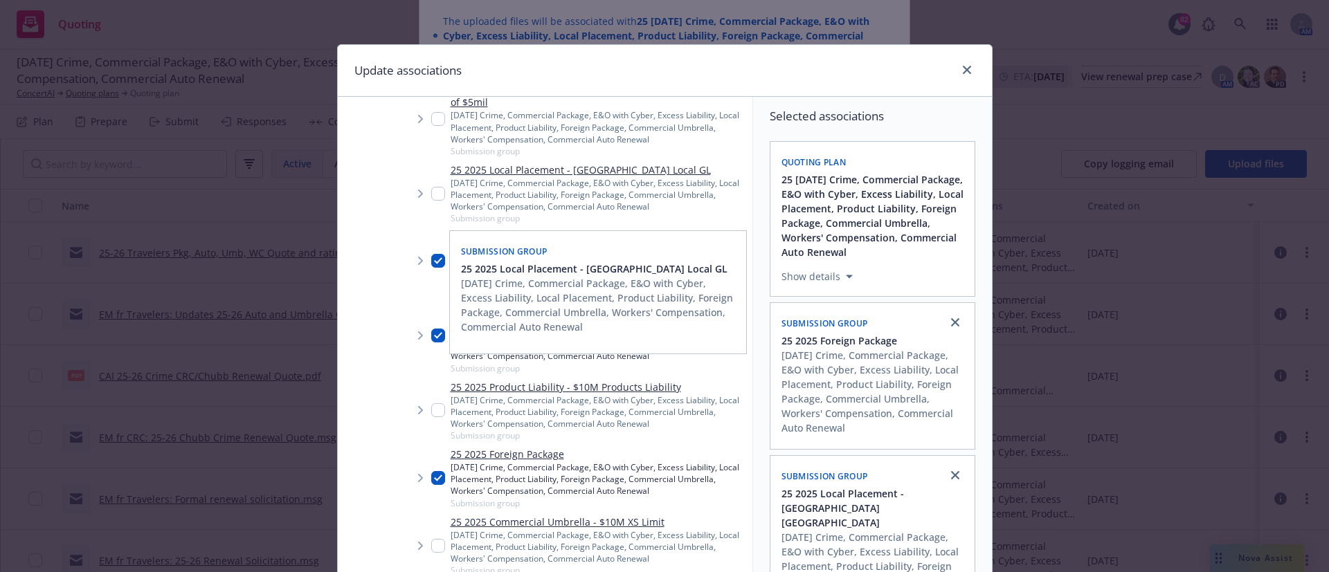
click at [431, 190] on input "Tree Example" at bounding box center [438, 194] width 14 height 14
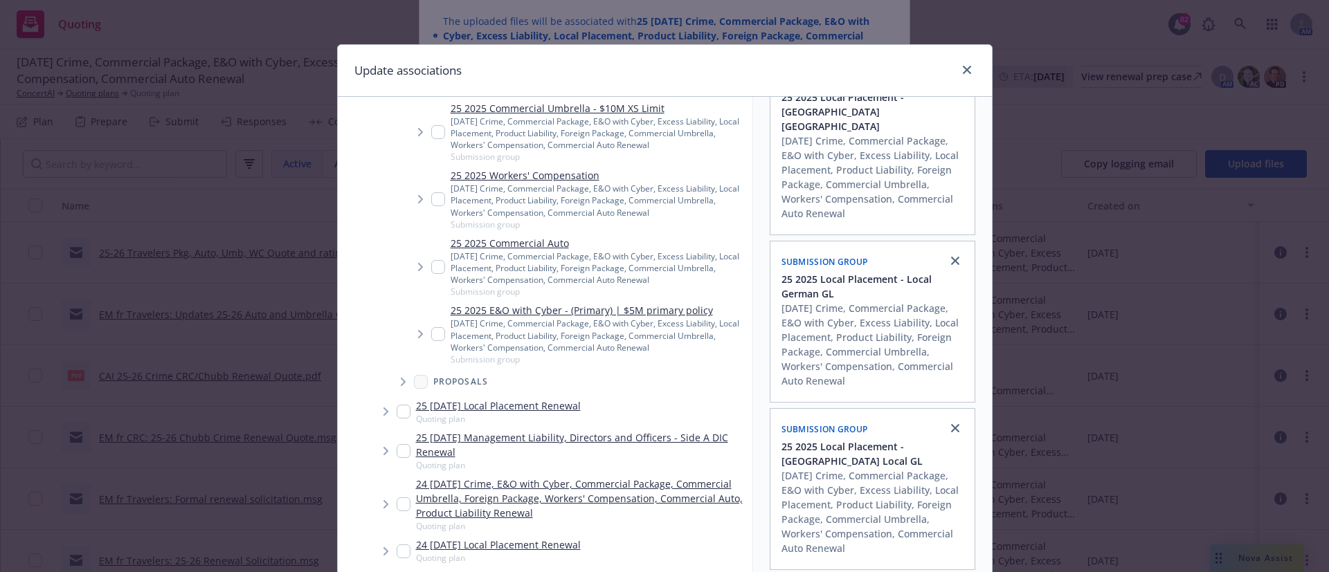
scroll to position [116, 0]
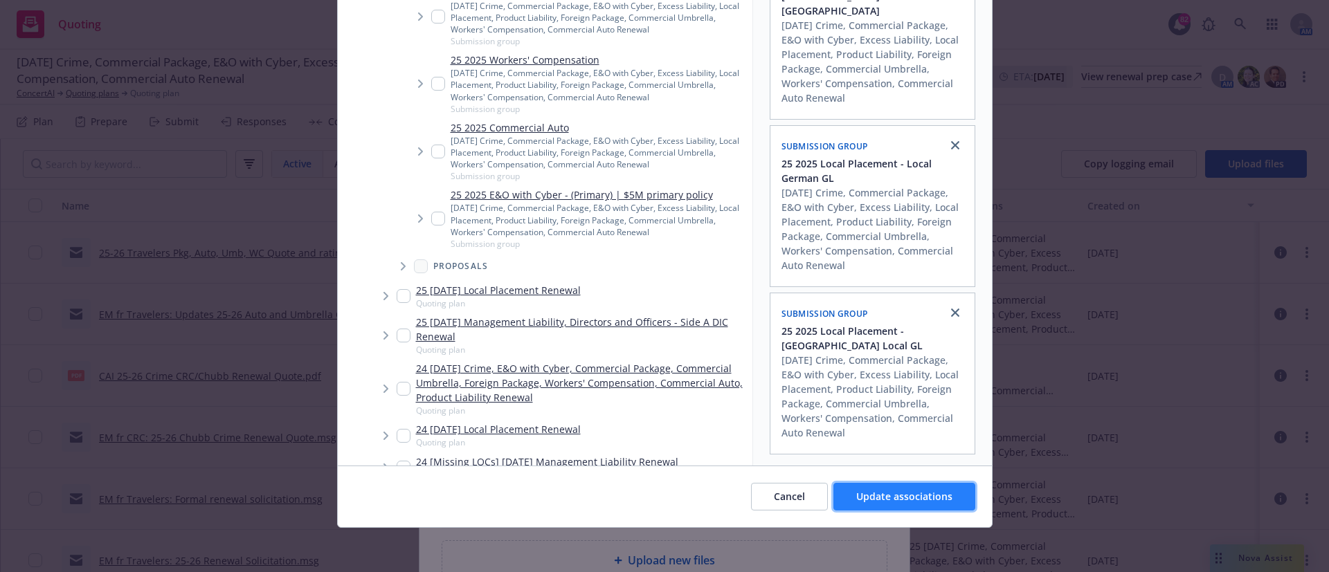
click at [902, 492] on span "Update associations" at bounding box center [904, 496] width 96 height 13
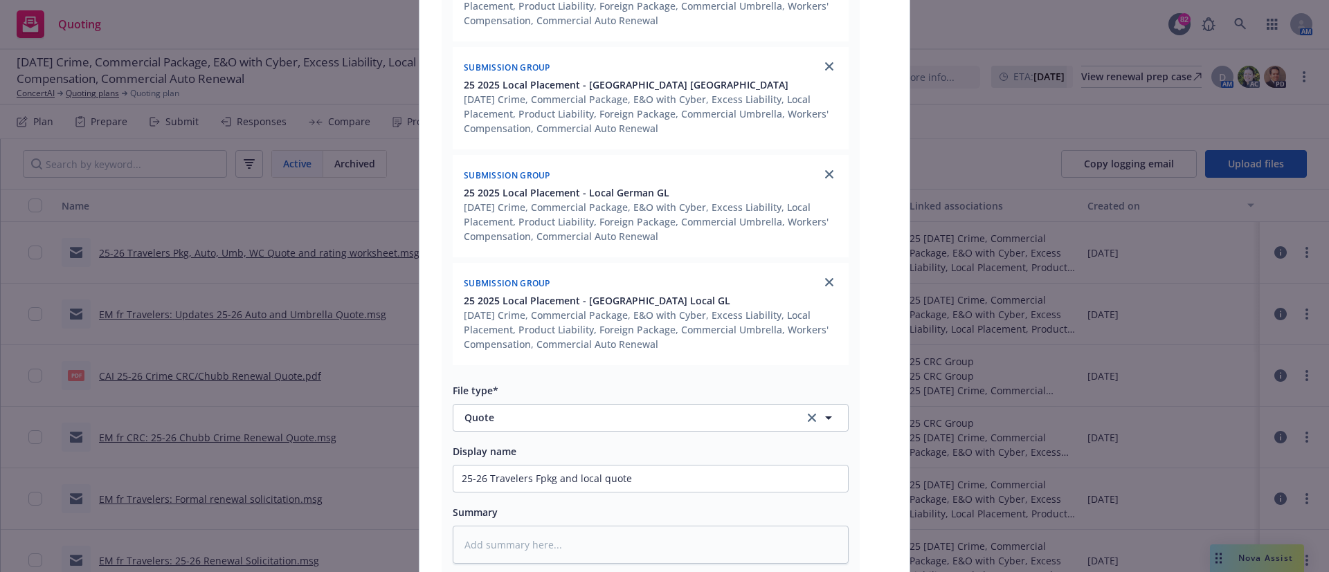
scroll to position [666, 0]
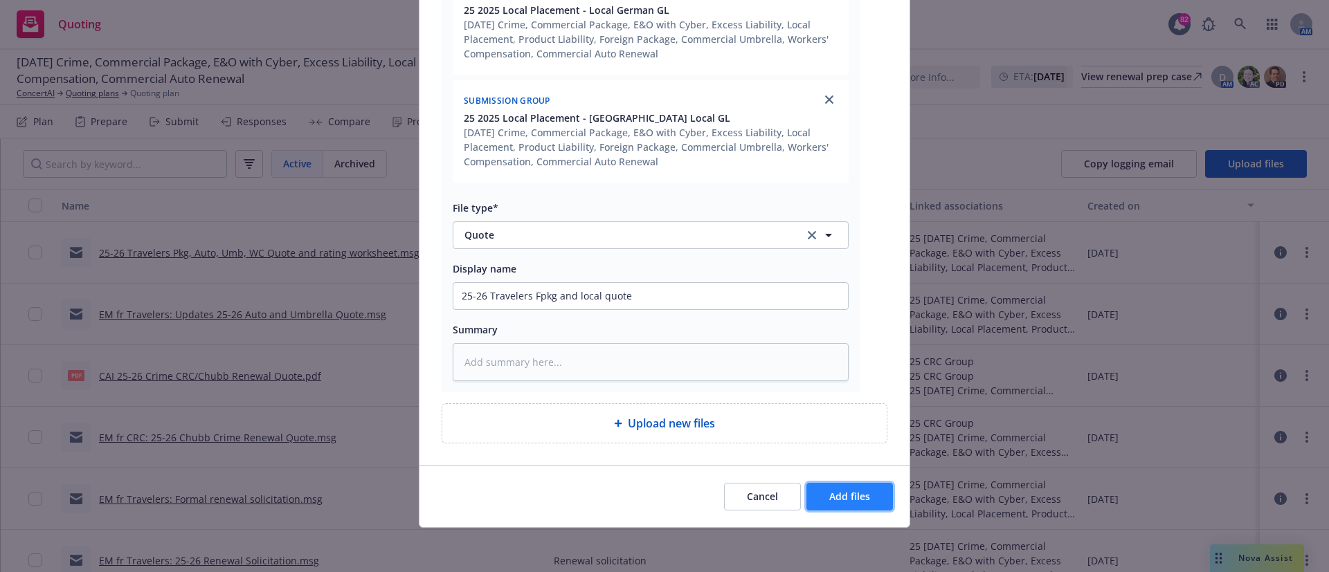
click at [835, 503] on button "Add files" at bounding box center [849, 497] width 87 height 28
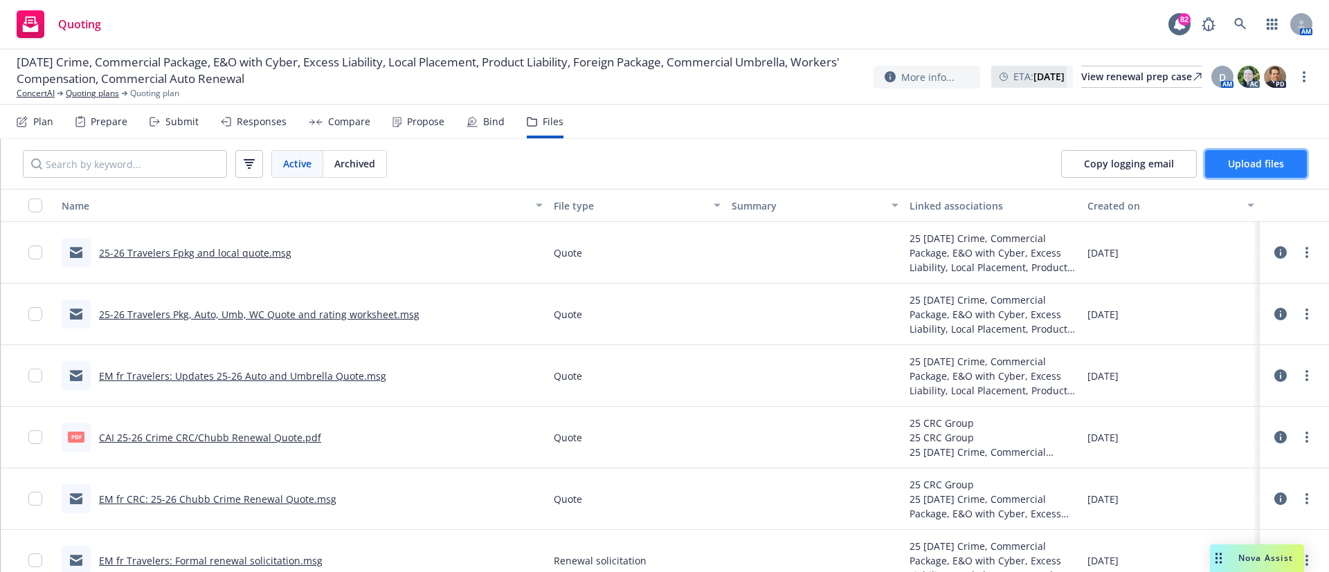
click at [1233, 169] on span "Upload files" at bounding box center [1256, 163] width 56 height 13
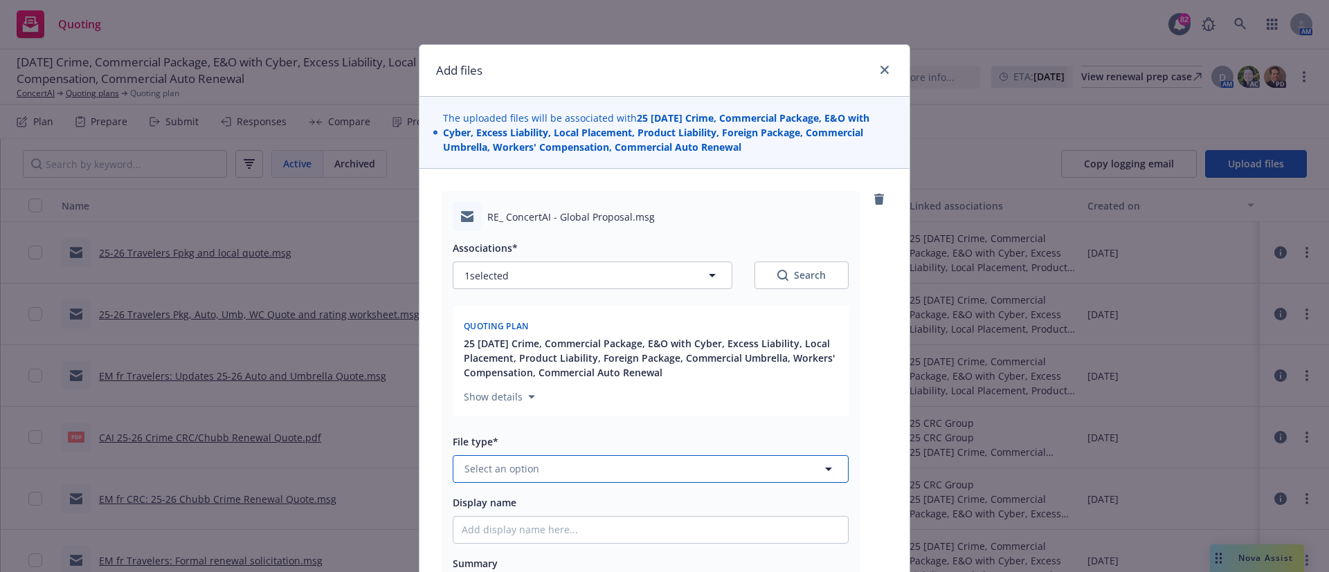
click at [493, 463] on span "Select an option" at bounding box center [501, 469] width 75 height 15
click at [485, 431] on span "Email" at bounding box center [480, 431] width 26 height 15
click at [475, 528] on input "Display name" at bounding box center [650, 530] width 395 height 26
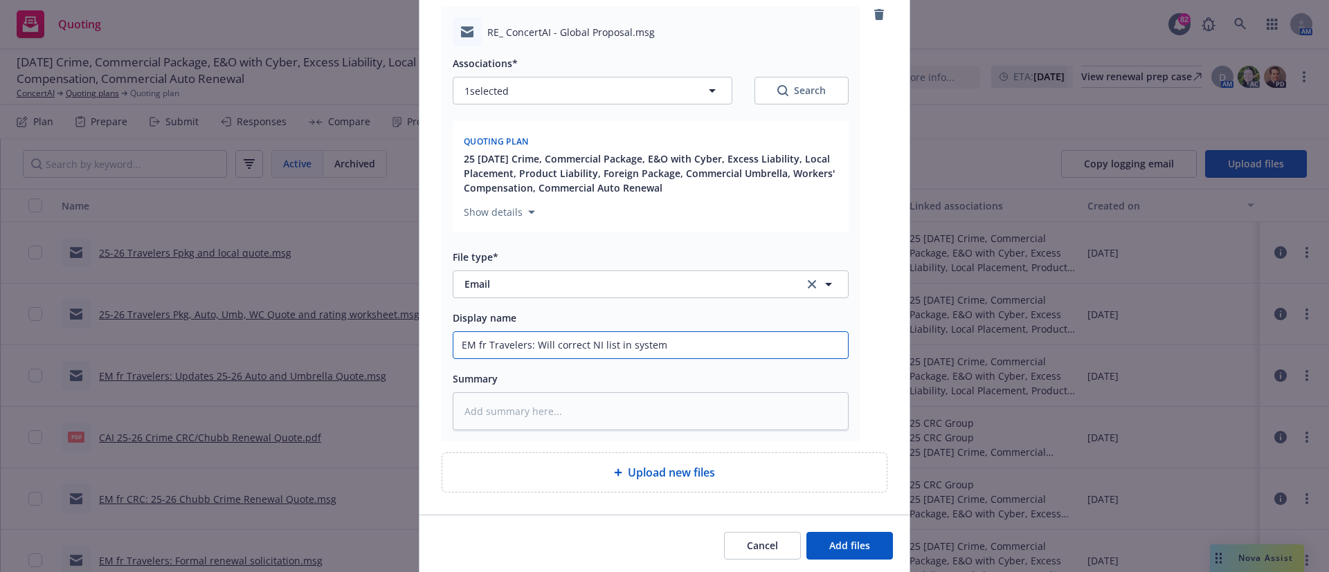
scroll to position [234, 0]
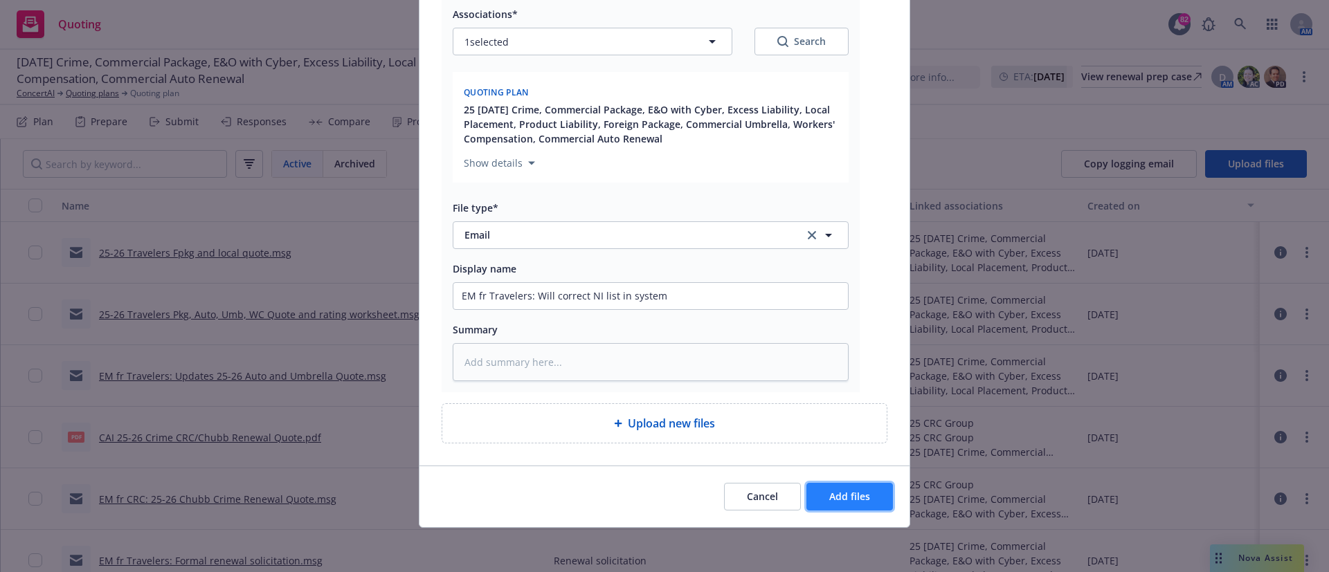
click at [830, 503] on button "Add files" at bounding box center [849, 497] width 87 height 28
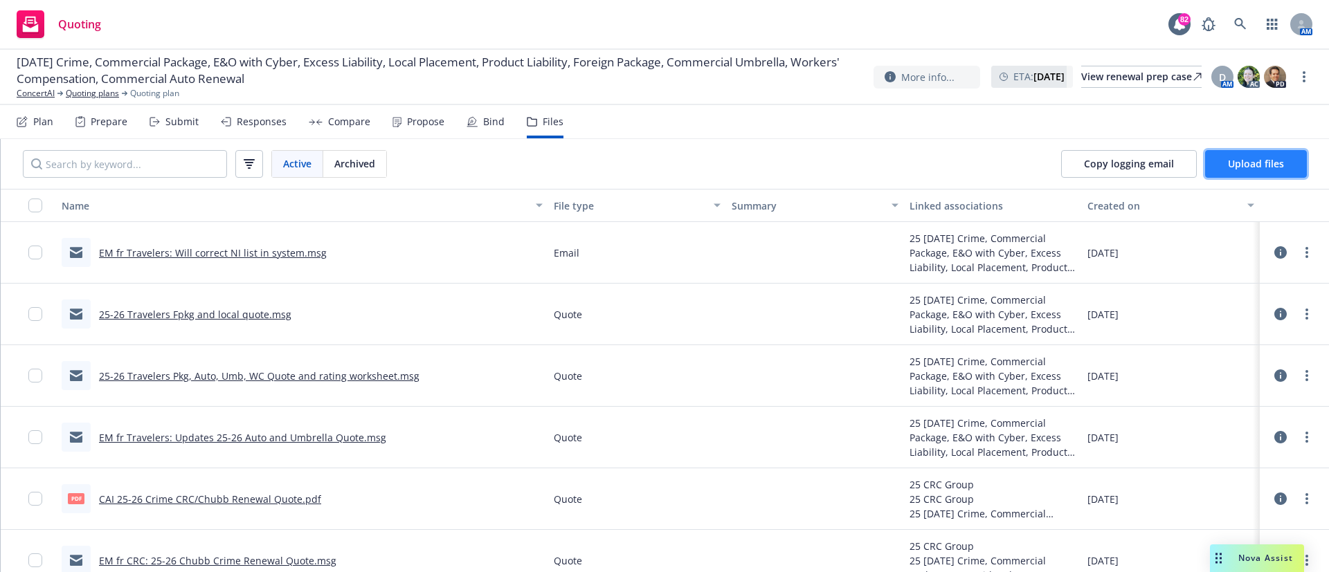
click at [1232, 155] on button "Upload files" at bounding box center [1256, 164] width 102 height 28
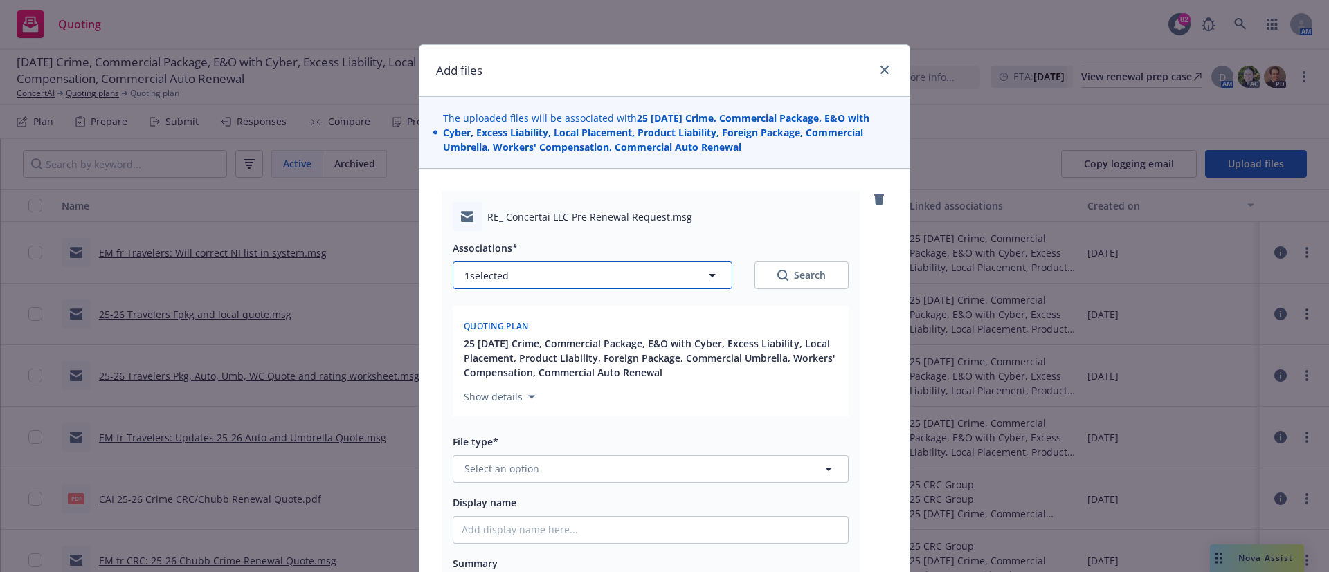
click at [580, 275] on button "1 selected" at bounding box center [593, 276] width 280 height 28
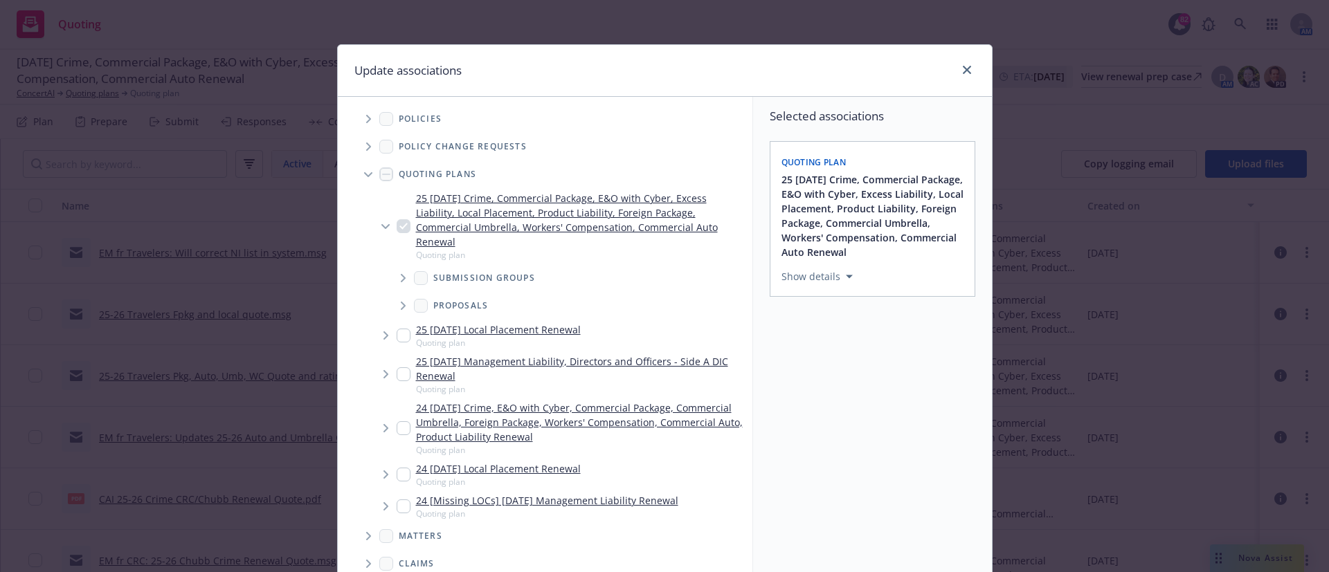
click at [401, 282] on icon "Tree Example" at bounding box center [404, 278] width 6 height 8
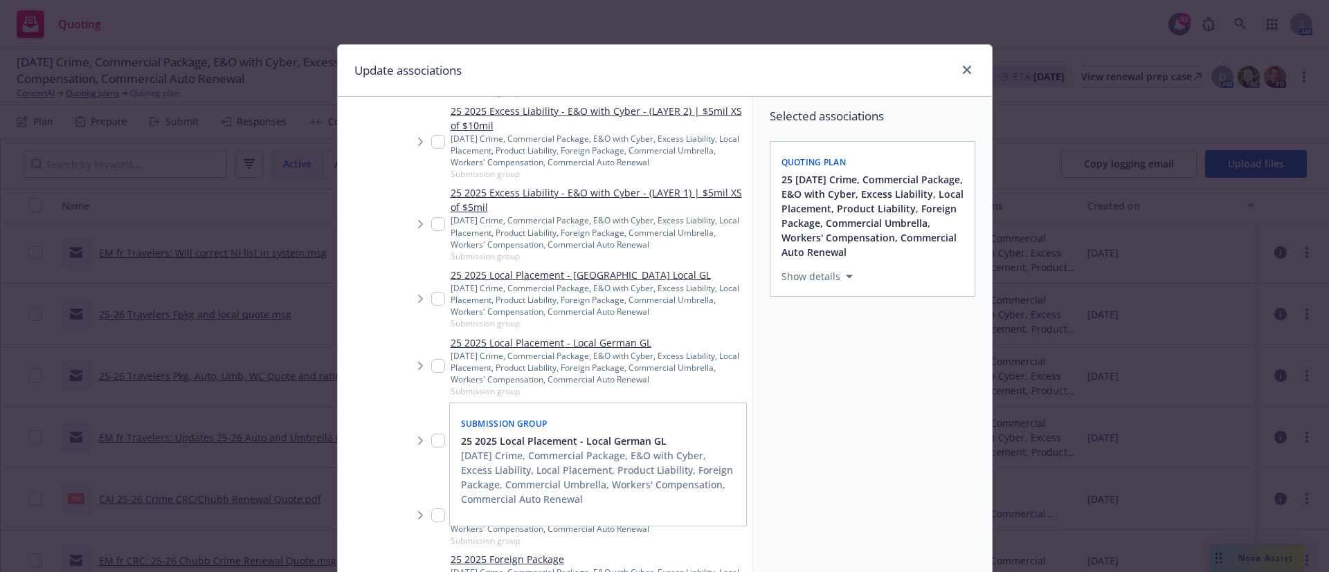
scroll to position [477, 0]
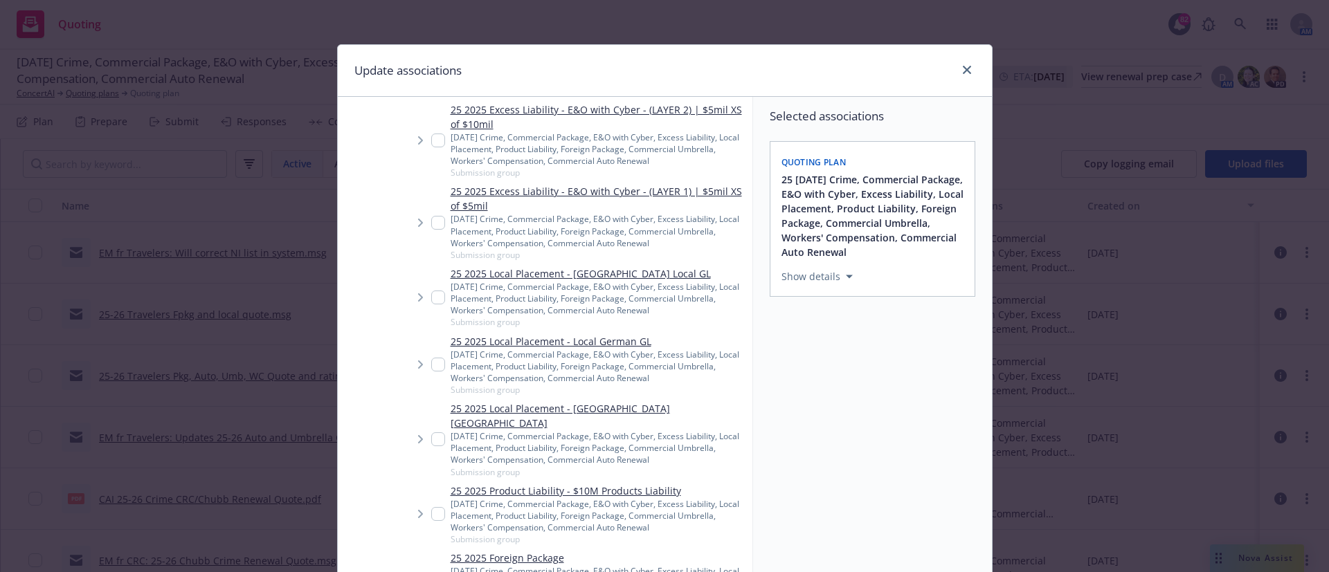
click at [431, 507] on input "Tree Example" at bounding box center [438, 514] width 14 height 14
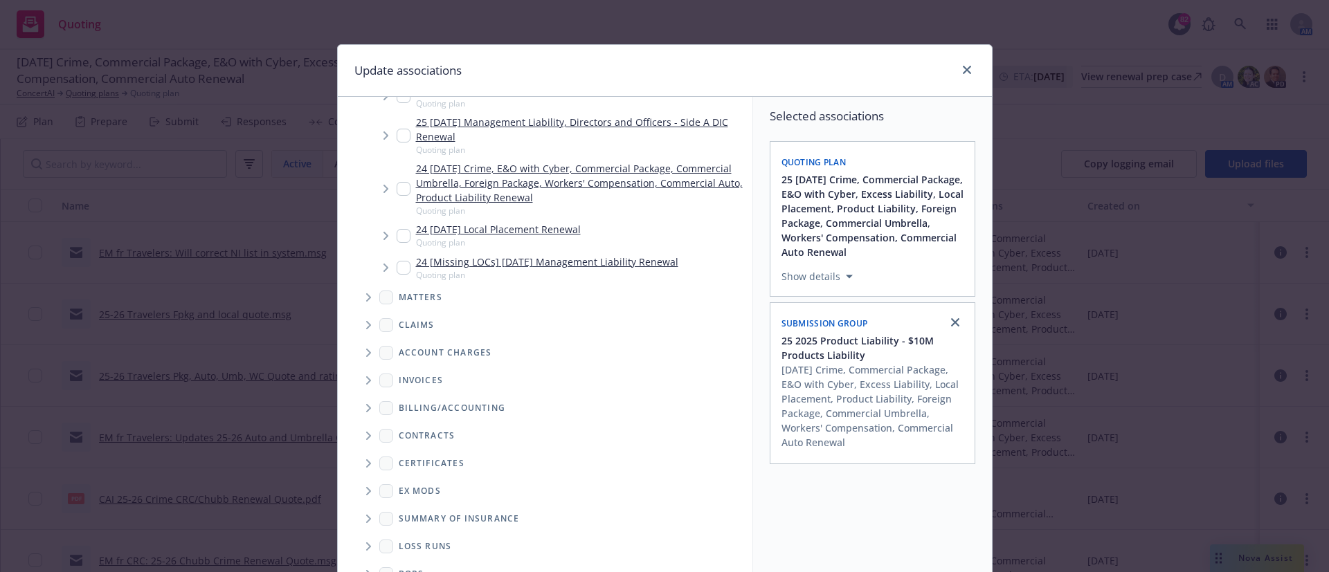
scroll to position [116, 0]
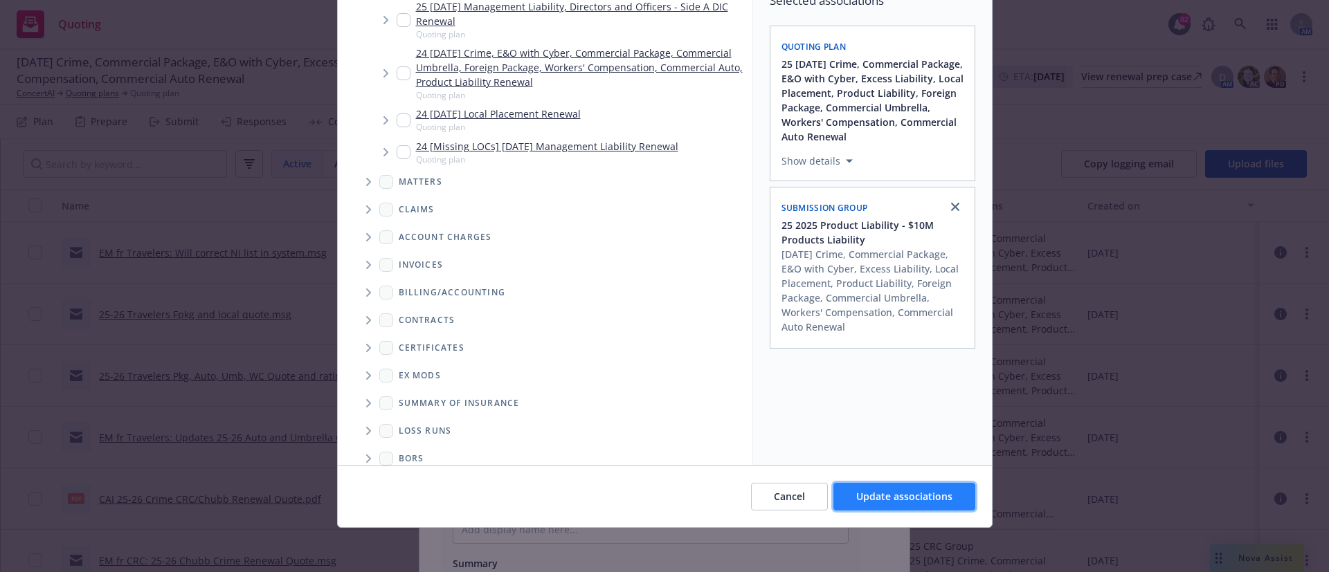
click at [876, 492] on span "Update associations" at bounding box center [904, 496] width 96 height 13
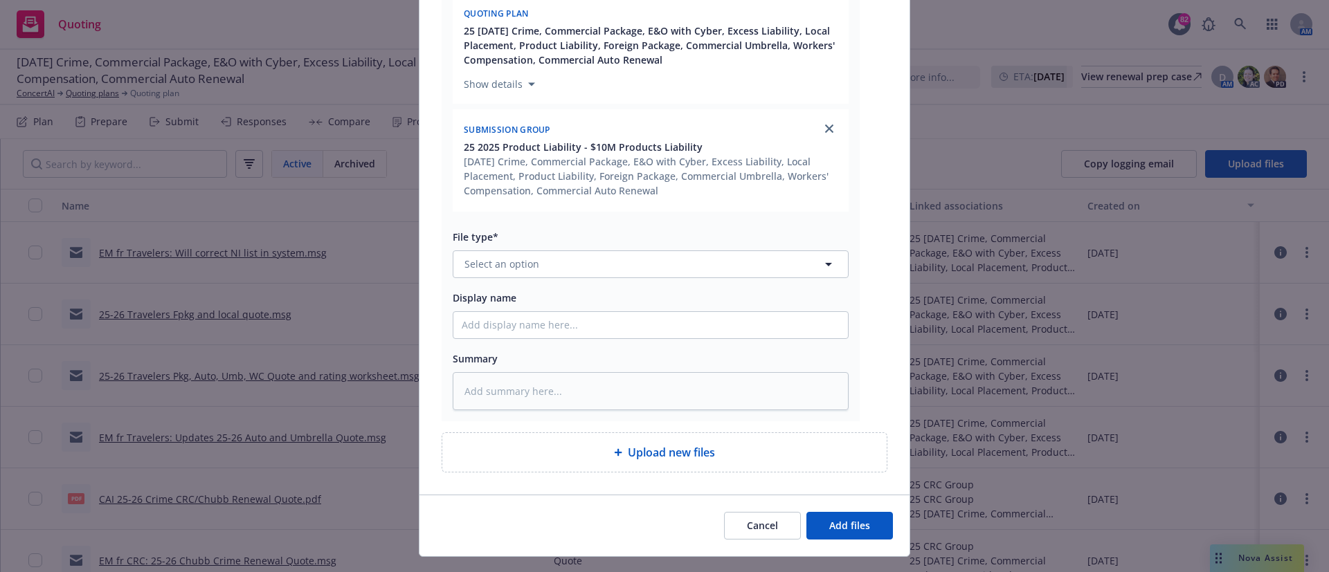
scroll to position [342, 0]
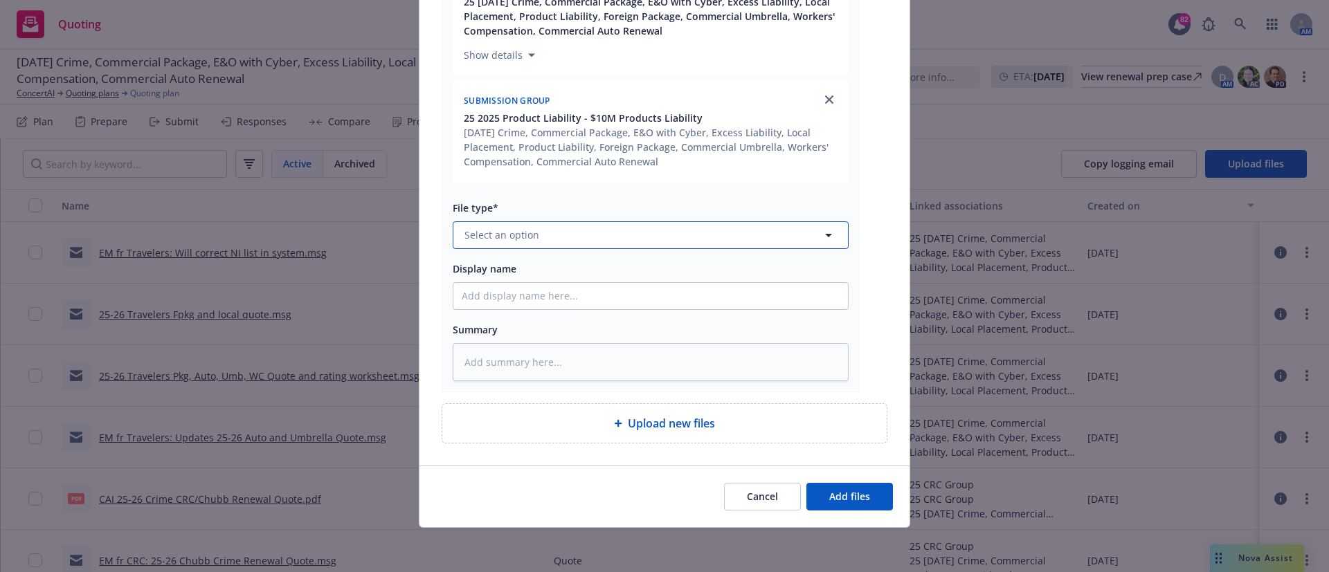
click at [514, 235] on span "Select an option" at bounding box center [501, 235] width 75 height 15
click at [485, 273] on span "Quote" at bounding box center [482, 273] width 30 height 15
click at [470, 298] on input "Display name" at bounding box center [650, 296] width 395 height 26
click at [835, 499] on span "Add files" at bounding box center [849, 496] width 41 height 13
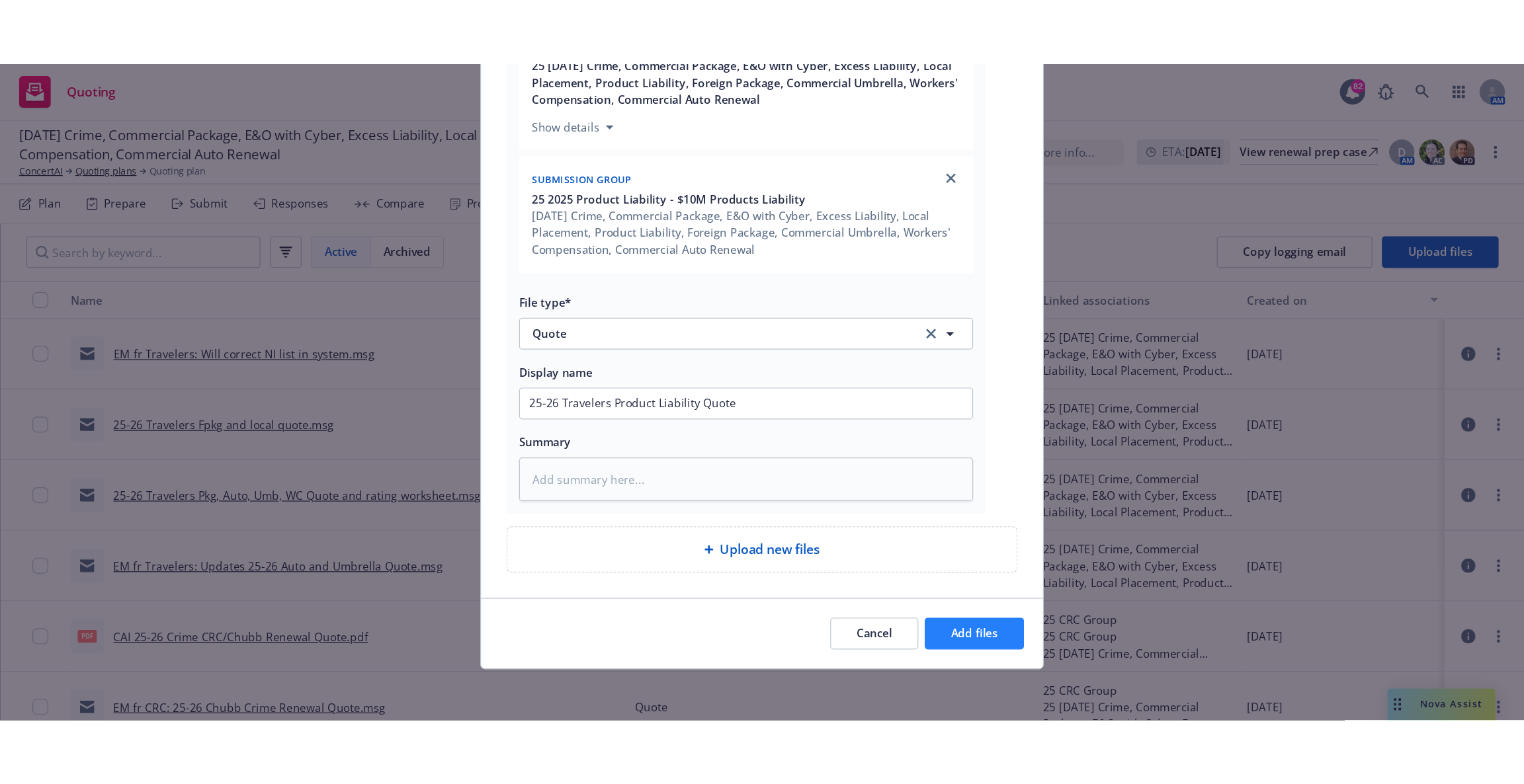
scroll to position [278, 0]
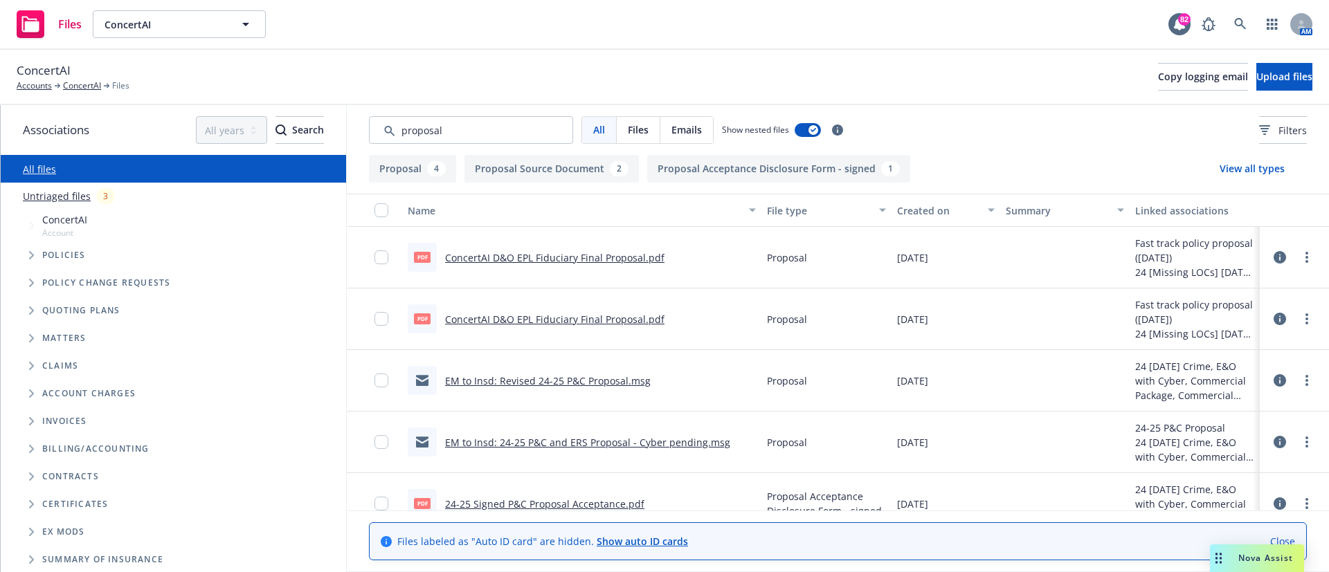
scroll to position [91, 0]
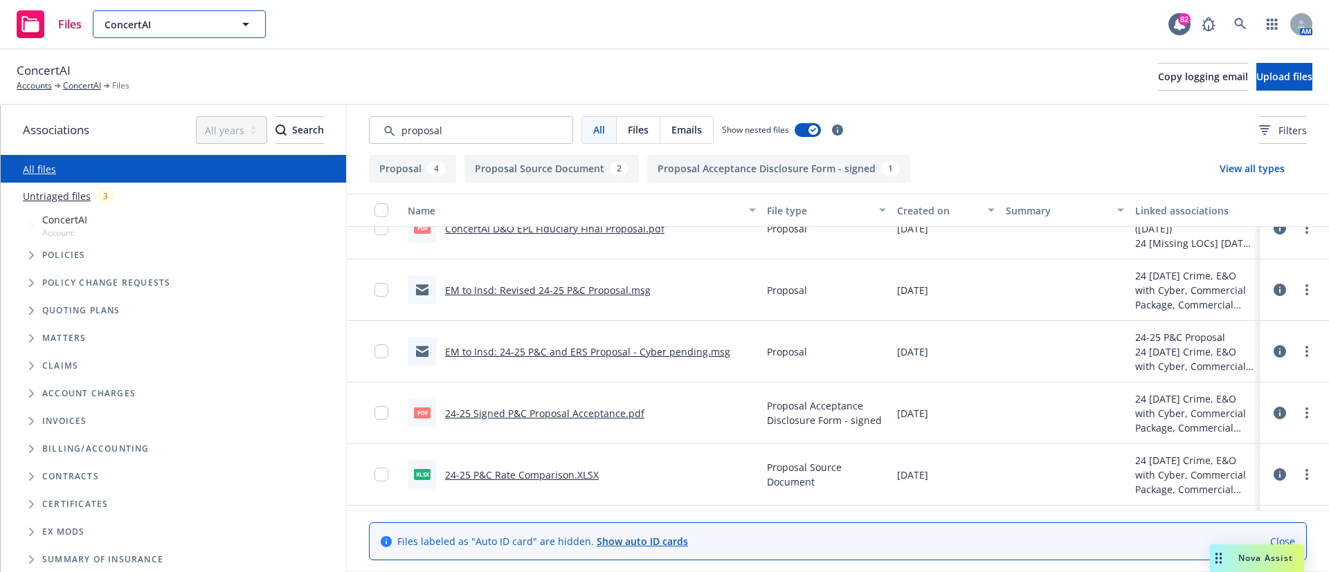
click at [120, 26] on span "ConcertAI" at bounding box center [165, 24] width 120 height 15
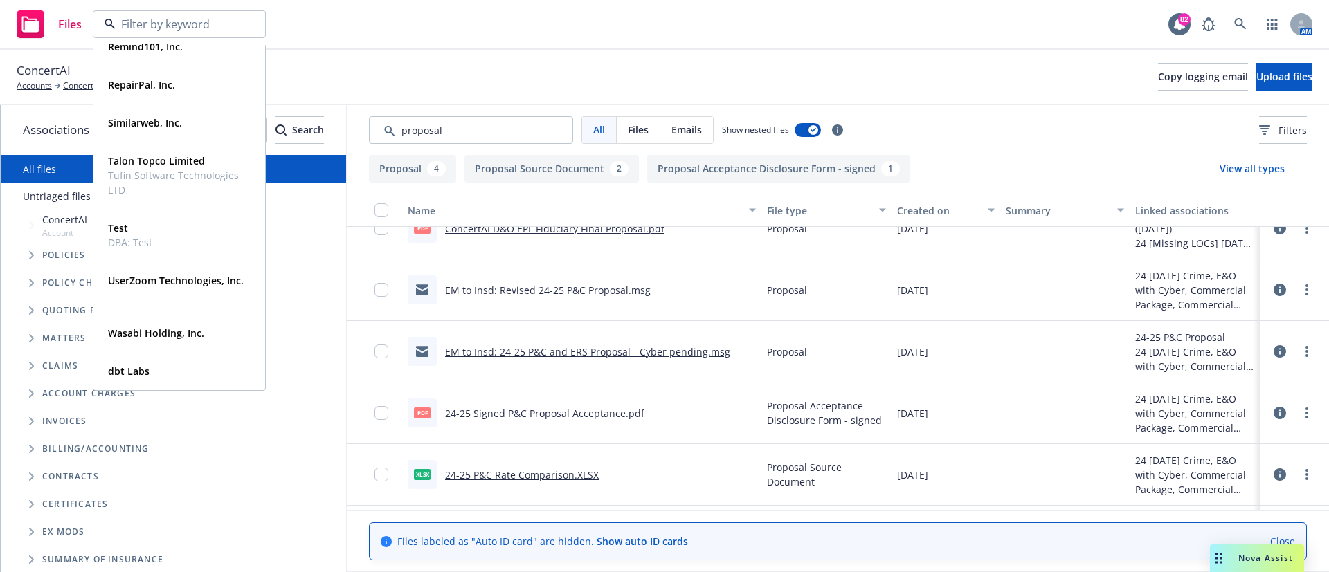
scroll to position [1134, 0]
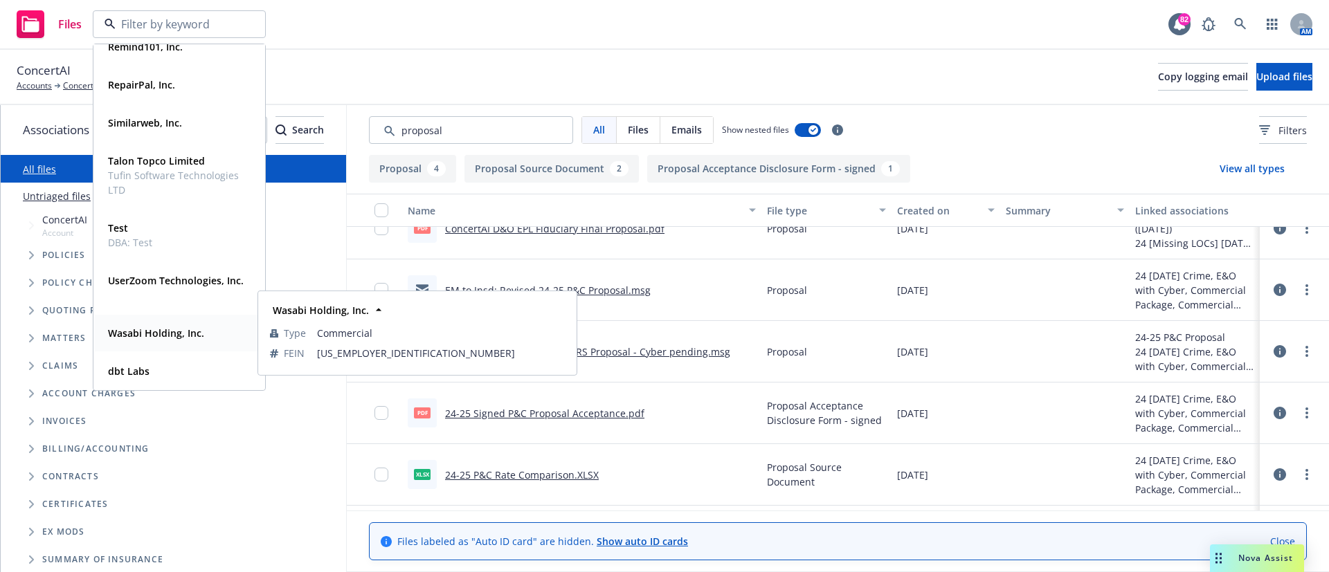
click at [137, 337] on strong "Wasabi Holding, Inc." at bounding box center [156, 333] width 96 height 13
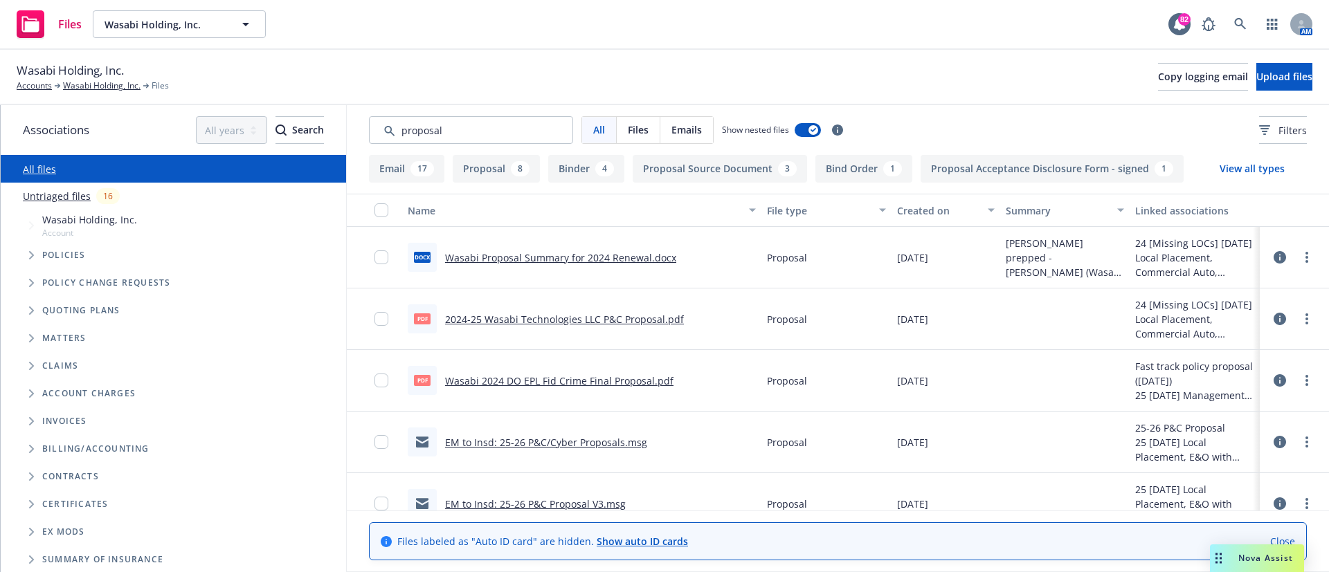
click at [483, 321] on link "2024-25 Wasabi Technologies LLC P&C Proposal.pdf" at bounding box center [564, 319] width 239 height 13
click at [437, 134] on input "Search by keyword..." at bounding box center [471, 130] width 204 height 28
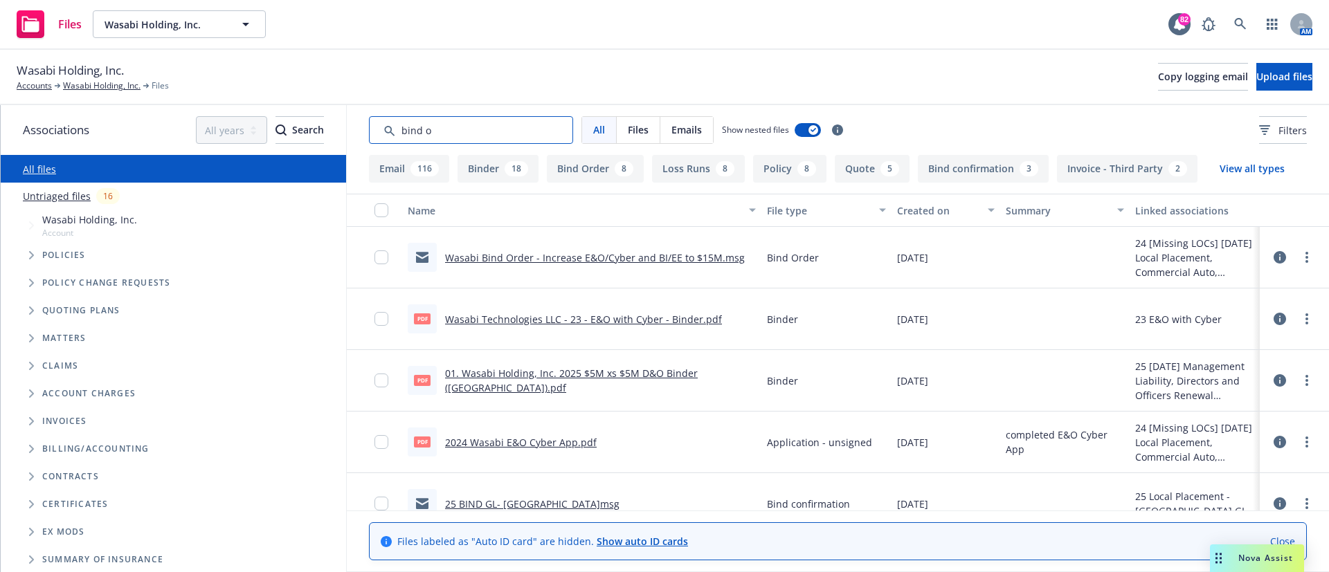
type input "bind o"
click at [501, 249] on div "Wasabi Bind Order - Increase E&O/Cyber and BI/EE to $15M.msg" at bounding box center [576, 257] width 337 height 29
click at [501, 259] on link "Wasabi Bind Order - Increase E&O/Cyber and BI/EE to $15M.msg" at bounding box center [595, 257] width 300 height 13
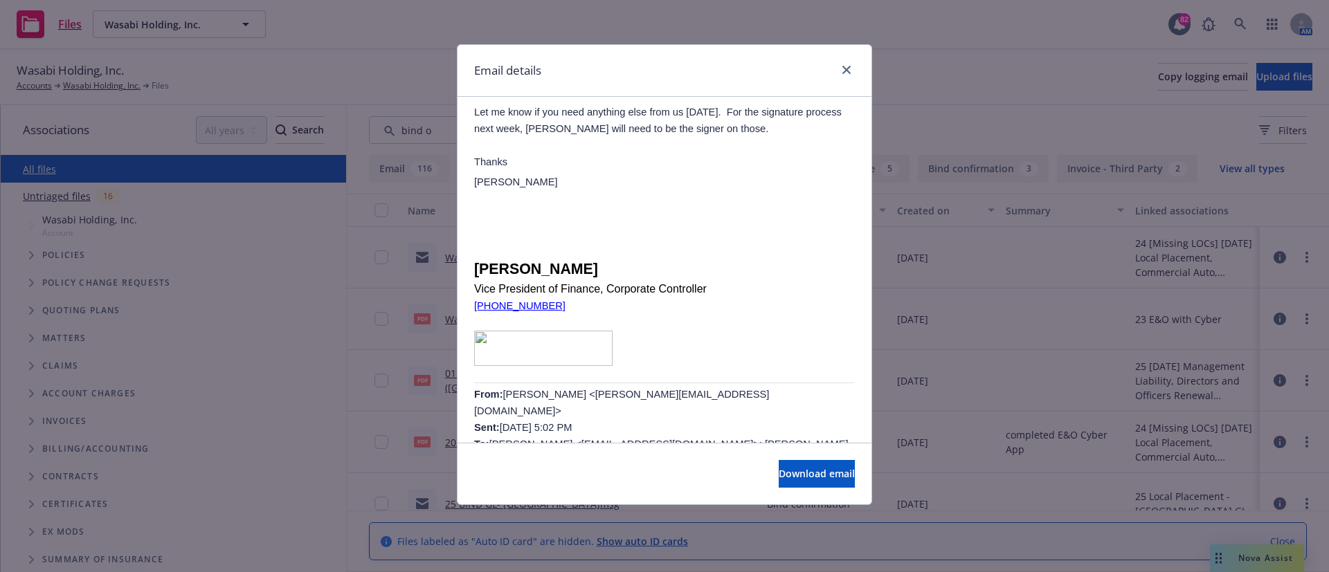
scroll to position [348, 0]
